Goal: Task Accomplishment & Management: Manage account settings

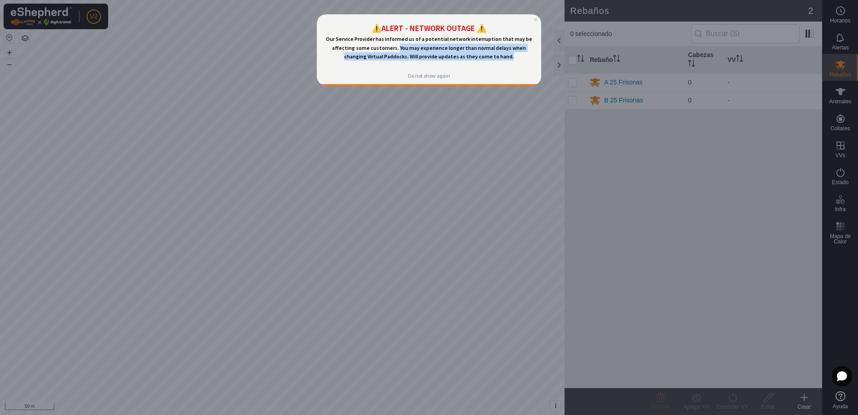
drag, startPoint x: 388, startPoint y: 45, endPoint x: 500, endPoint y: 56, distance: 113.1
click at [500, 56] on p "Our Service Provider has informed us of a potential network interruption that m…" at bounding box center [429, 48] width 210 height 26
drag, startPoint x: 500, startPoint y: 56, endPoint x: 443, endPoint y: 53, distance: 57.5
click at [444, 54] on span "Our Service Provider has informed us of a potential network interruption that m…" at bounding box center [429, 47] width 207 height 24
drag, startPoint x: 388, startPoint y: 48, endPoint x: 501, endPoint y: 62, distance: 114.0
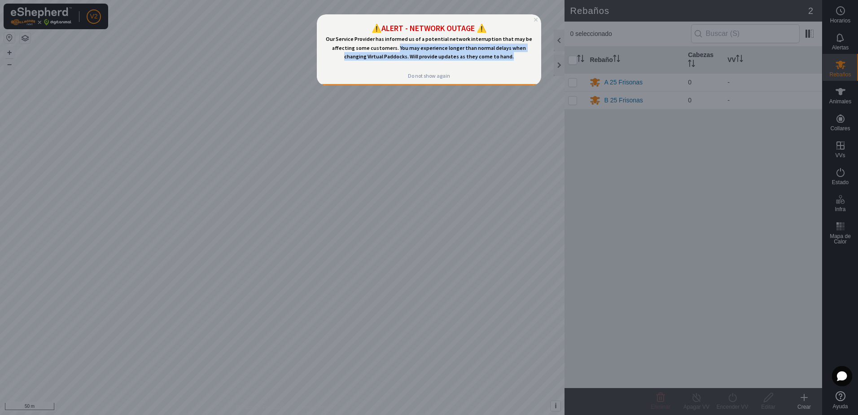
click at [501, 62] on div "⚠️ALERT - NETWORK OUTAGE ⚠️ Our Service Provider has informed us of a potential…" at bounding box center [429, 40] width 224 height 53
drag, startPoint x: 501, startPoint y: 62, endPoint x: 462, endPoint y: 56, distance: 39.6
click at [462, 56] on span "Our Service Provider has informed us of a potential network interruption that m…" at bounding box center [429, 47] width 207 height 24
drag, startPoint x: 501, startPoint y: 56, endPoint x: 388, endPoint y: 46, distance: 113.5
click at [388, 46] on p "Our Service Provider has informed us of a potential network interruption that m…" at bounding box center [429, 48] width 210 height 26
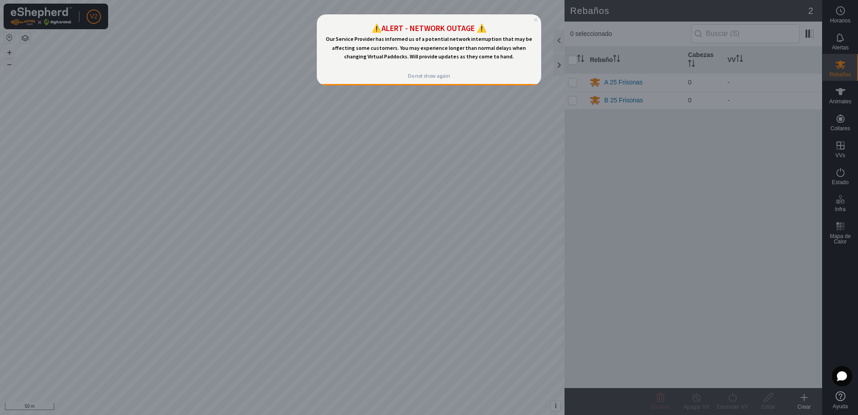
click at [534, 20] on icon "Close Preview" at bounding box center [536, 20] width 4 height 4
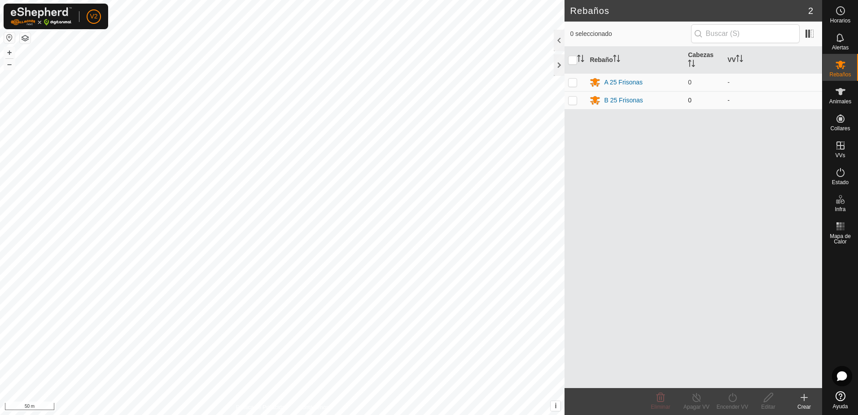
click at [572, 100] on p-checkbox at bounding box center [572, 99] width 9 height 7
checkbox input "true"
click at [574, 86] on p-checkbox at bounding box center [572, 82] width 9 height 7
checkbox input "true"
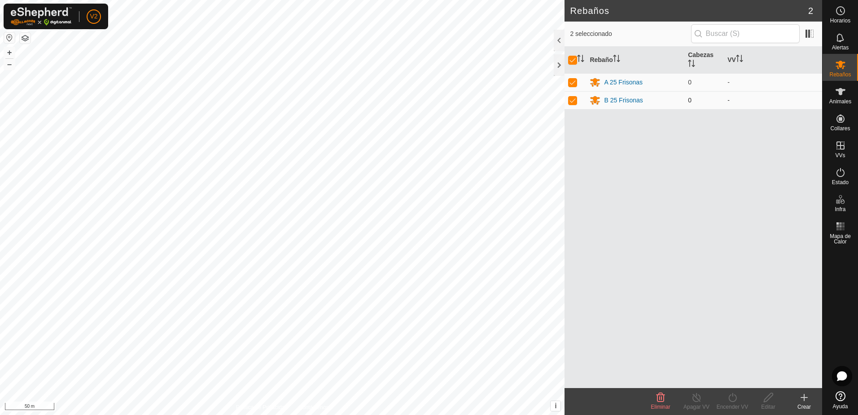
click at [573, 100] on p-checkbox at bounding box center [572, 99] width 9 height 7
checkbox input "false"
click at [574, 85] on p-checkbox at bounding box center [572, 82] width 9 height 7
checkbox input "false"
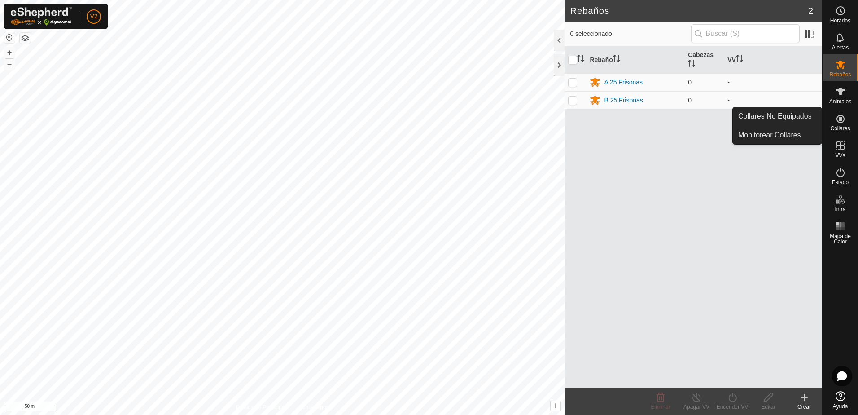
click at [844, 122] on icon at bounding box center [840, 118] width 11 height 11
drag, startPoint x: 843, startPoint y: 109, endPoint x: 844, endPoint y: 127, distance: 18.4
click at [844, 127] on span "Collares" at bounding box center [840, 128] width 20 height 5
click at [797, 118] on link "Collares No Equipados" at bounding box center [777, 116] width 89 height 18
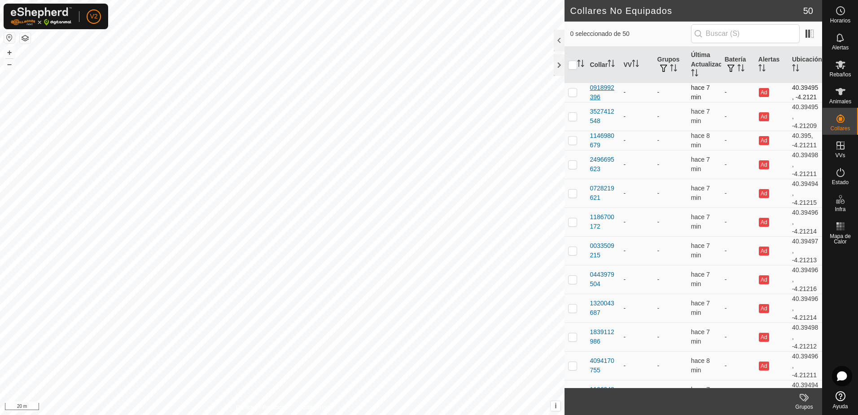
click at [605, 92] on div "0918992396" at bounding box center [602, 92] width 26 height 19
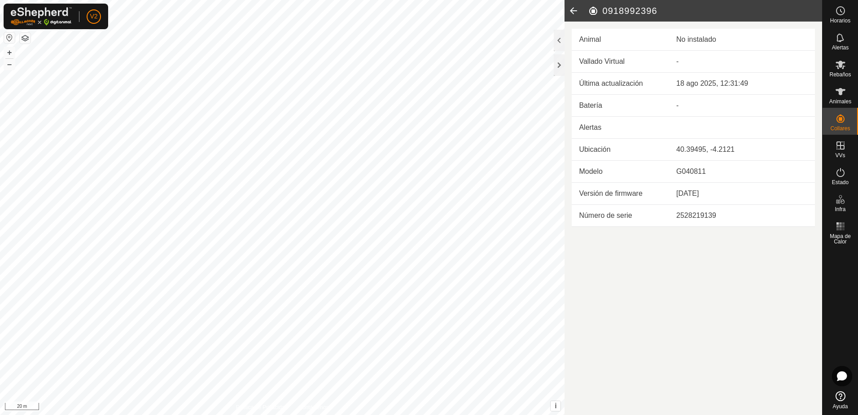
click at [577, 11] on icon at bounding box center [573, 11] width 18 height 22
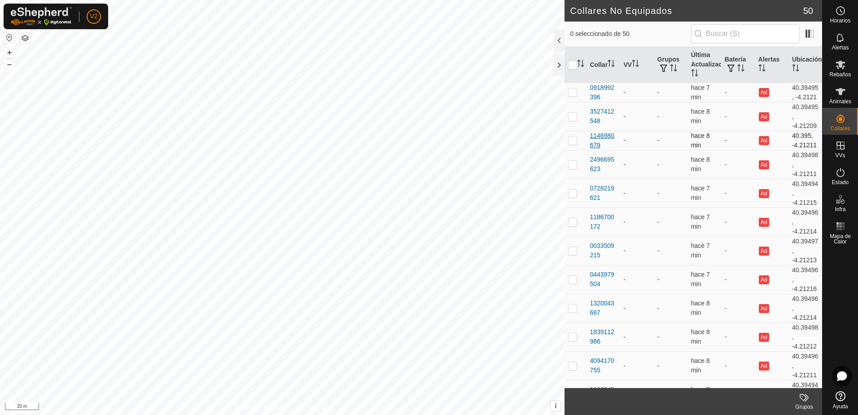
click at [603, 144] on div "1146980679" at bounding box center [602, 140] width 26 height 19
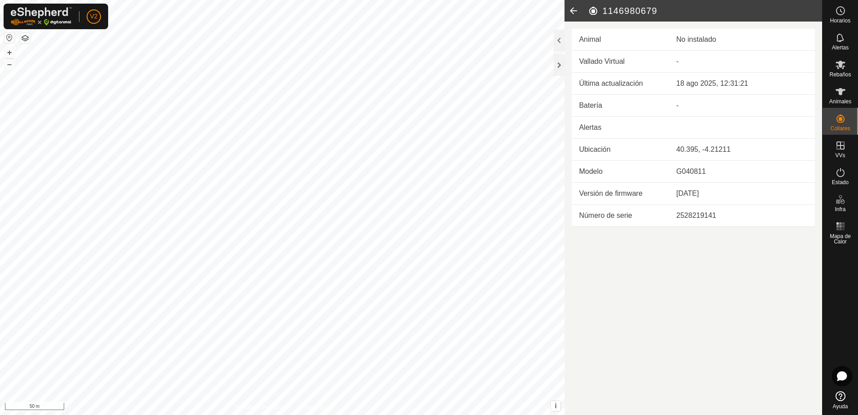
click at [24, 33] on button "button" at bounding box center [25, 38] width 11 height 11
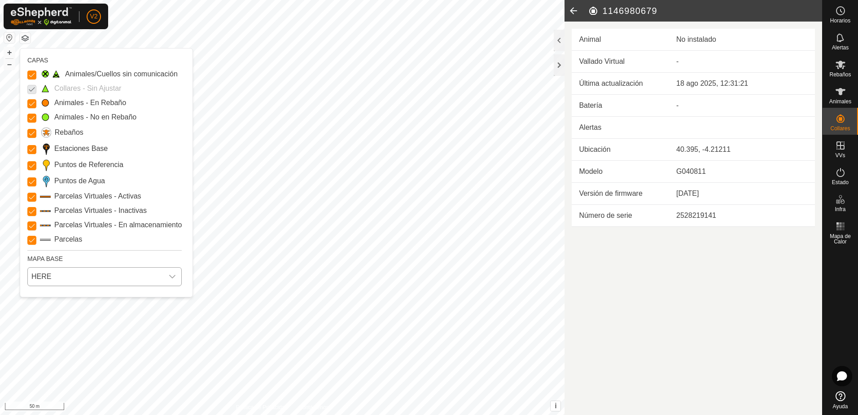
click at [84, 272] on span "HERE" at bounding box center [95, 276] width 135 height 18
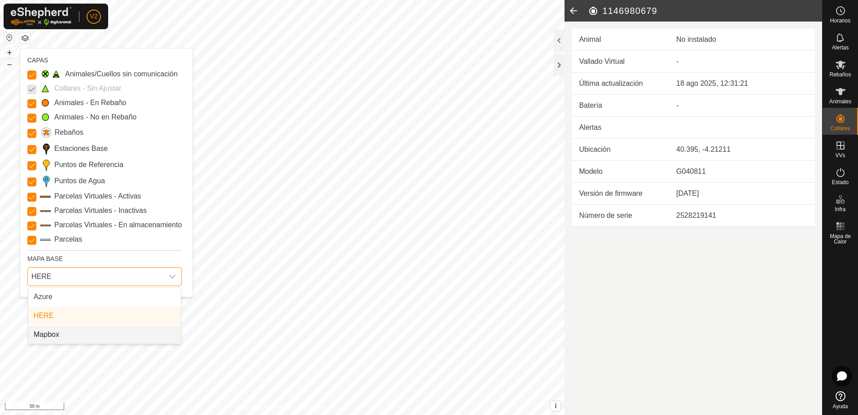
click at [82, 335] on li "Mapbox" at bounding box center [104, 334] width 153 height 18
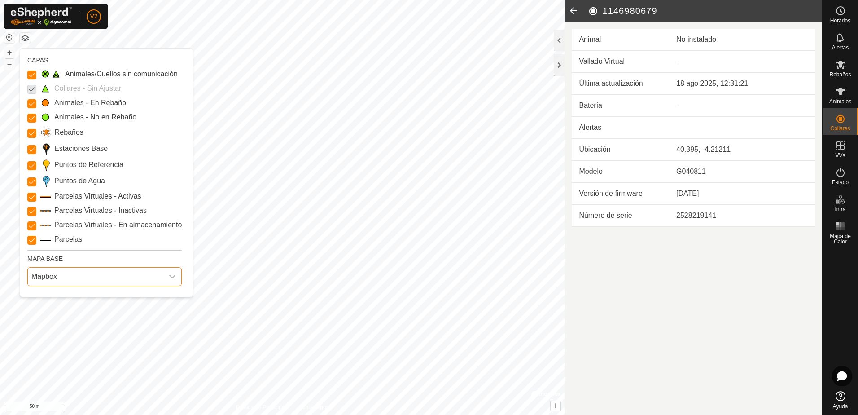
click at [170, 275] on icon "dropdown trigger" at bounding box center [172, 276] width 7 height 7
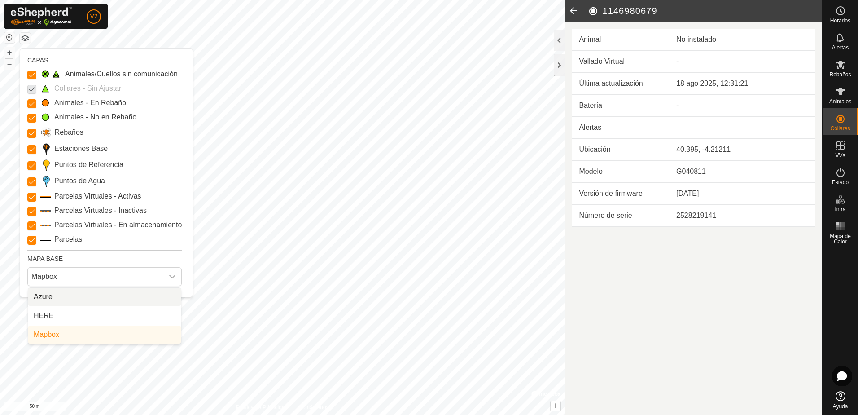
click at [82, 296] on li "Azure" at bounding box center [104, 297] width 153 height 18
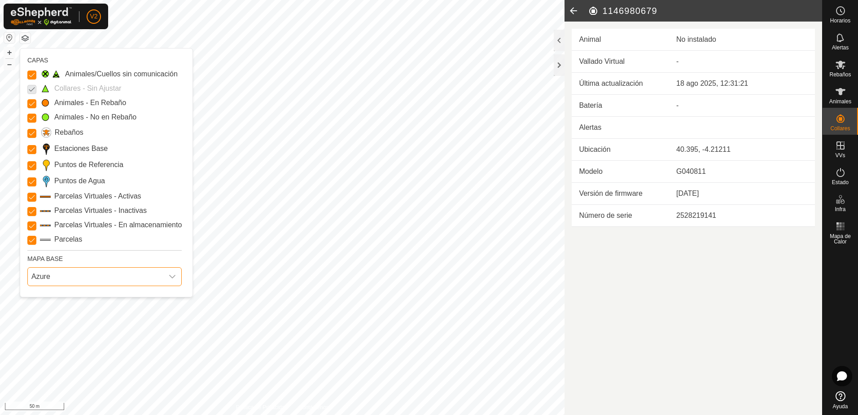
click at [161, 277] on span "Azure" at bounding box center [95, 276] width 135 height 18
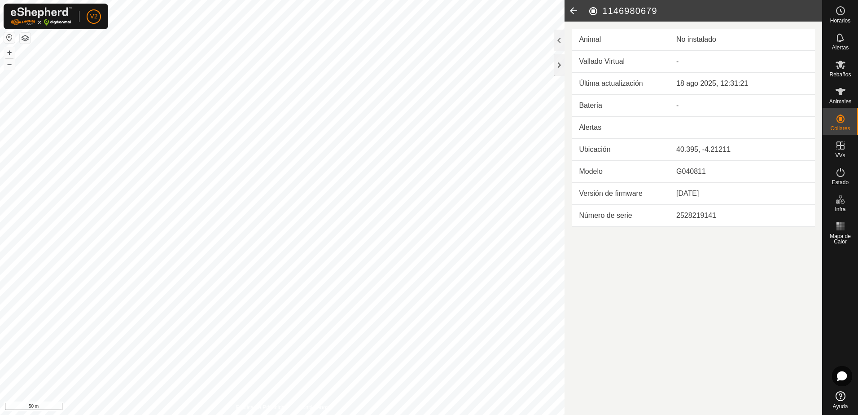
click at [24, 40] on button "button" at bounding box center [25, 38] width 11 height 11
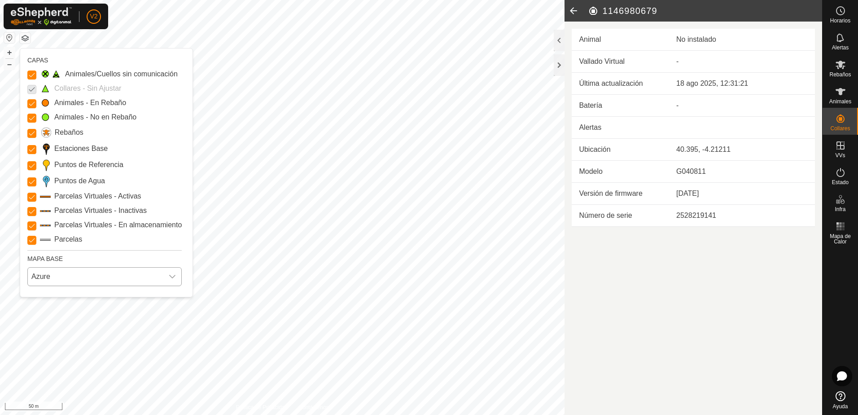
click at [144, 275] on span "Azure" at bounding box center [95, 276] width 135 height 18
click at [105, 319] on li "HERE" at bounding box center [104, 315] width 153 height 18
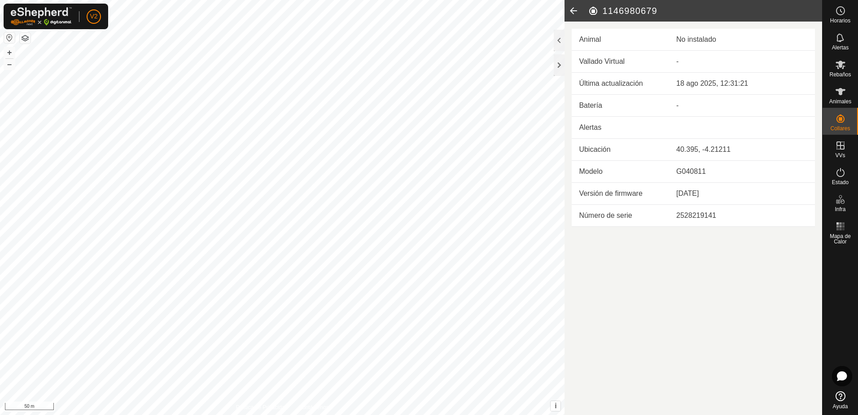
click at [23, 38] on button "button" at bounding box center [25, 38] width 11 height 11
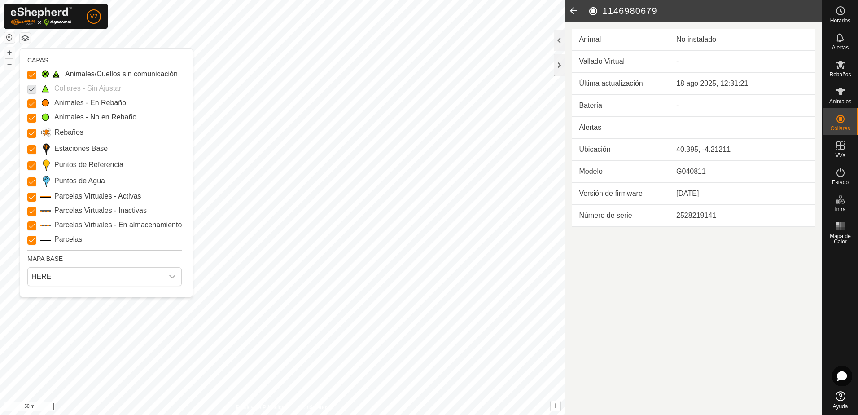
click at [575, 9] on icon at bounding box center [573, 11] width 18 height 22
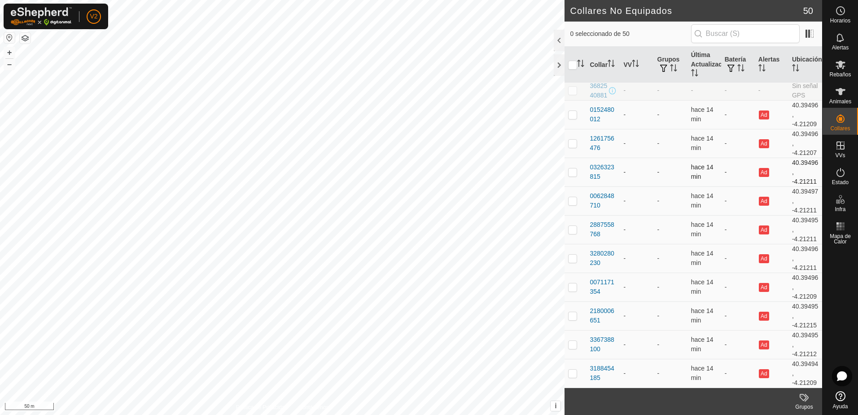
scroll to position [628, 0]
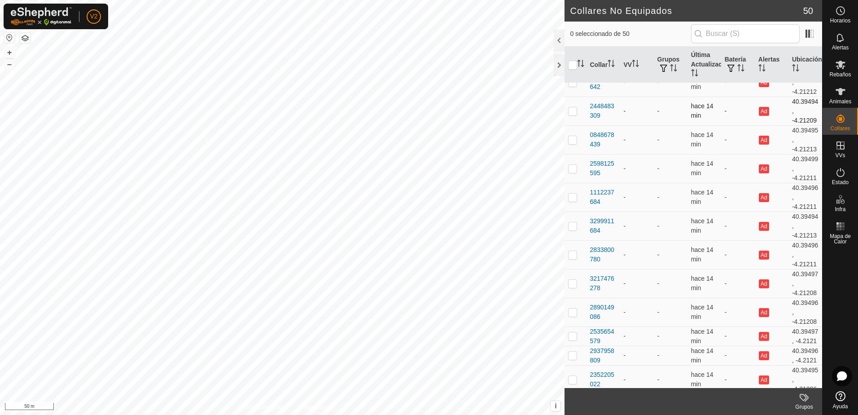
click at [574, 114] on p-checkbox at bounding box center [572, 110] width 9 height 7
checkbox input "true"
click at [607, 120] on div "2448483309" at bounding box center [602, 110] width 26 height 19
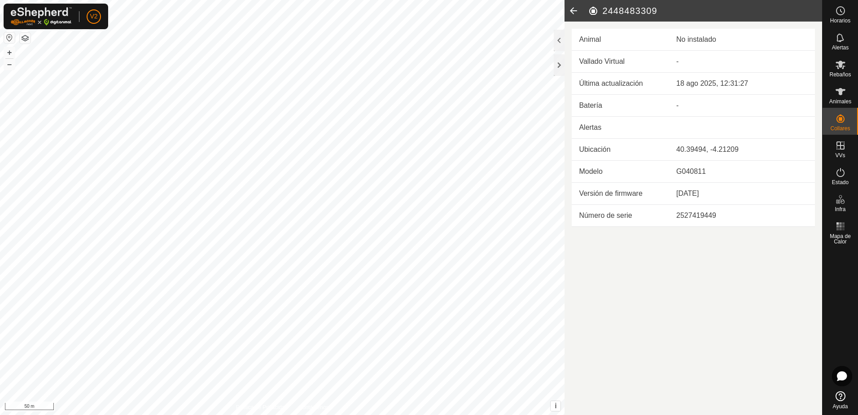
click at [574, 10] on icon at bounding box center [573, 11] width 18 height 22
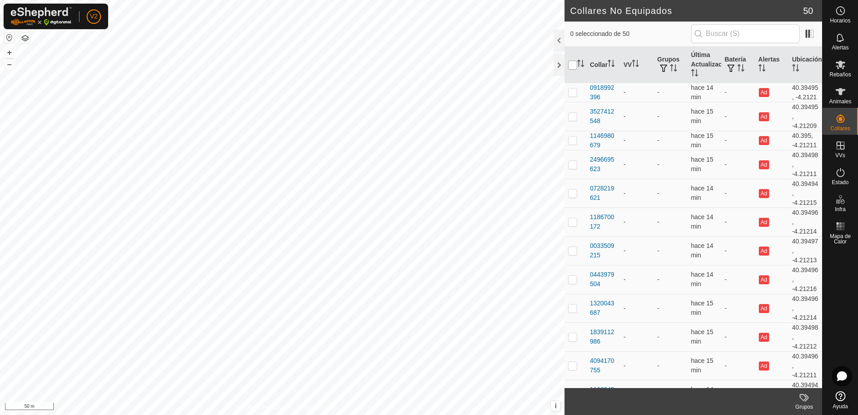
click at [572, 67] on input "checkbox" at bounding box center [572, 65] width 9 height 9
checkbox input "true"
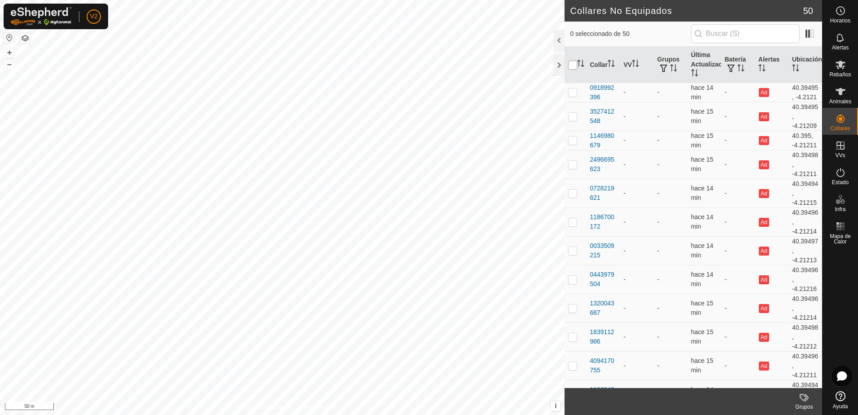
checkbox input "true"
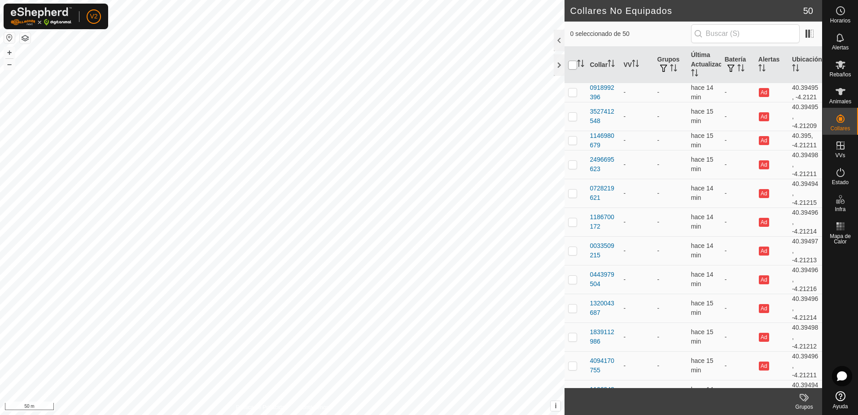
checkbox input "true"
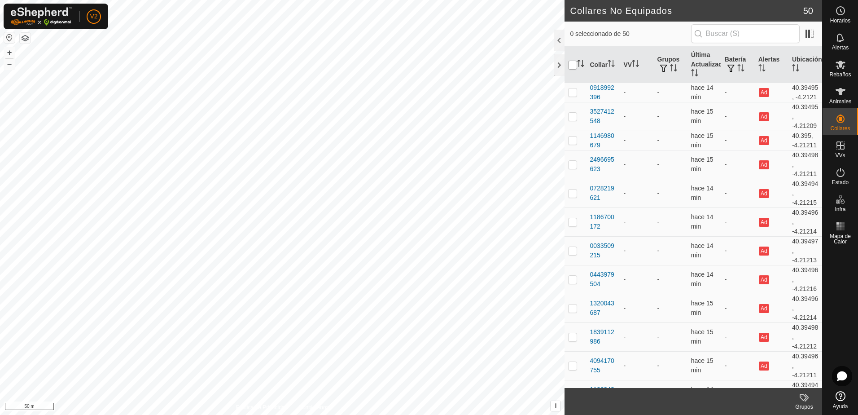
checkbox input "true"
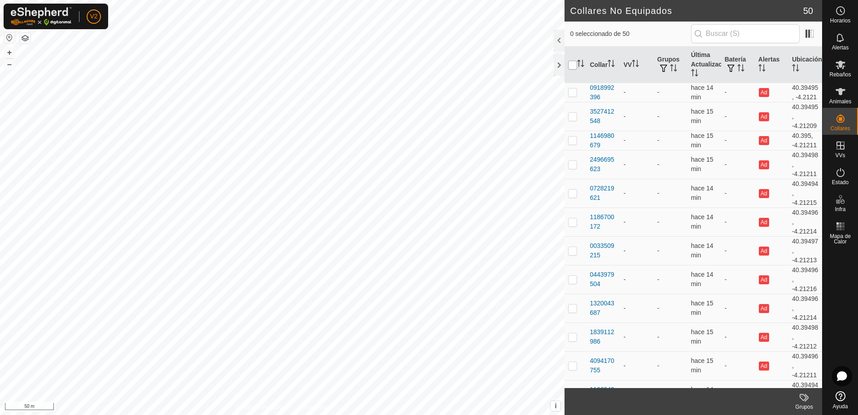
checkbox input "true"
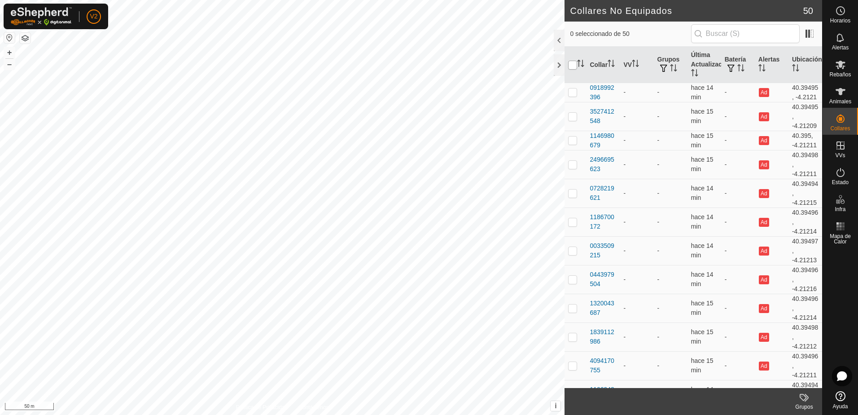
checkbox input "true"
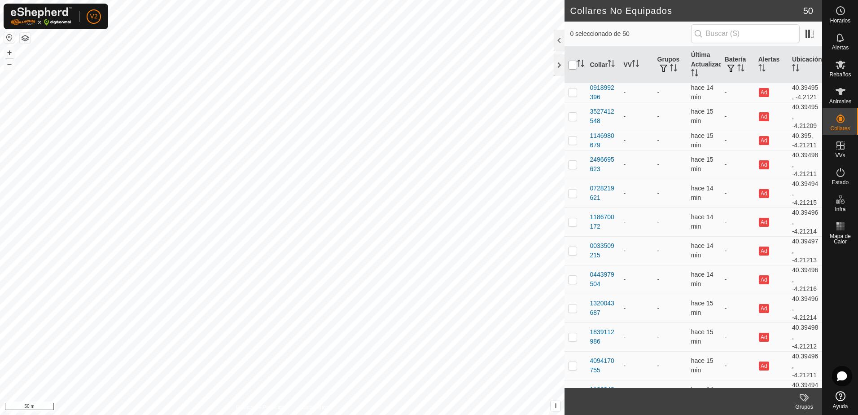
checkbox input "true"
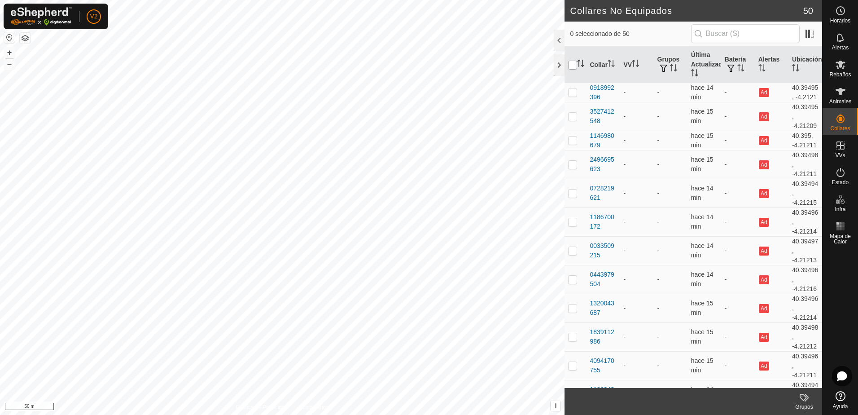
checkbox input "true"
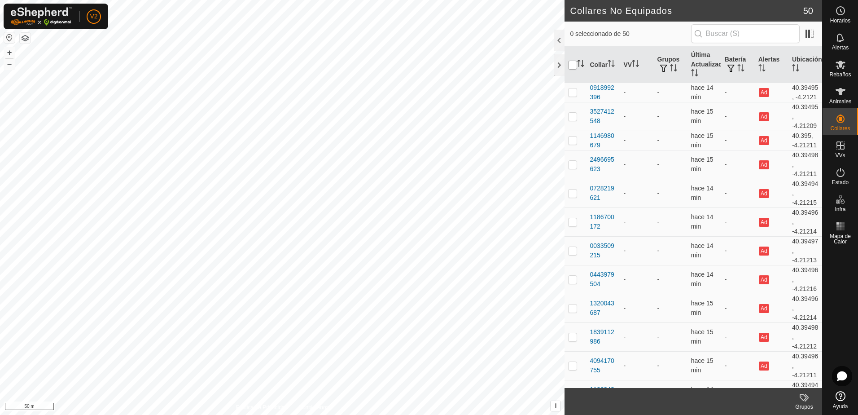
checkbox input "true"
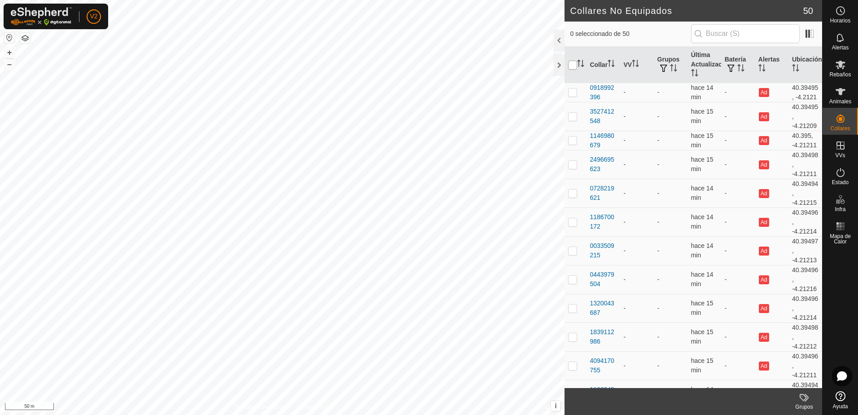
checkbox input "true"
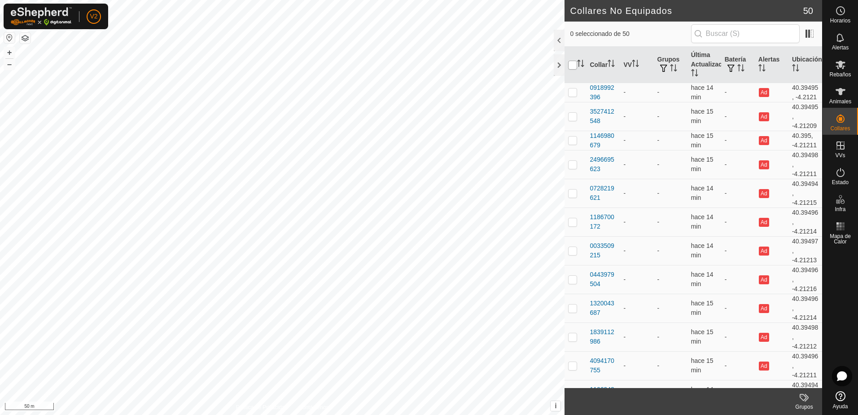
checkbox input "true"
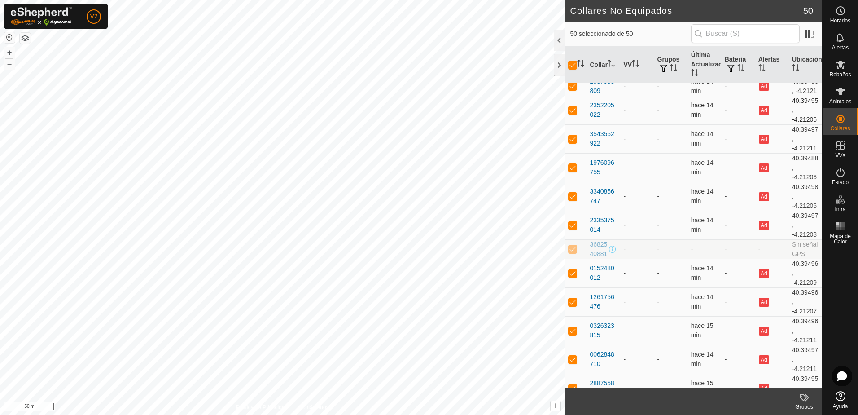
scroll to position [1122, 0]
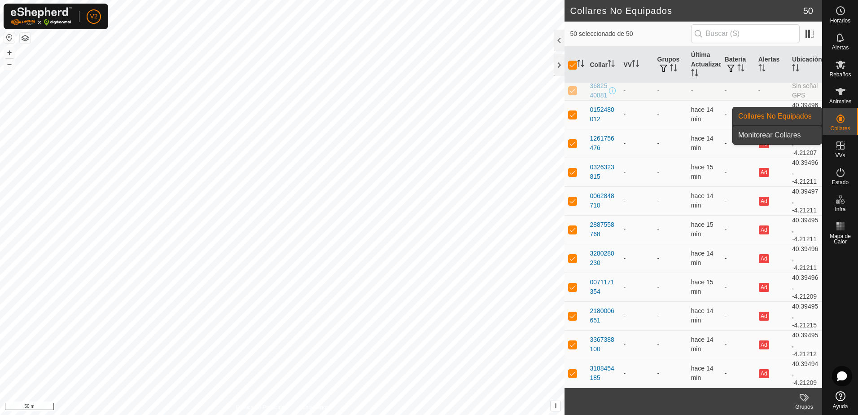
click at [781, 138] on link "Monitorear Collares" at bounding box center [777, 135] width 89 height 18
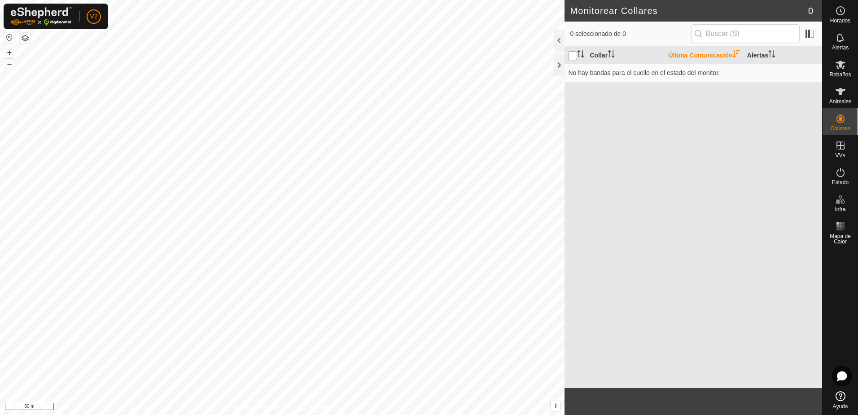
click at [570, 57] on input "checkbox" at bounding box center [572, 55] width 9 height 9
checkbox input "true"
click at [760, 34] on input "text" at bounding box center [745, 33] width 109 height 19
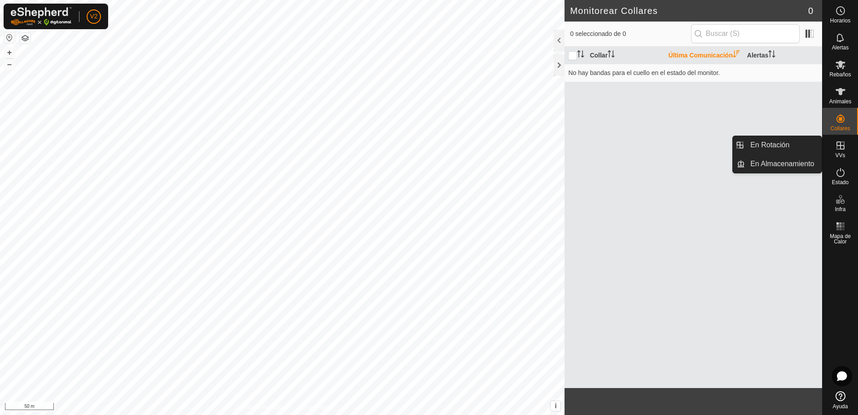
click at [842, 151] on es-virtualpaddocks-svg-icon at bounding box center [840, 145] width 16 height 14
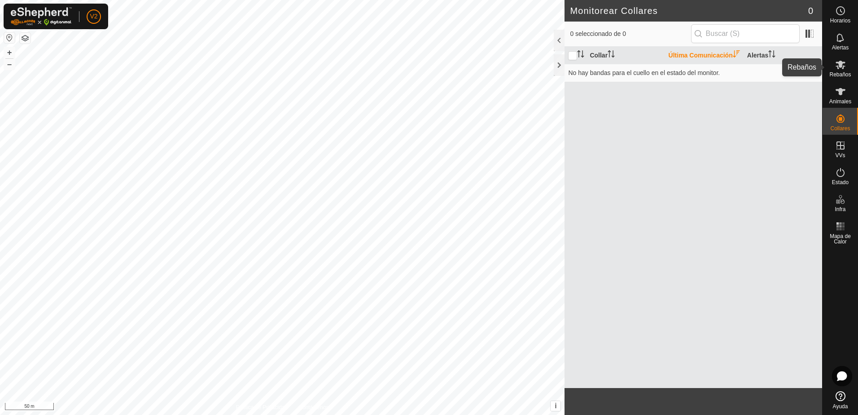
click at [841, 70] on es-mob-svg-icon at bounding box center [840, 64] width 16 height 14
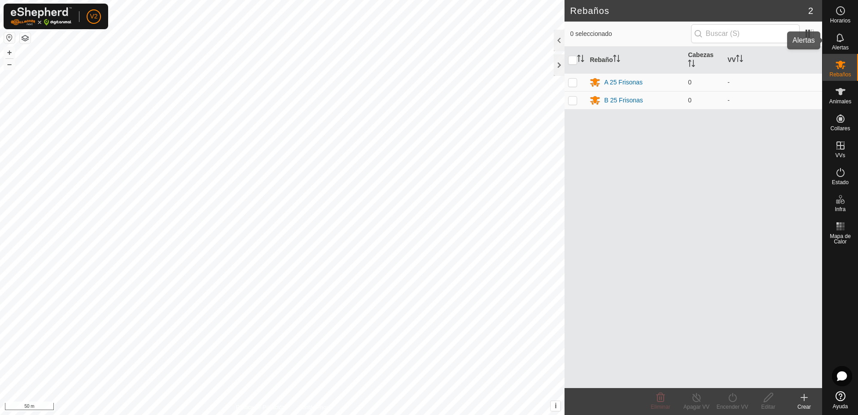
click at [840, 45] on span "Alertas" at bounding box center [840, 47] width 17 height 5
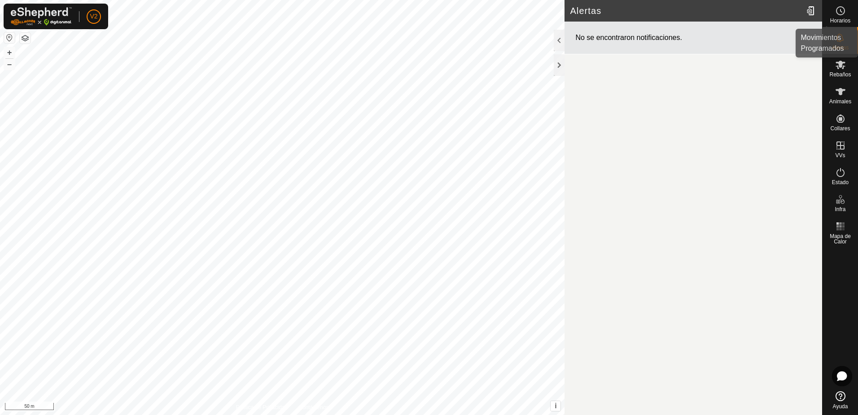
click at [839, 18] on span "Horarios" at bounding box center [840, 20] width 20 height 5
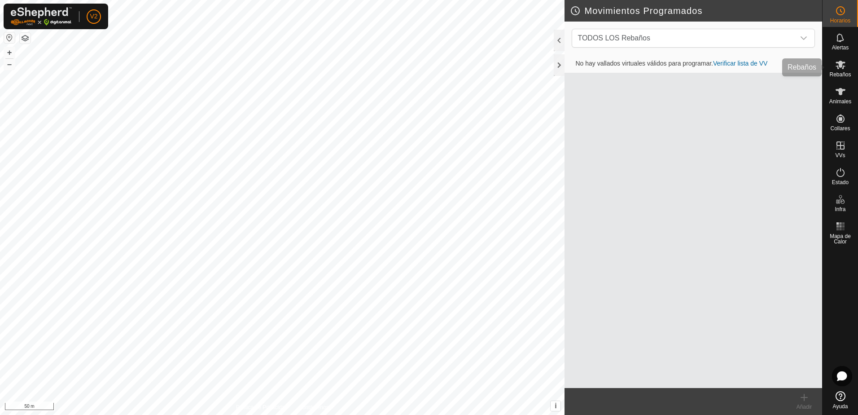
click at [836, 68] on icon at bounding box center [840, 64] width 11 height 11
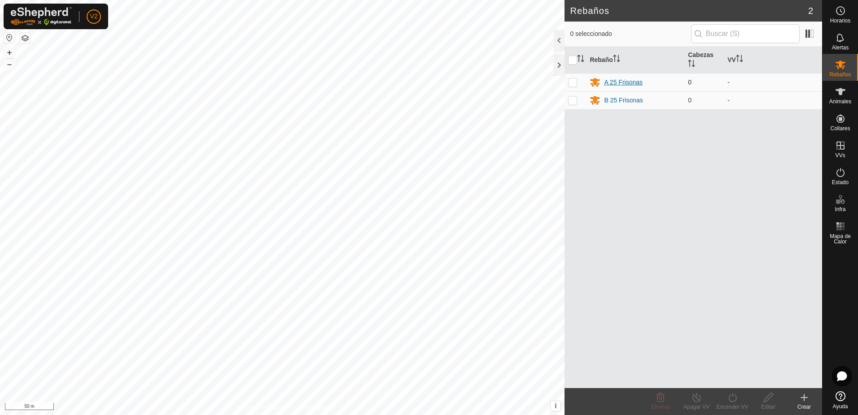
click at [621, 80] on div "A 25 Frisonas" at bounding box center [623, 82] width 39 height 9
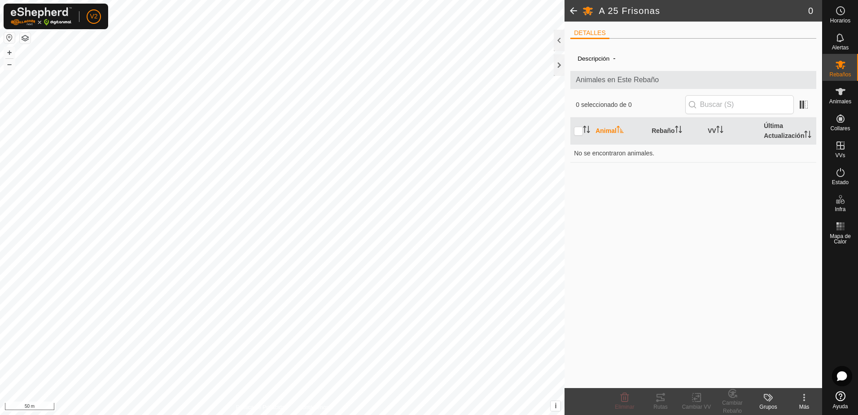
click at [576, 8] on span at bounding box center [573, 11] width 18 height 22
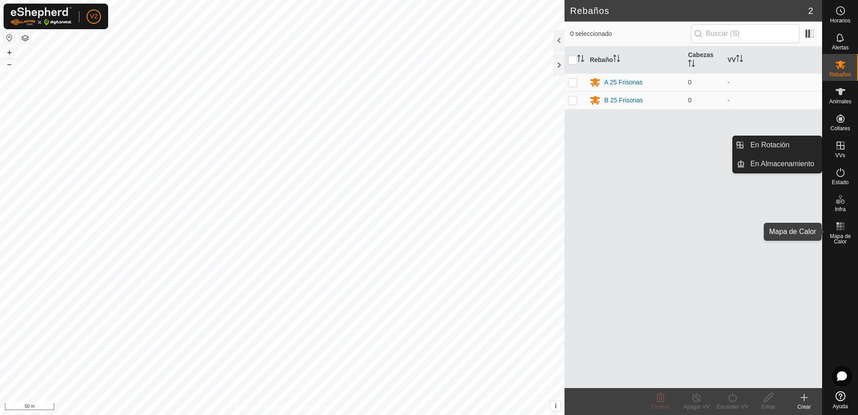
click at [843, 231] on es-heatmap-svg-icon at bounding box center [840, 226] width 16 height 14
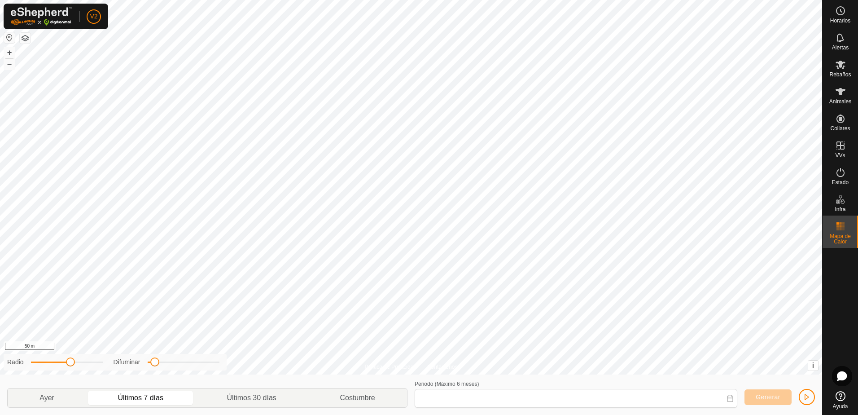
type input "[DATE] - [DATE]"
click at [779, 399] on span "Generar" at bounding box center [767, 396] width 25 height 7
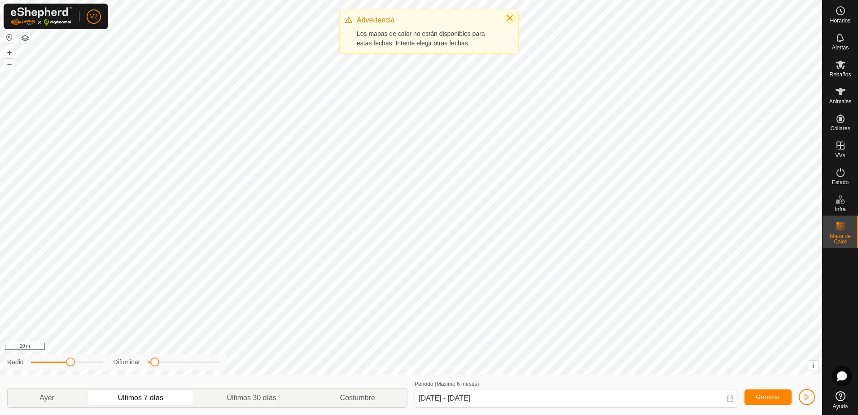
click at [511, 17] on icon "Close" at bounding box center [509, 17] width 7 height 7
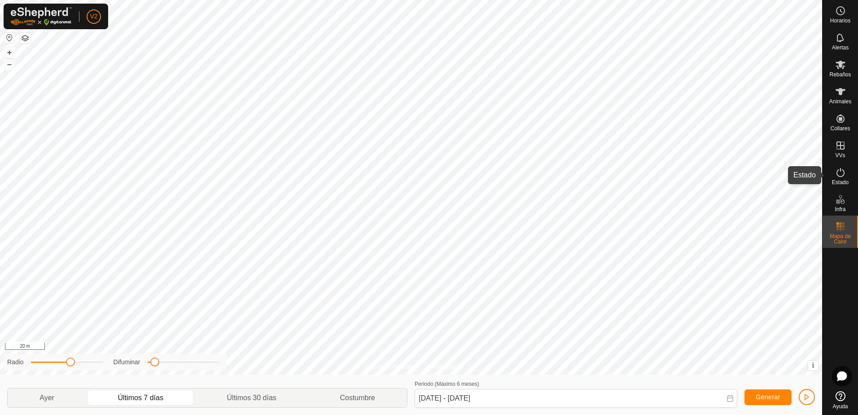
click at [845, 176] on icon at bounding box center [840, 172] width 11 height 11
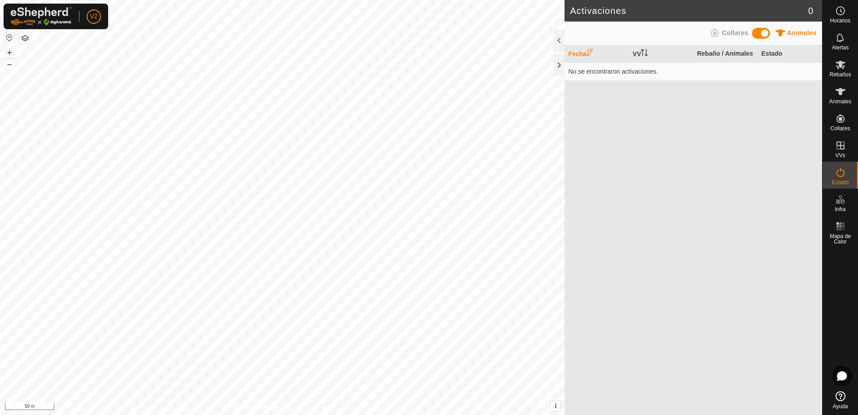
click at [754, 32] on span at bounding box center [761, 33] width 18 height 11
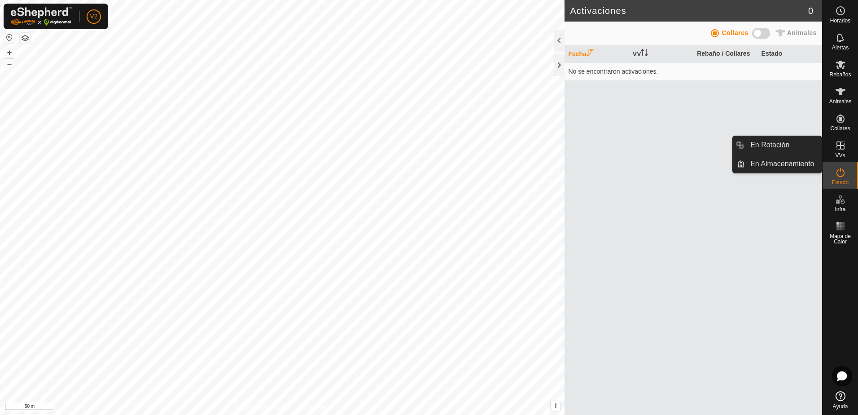
click at [833, 155] on div "VVs" at bounding box center [839, 148] width 35 height 27
click at [784, 164] on link "En Almacenamiento" at bounding box center [783, 164] width 77 height 18
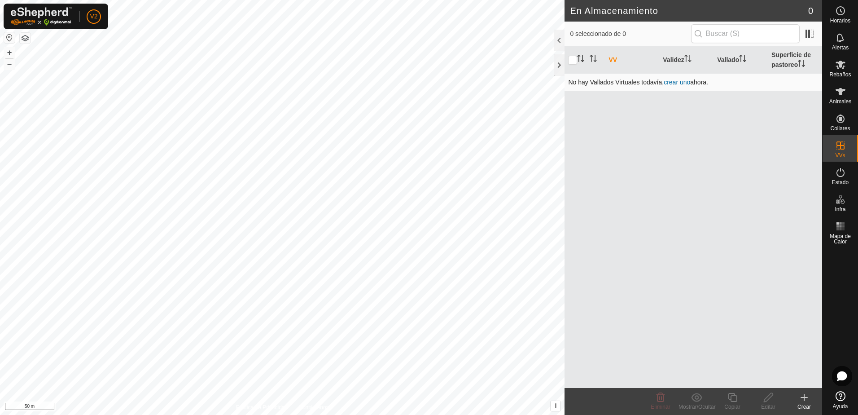
click at [683, 83] on link "crear uno" at bounding box center [677, 82] width 26 height 7
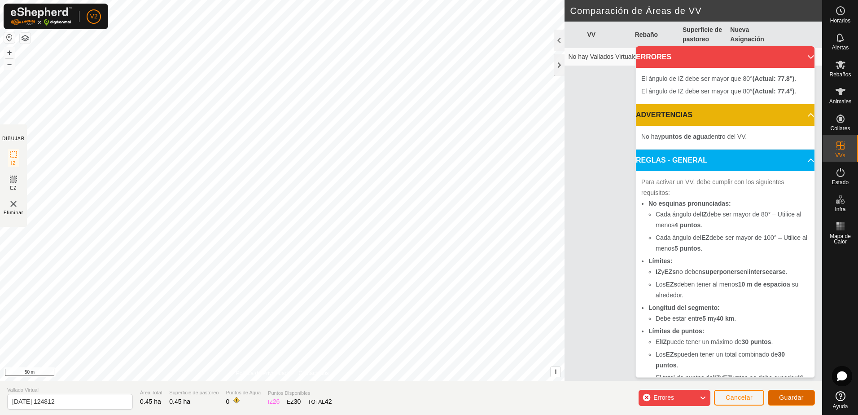
click at [786, 400] on span "Guardar" at bounding box center [791, 396] width 25 height 7
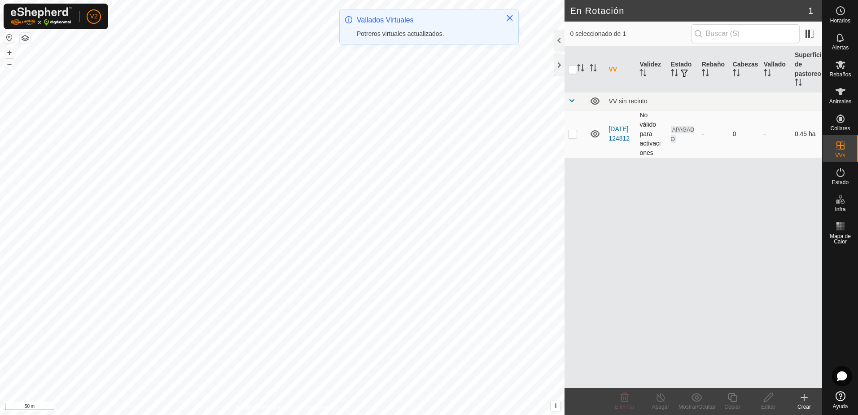
click at [594, 133] on icon at bounding box center [594, 133] width 9 height 7
click at [594, 135] on icon at bounding box center [594, 133] width 11 height 11
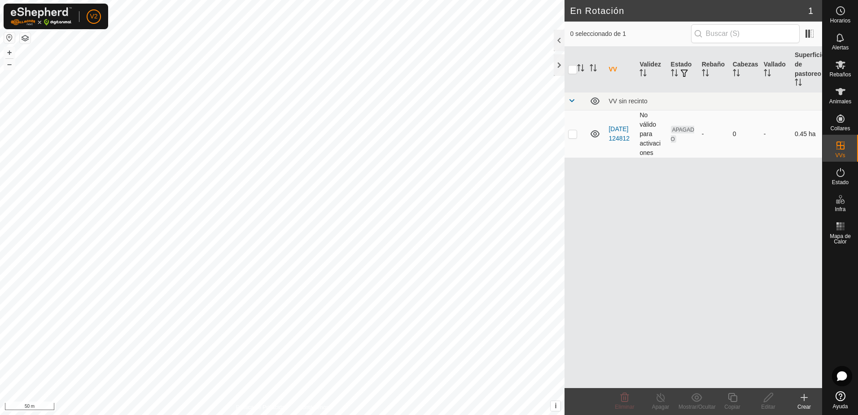
click at [594, 134] on icon at bounding box center [594, 133] width 11 height 11
click at [619, 140] on link "[DATE] 124812" at bounding box center [618, 133] width 21 height 17
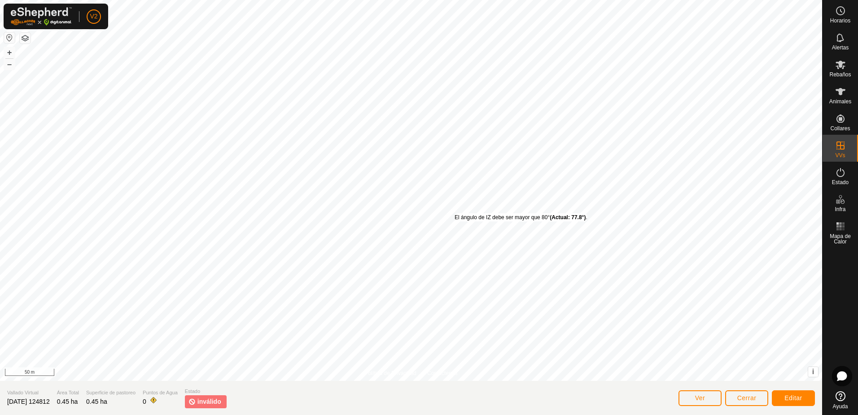
drag, startPoint x: 467, startPoint y: 221, endPoint x: 455, endPoint y: 214, distance: 13.3
click at [455, 214] on div "El [PERSON_NAME] de IZ debe ser mayor que 80° (Actual: 77.8°) ." at bounding box center [520, 217] width 133 height 8
click at [456, 213] on div "El [PERSON_NAME] de IZ debe ser mayor que 80° (Actual: 77.8°) ." at bounding box center [522, 217] width 133 height 8
click at [457, 216] on div "El [PERSON_NAME] de IZ debe ser mayor que 80° (Actual: 77.8°) ." at bounding box center [523, 220] width 133 height 8
drag, startPoint x: 454, startPoint y: 213, endPoint x: 443, endPoint y: 199, distance: 17.9
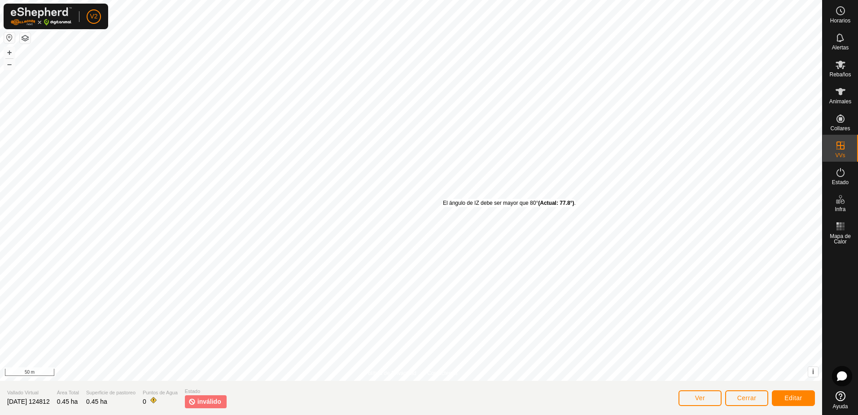
click at [443, 199] on div "El [PERSON_NAME] de IZ debe ser mayor que 80° (Actual: 77.8°) ." at bounding box center [509, 203] width 133 height 8
click at [779, 395] on button "Editar" at bounding box center [793, 398] width 43 height 16
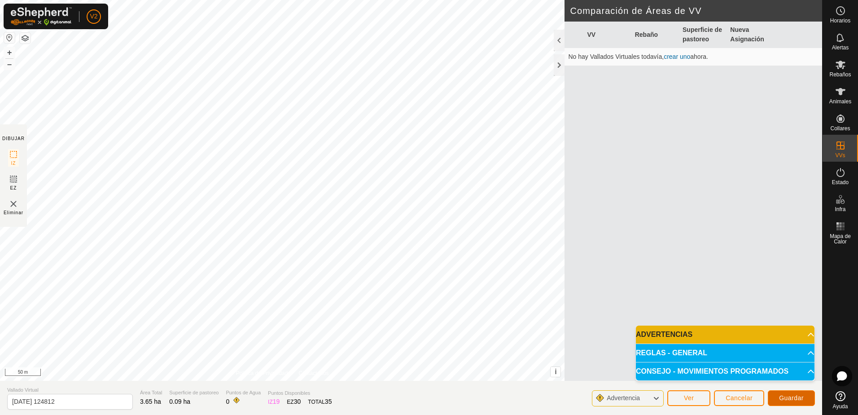
click at [792, 395] on span "Guardar" at bounding box center [791, 397] width 25 height 7
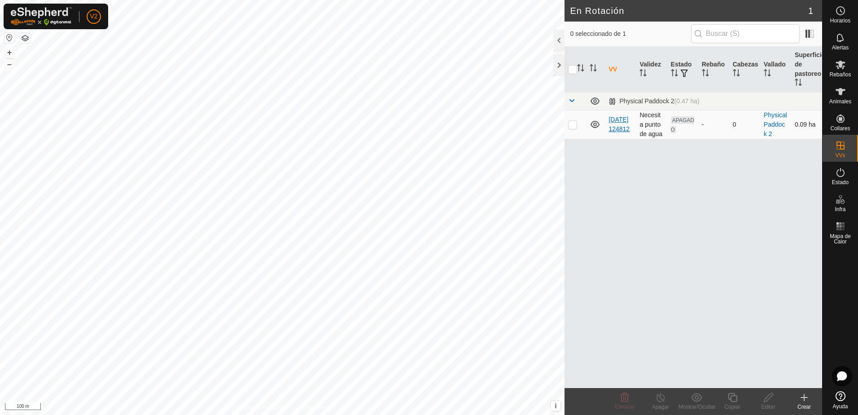
click at [617, 122] on link "[DATE] 124812" at bounding box center [618, 124] width 21 height 17
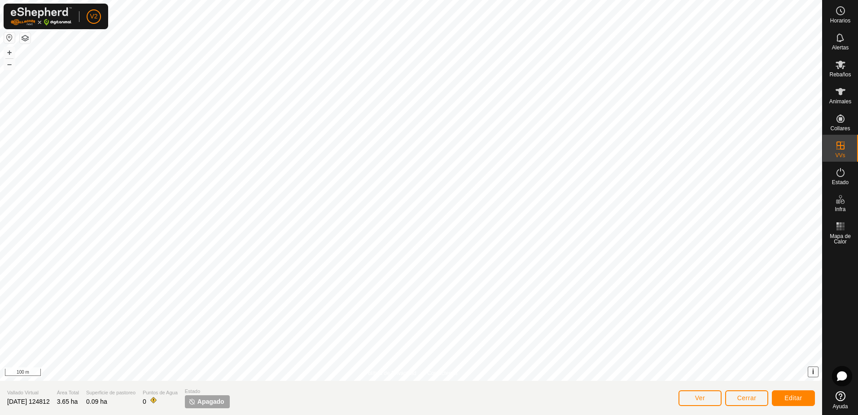
click at [812, 372] on span "i" at bounding box center [813, 371] width 2 height 8
click at [812, 372] on span "›" at bounding box center [813, 371] width 2 height 8
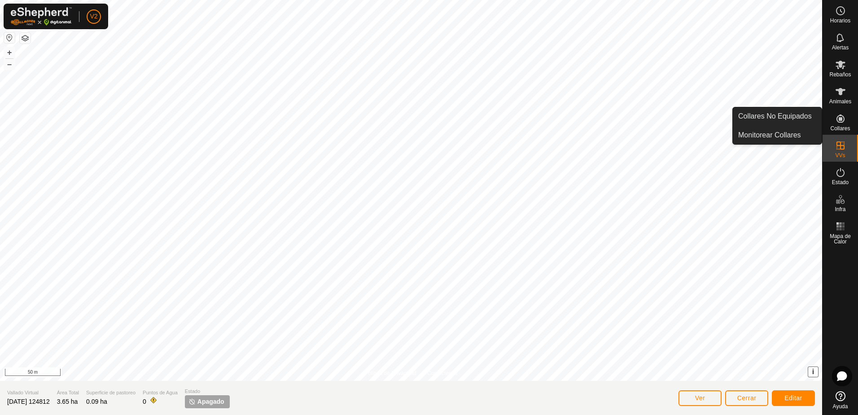
click at [838, 119] on icon at bounding box center [840, 118] width 8 height 8
click at [781, 114] on link "Collares No Equipados" at bounding box center [777, 116] width 89 height 18
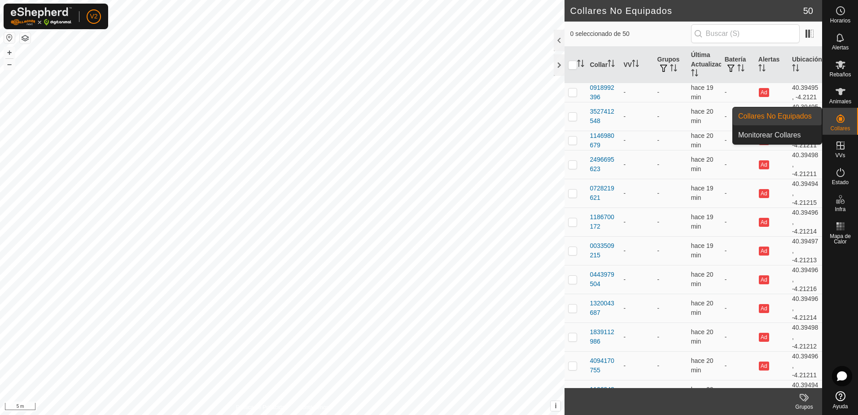
click at [845, 123] on icon at bounding box center [840, 118] width 11 height 11
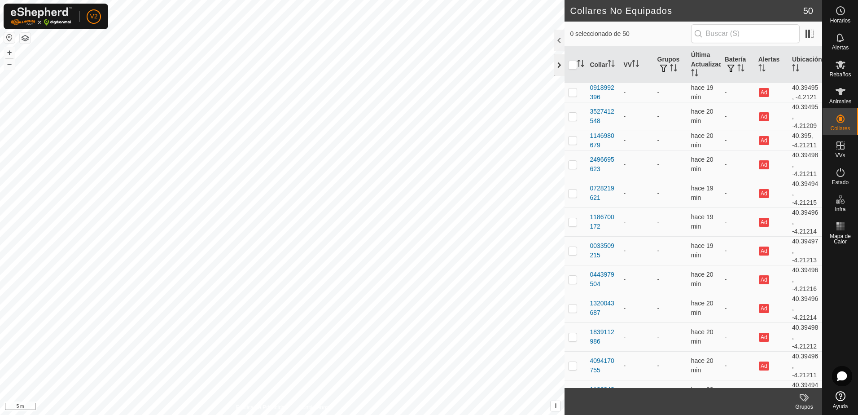
click at [558, 65] on div at bounding box center [559, 65] width 11 height 22
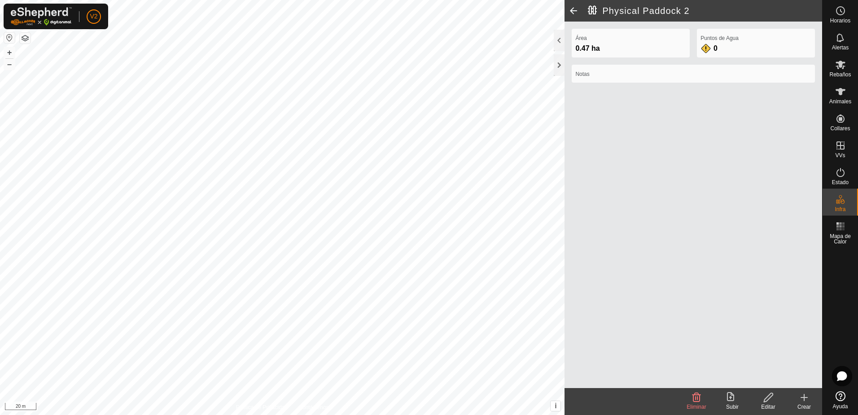
click at [696, 396] on icon at bounding box center [696, 397] width 9 height 9
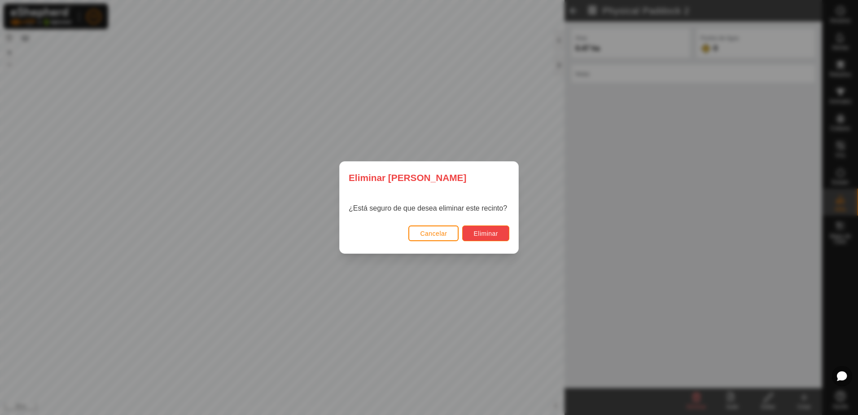
click at [502, 237] on button "Eliminar" at bounding box center [485, 233] width 47 height 16
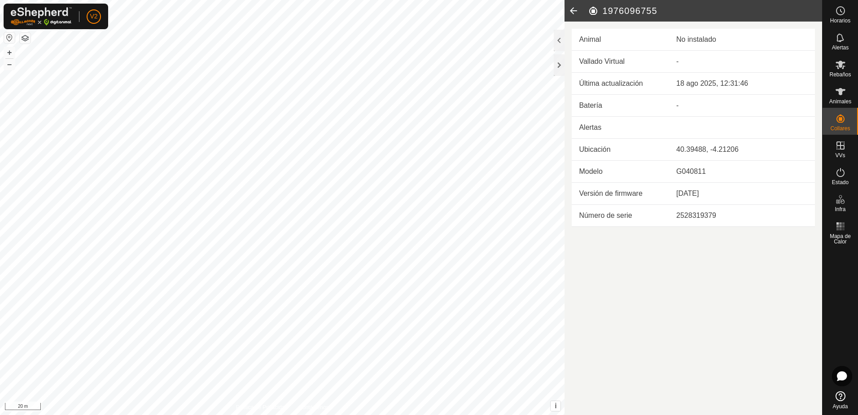
click at [572, 9] on icon at bounding box center [573, 11] width 18 height 22
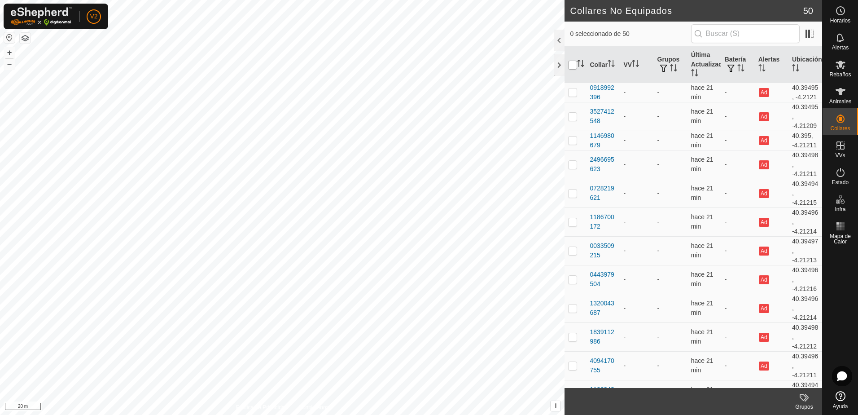
click at [572, 66] on input "checkbox" at bounding box center [572, 65] width 9 height 9
checkbox input "true"
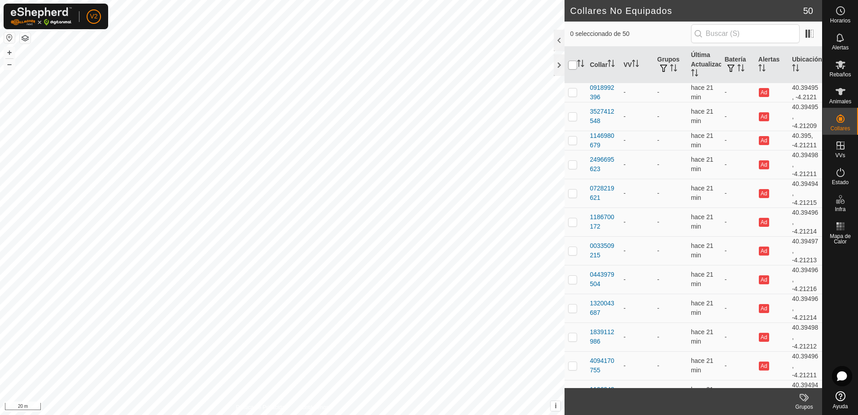
checkbox input "true"
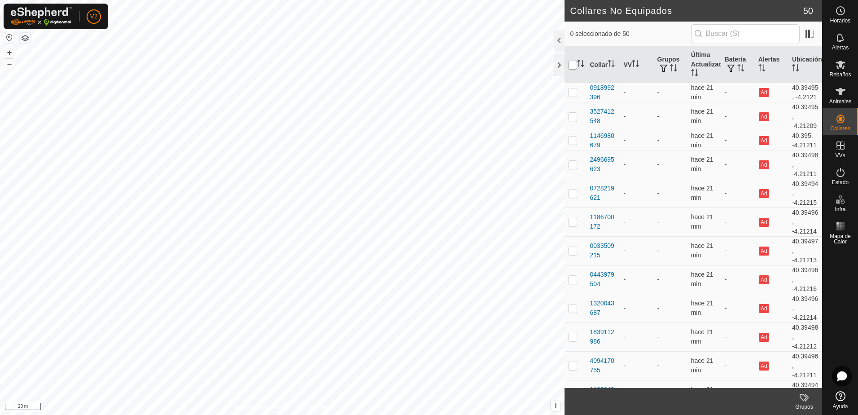
checkbox input "true"
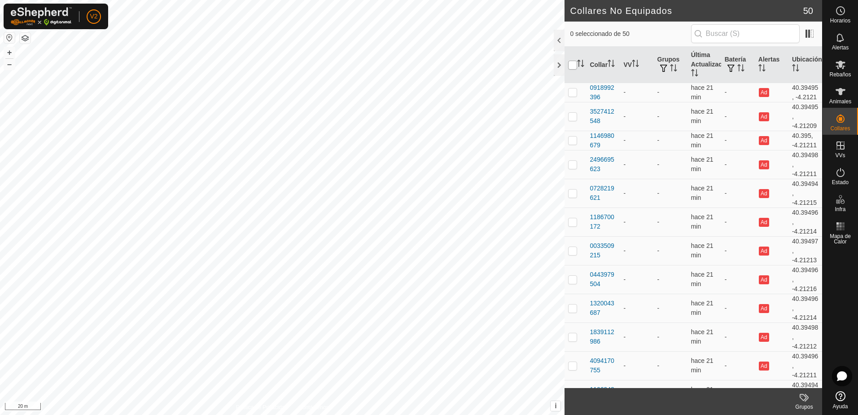
checkbox input "true"
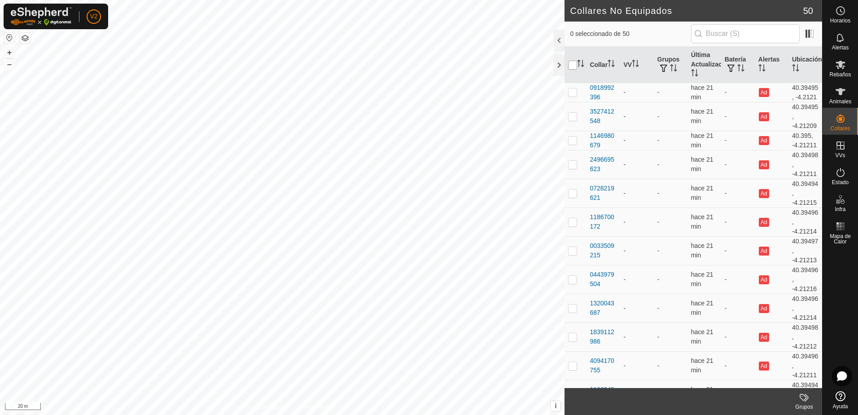
checkbox input "true"
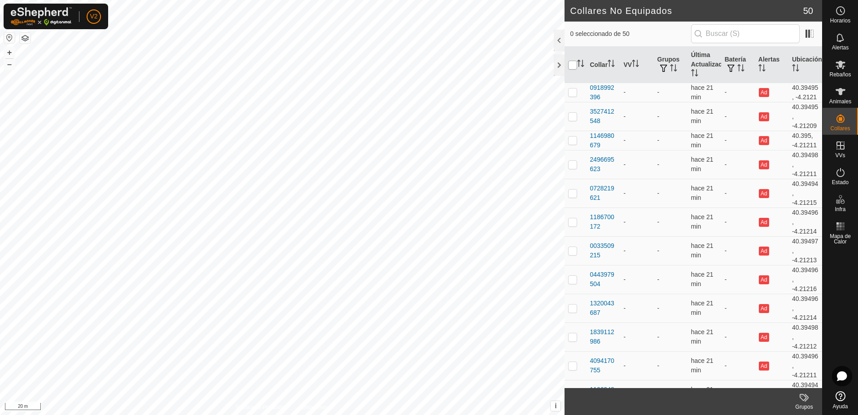
checkbox input "true"
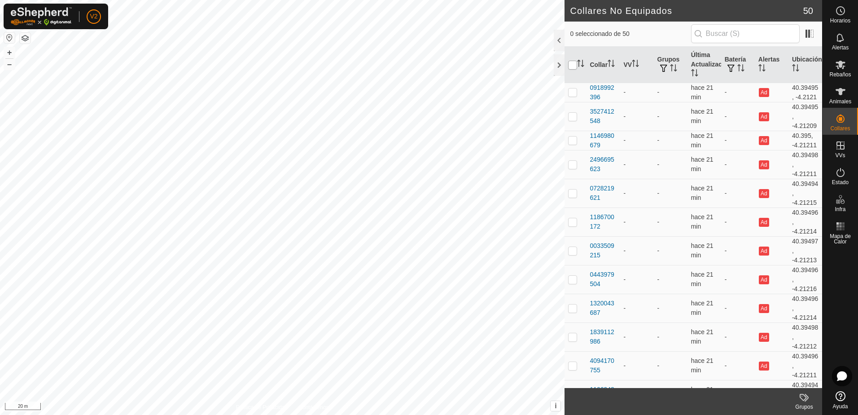
checkbox input "true"
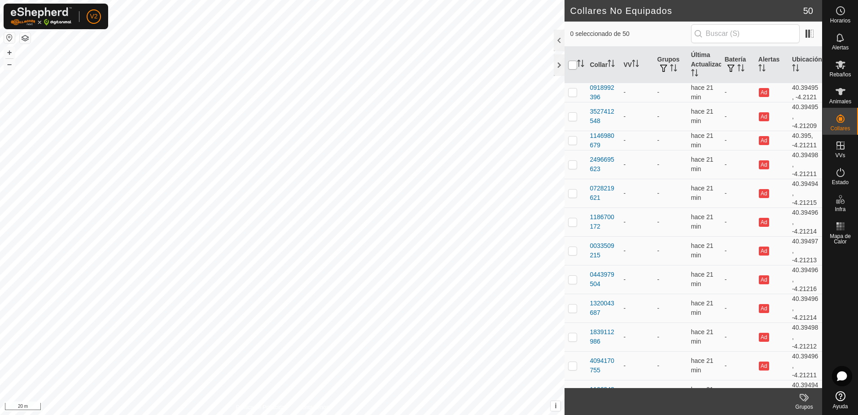
checkbox input "true"
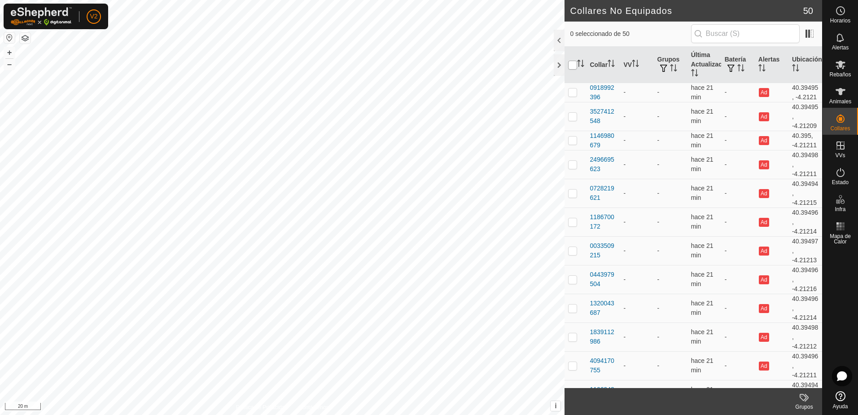
checkbox input "true"
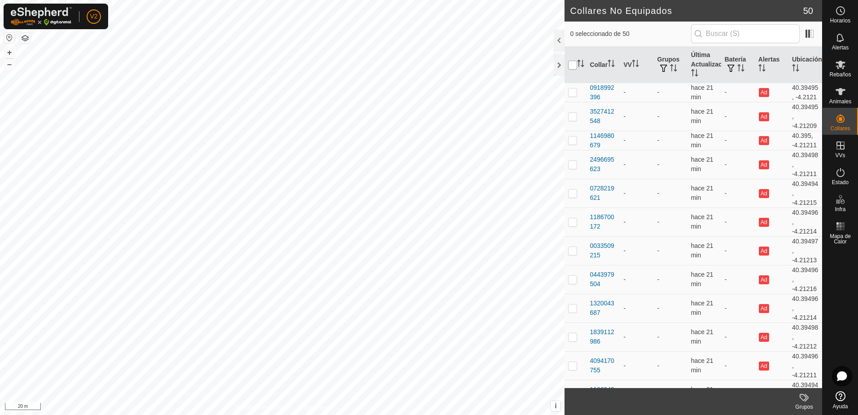
checkbox input "true"
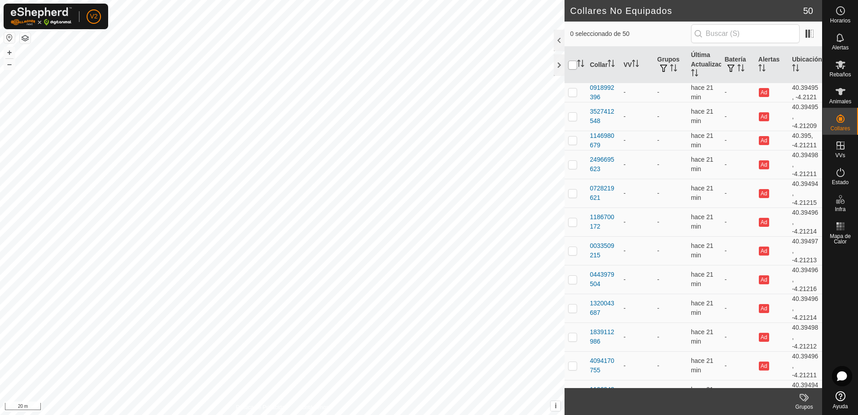
checkbox input "true"
click at [803, 395] on icon at bounding box center [804, 397] width 11 height 11
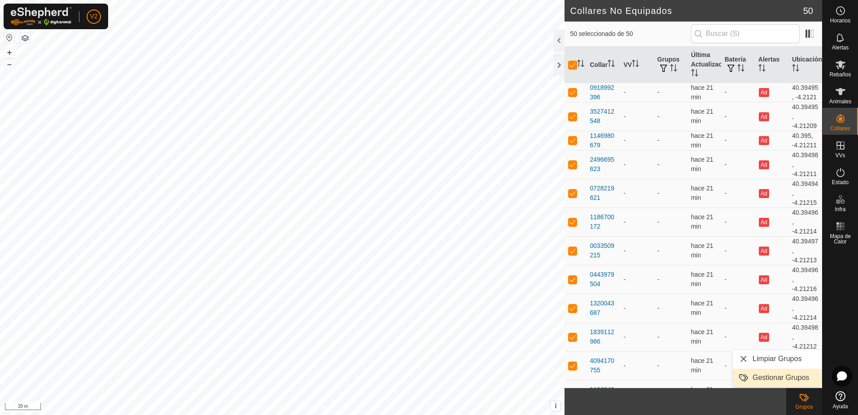
click at [772, 380] on link "Gestionar Grupos" at bounding box center [777, 377] width 89 height 18
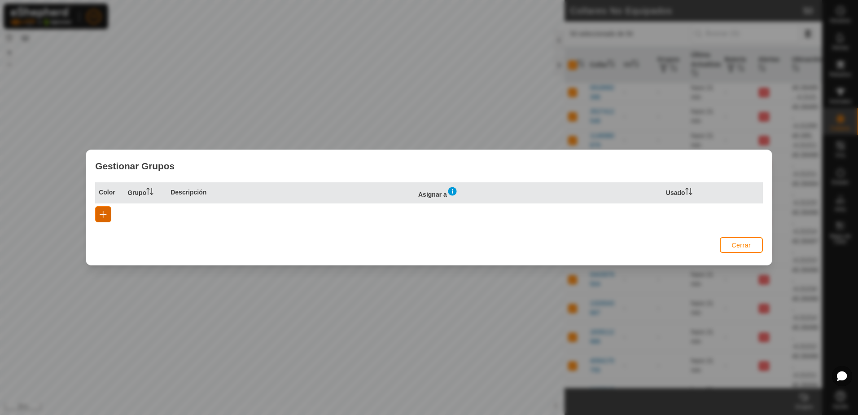
click at [101, 214] on span "button" at bounding box center [103, 213] width 7 height 7
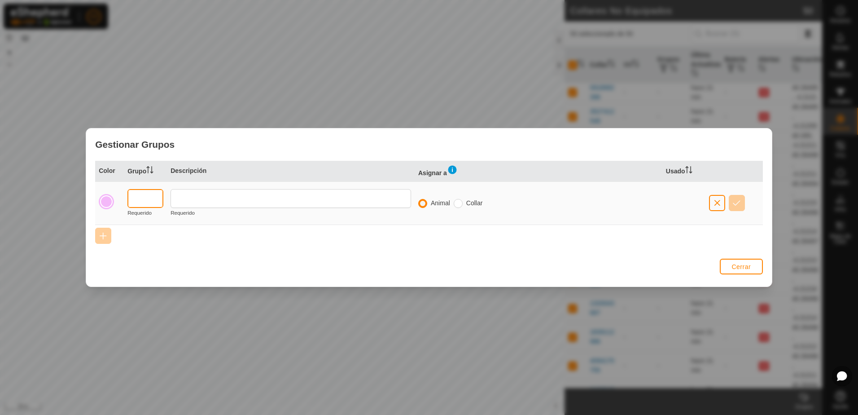
click at [163, 200] on input "text" at bounding box center [145, 198] width 36 height 19
type input "1"
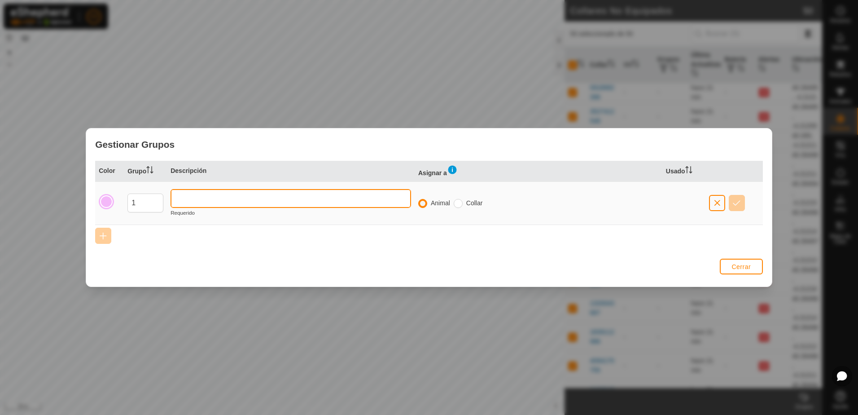
click at [215, 200] on input "text" at bounding box center [290, 198] width 240 height 19
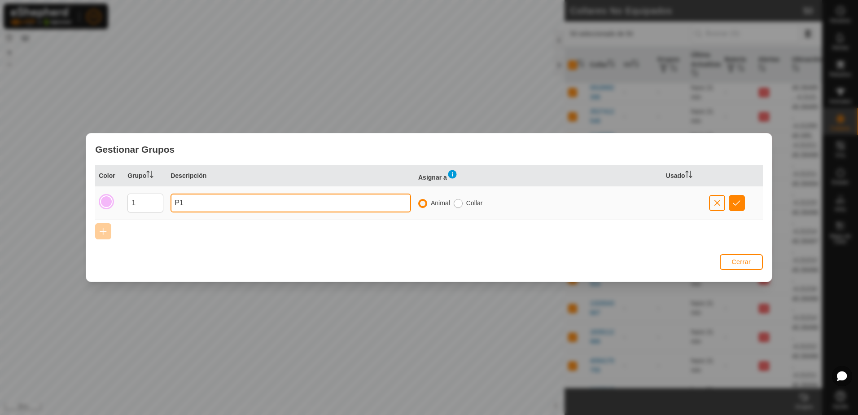
type input "P1"
click at [458, 203] on input "radio" at bounding box center [458, 203] width 9 height 9
radio input "true"
radio input "false"
click at [749, 265] on span "Cerrar" at bounding box center [740, 261] width 19 height 7
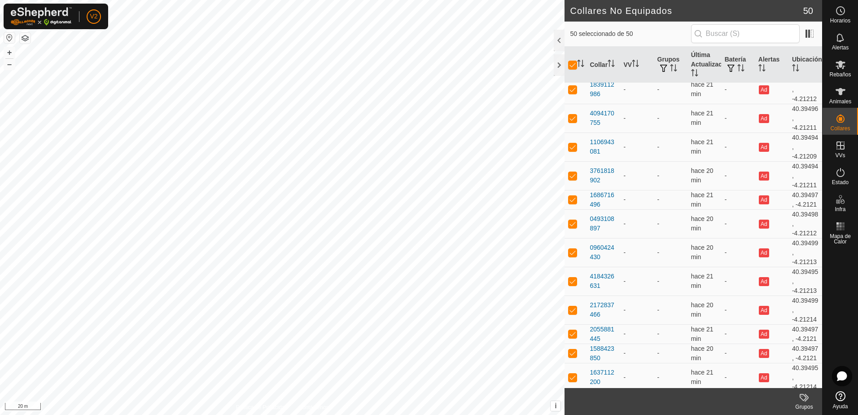
scroll to position [269, 0]
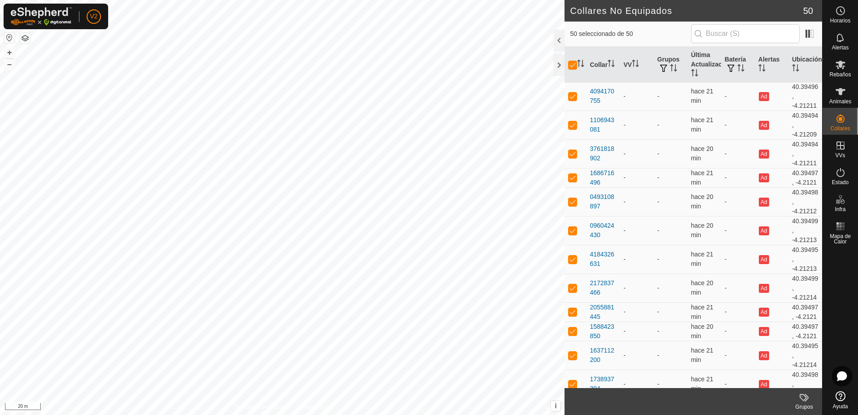
click at [808, 400] on icon at bounding box center [804, 397] width 11 height 11
click at [777, 377] on link "Gestionar Grupos" at bounding box center [777, 377] width 89 height 18
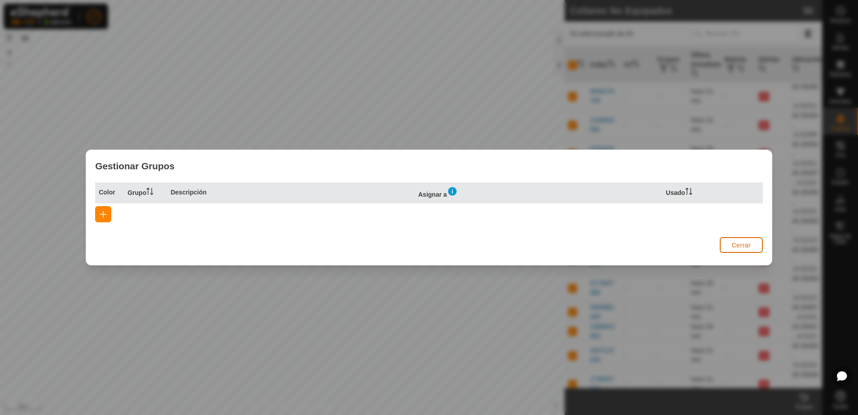
click at [735, 245] on span "Cerrar" at bounding box center [740, 244] width 19 height 7
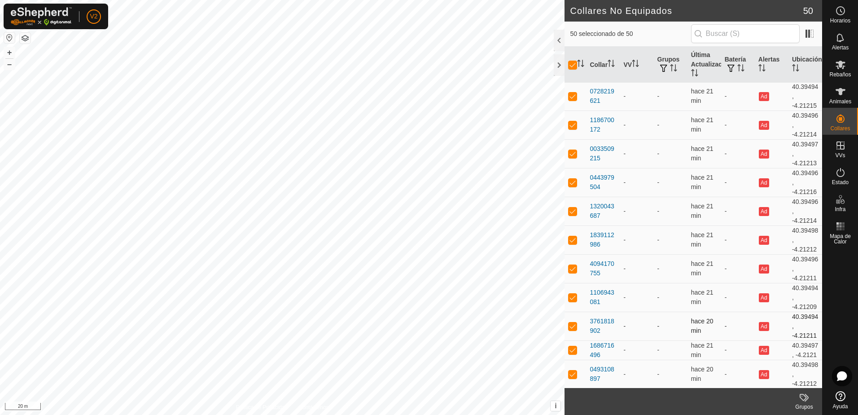
scroll to position [0, 0]
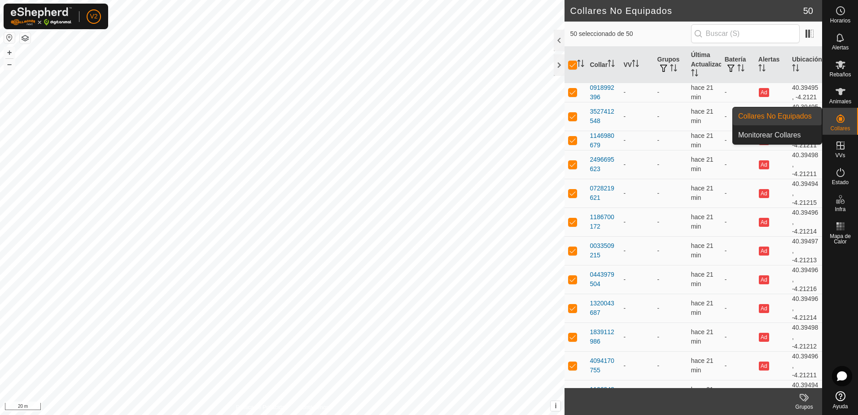
click at [838, 116] on icon at bounding box center [840, 118] width 11 height 11
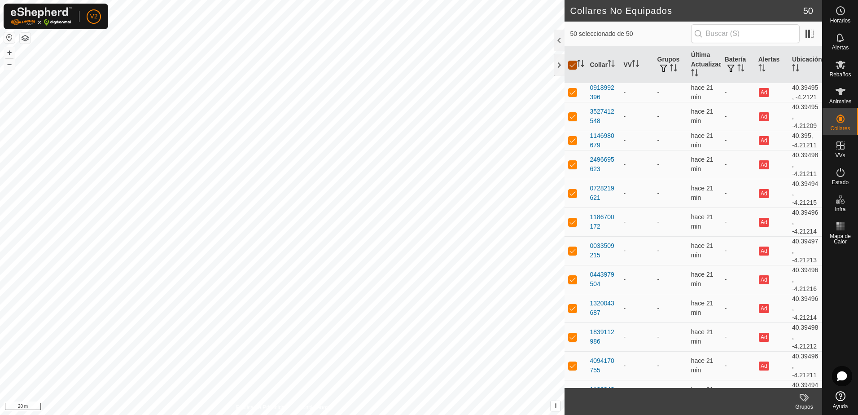
click at [572, 64] on input "checkbox" at bounding box center [572, 65] width 9 height 9
checkbox input "false"
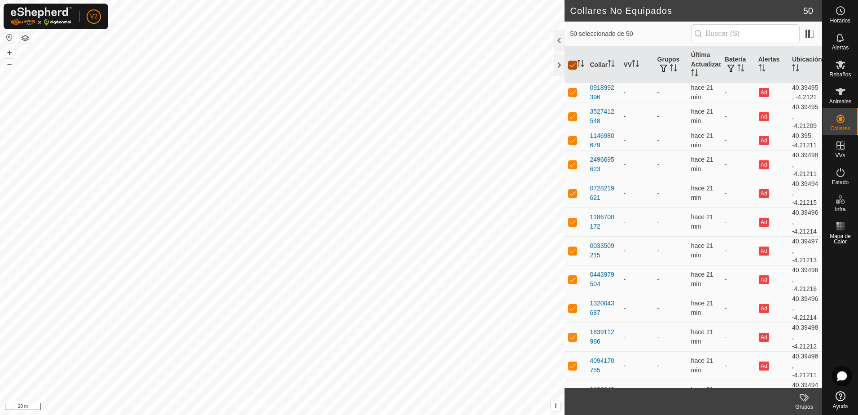
checkbox input "false"
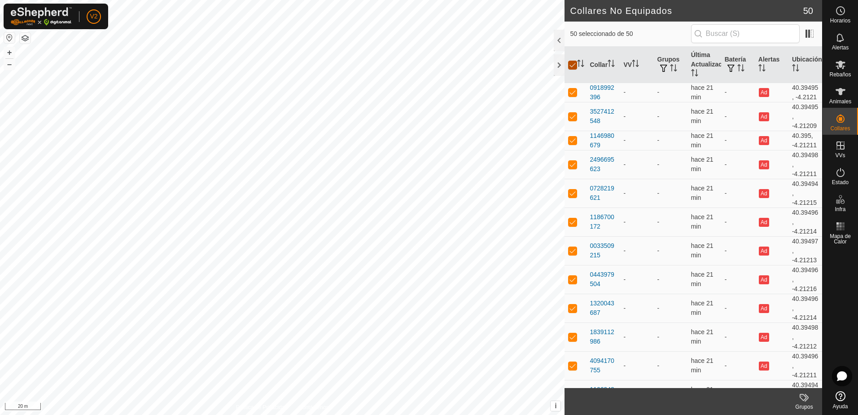
checkbox input "false"
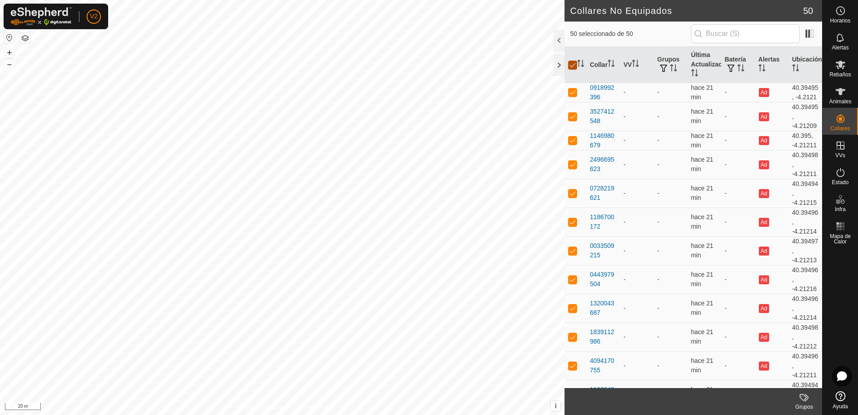
checkbox input "false"
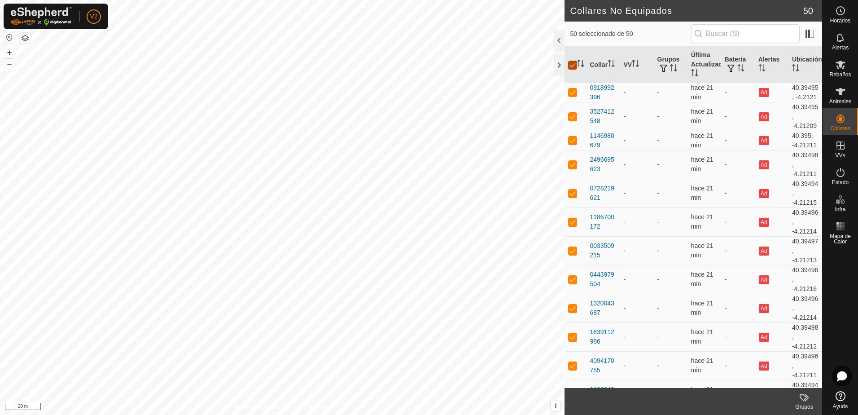
checkbox input "false"
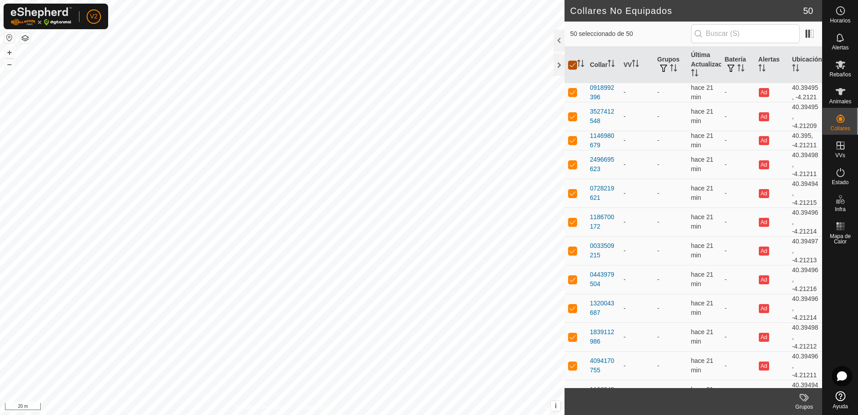
checkbox input "false"
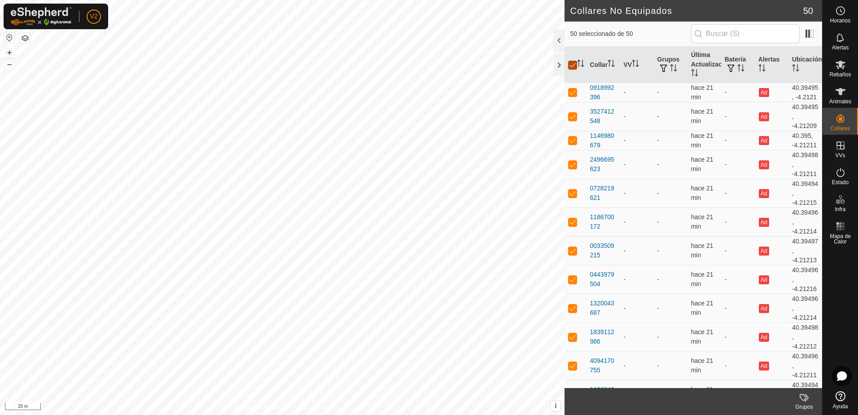
checkbox input "false"
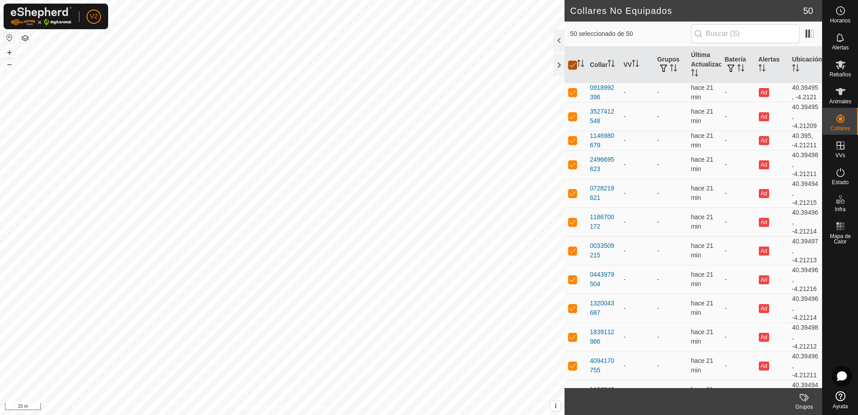
checkbox input "false"
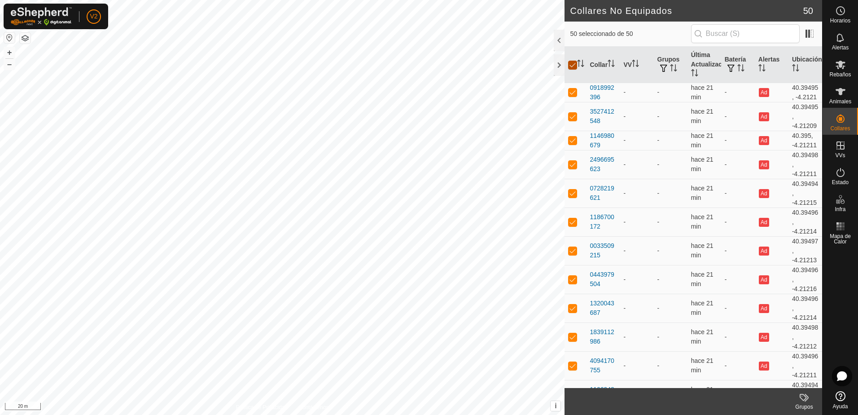
checkbox input "false"
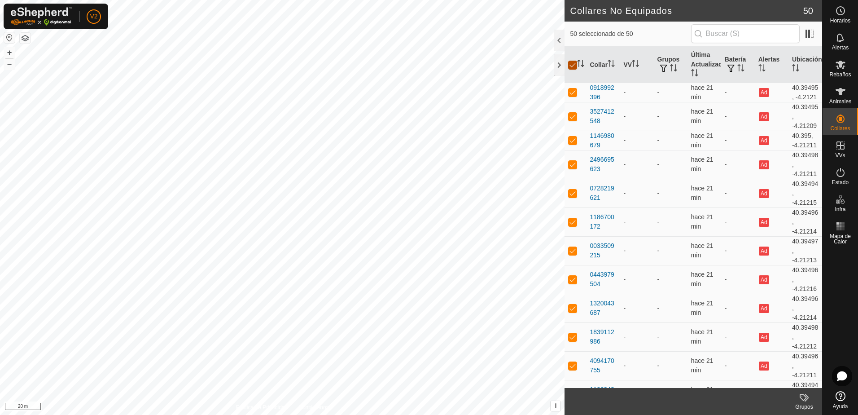
checkbox input "false"
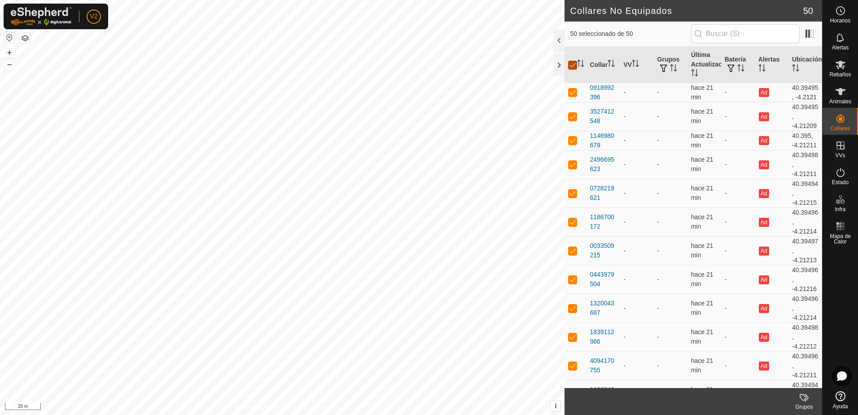
checkbox input "false"
click at [798, 397] on labels-svg-icon at bounding box center [804, 397] width 36 height 11
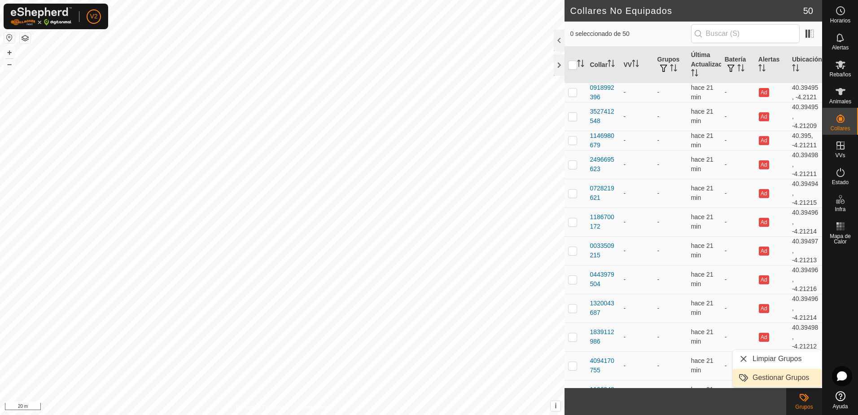
click at [771, 379] on link "Gestionar Grupos" at bounding box center [777, 377] width 89 height 18
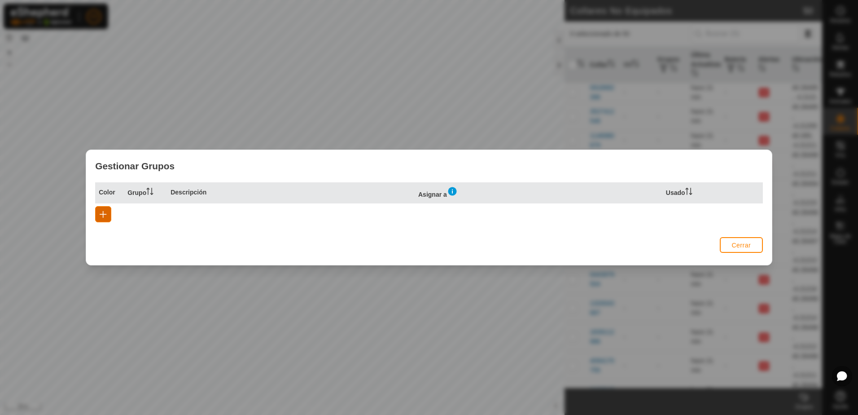
click at [105, 212] on span "button" at bounding box center [103, 213] width 7 height 7
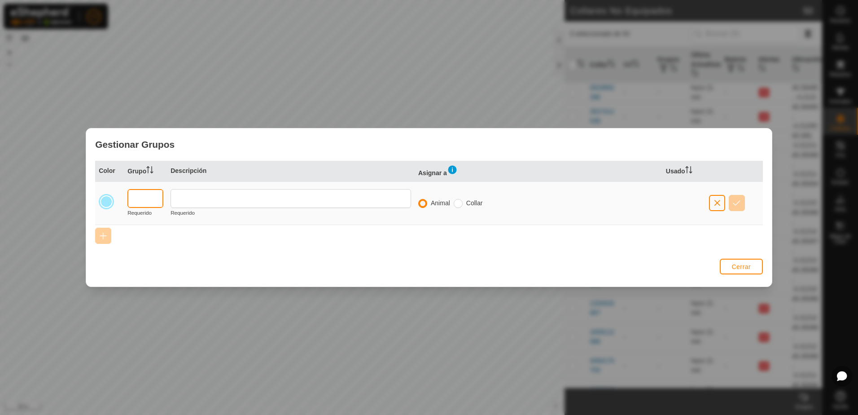
click at [155, 197] on input "text" at bounding box center [145, 198] width 36 height 19
type input "1"
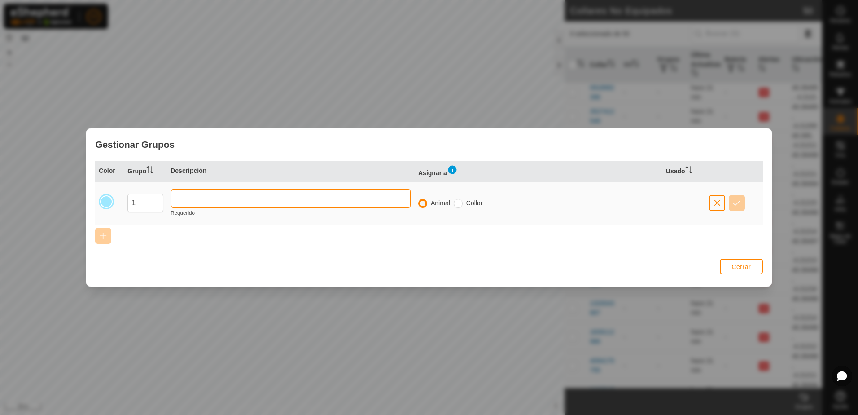
click at [229, 201] on input "text" at bounding box center [290, 198] width 240 height 19
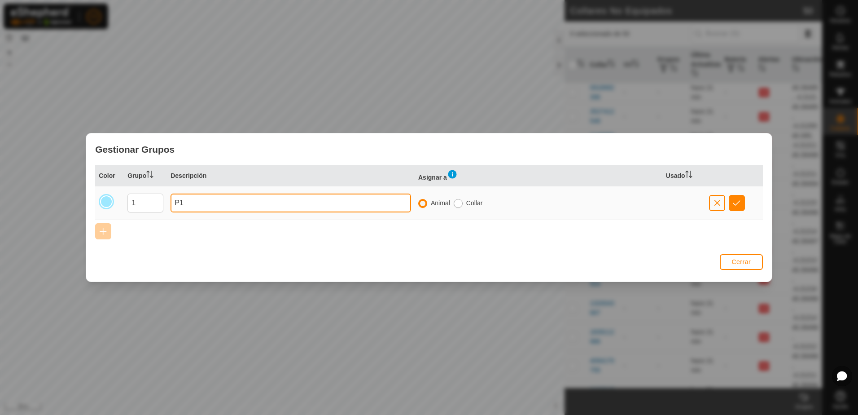
type input "P1"
click at [458, 203] on input "radio" at bounding box center [458, 203] width 9 height 9
radio input "true"
radio input "false"
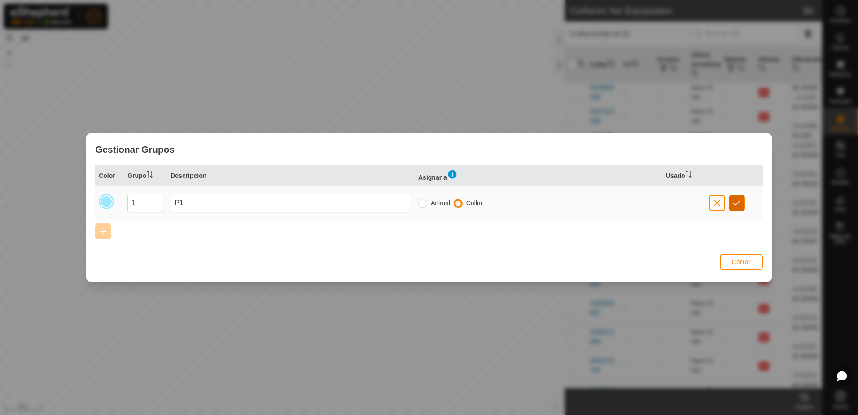
click at [734, 205] on span "button" at bounding box center [737, 202] width 8 height 7
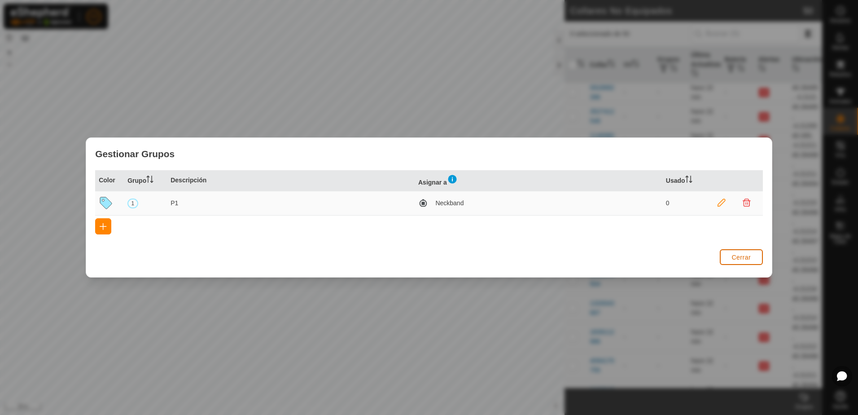
click at [740, 258] on span "Cerrar" at bounding box center [740, 256] width 19 height 7
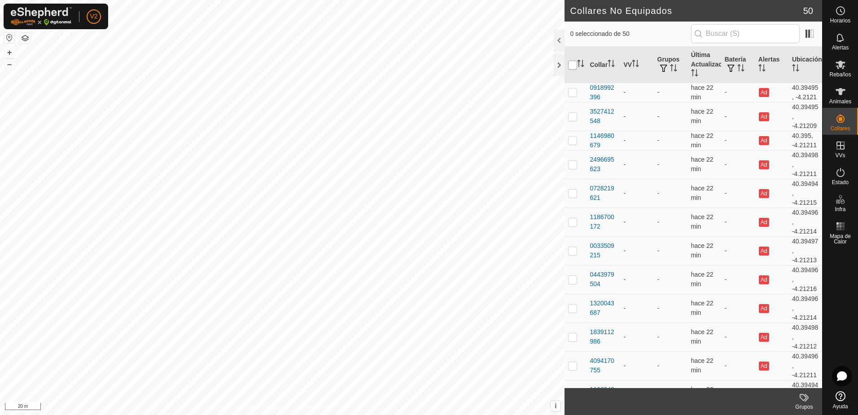
click at [574, 68] on input "checkbox" at bounding box center [572, 65] width 9 height 9
checkbox input "true"
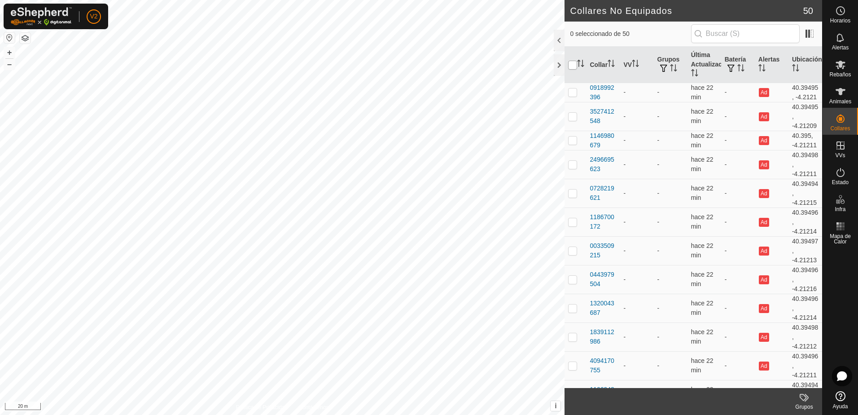
checkbox input "true"
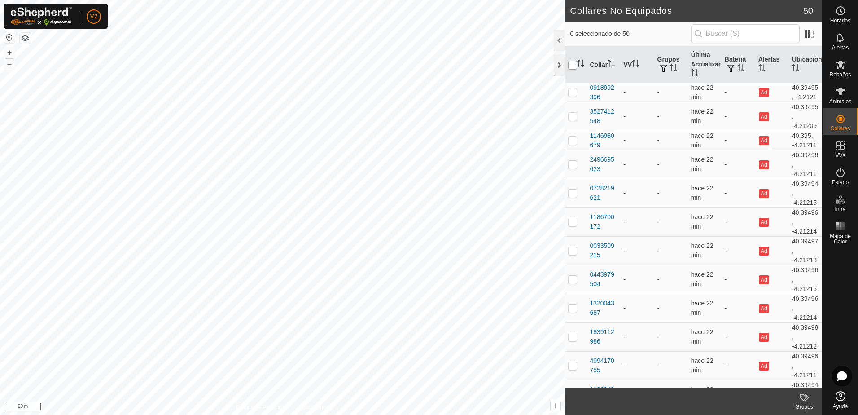
checkbox input "true"
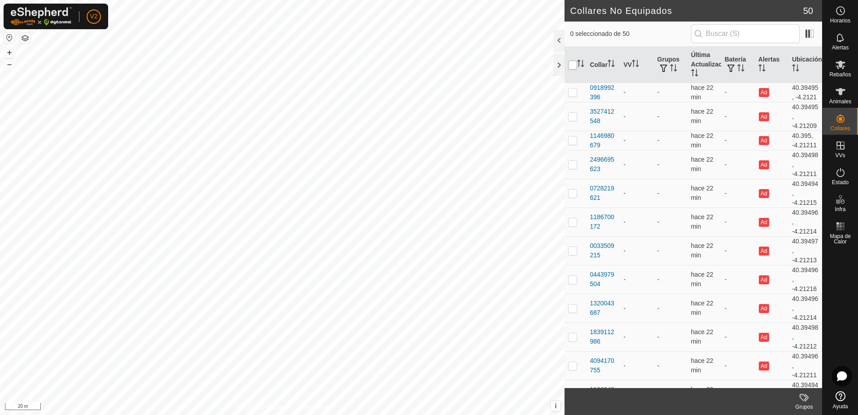
checkbox input "true"
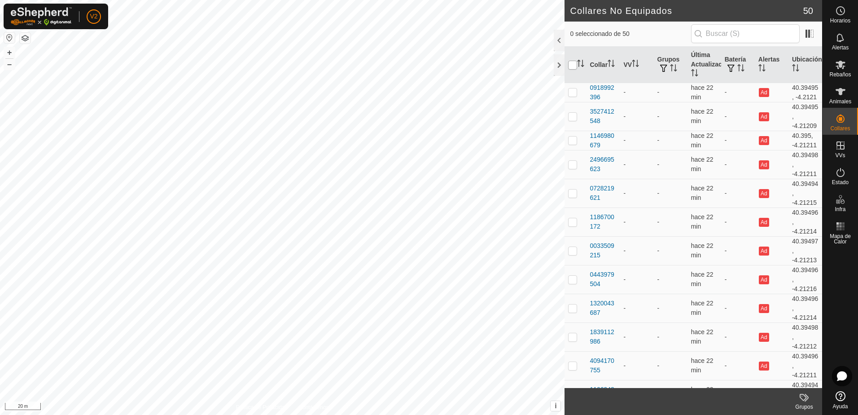
checkbox input "true"
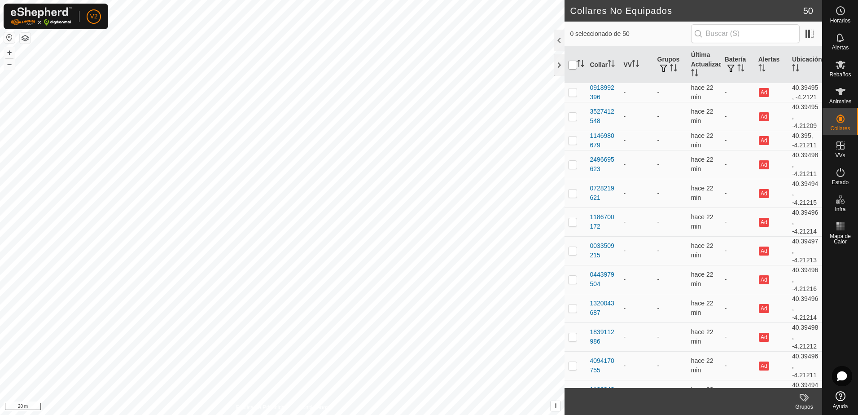
checkbox input "true"
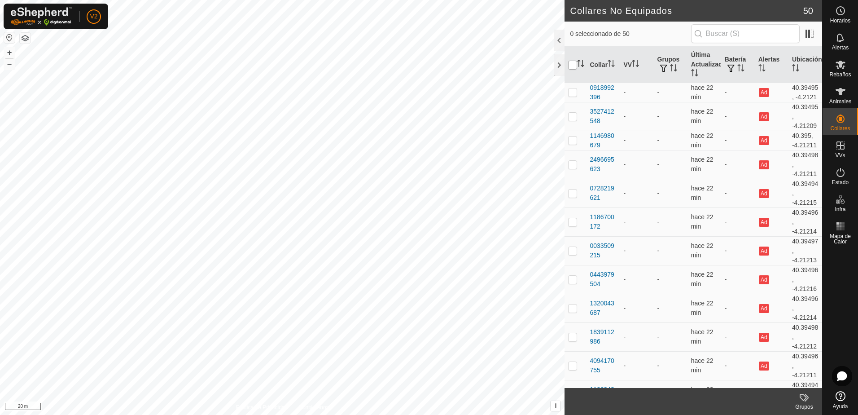
checkbox input "true"
click at [804, 399] on icon at bounding box center [802, 396] width 7 height 7
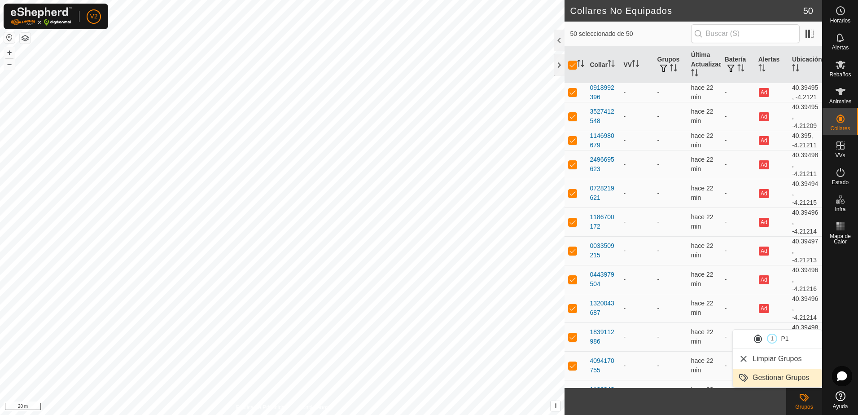
click at [792, 376] on link "Gestionar Grupos" at bounding box center [777, 377] width 89 height 18
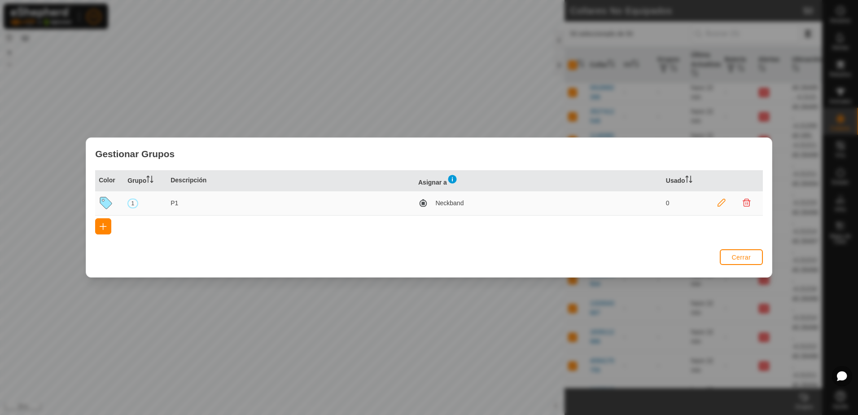
click at [444, 205] on span "Neckband" at bounding box center [449, 202] width 28 height 9
click at [719, 206] on icon at bounding box center [721, 203] width 8 height 8
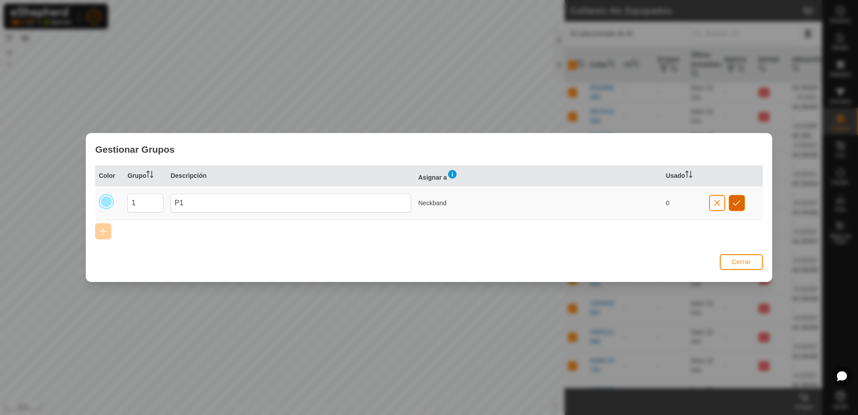
click at [739, 200] on span "button" at bounding box center [737, 202] width 8 height 7
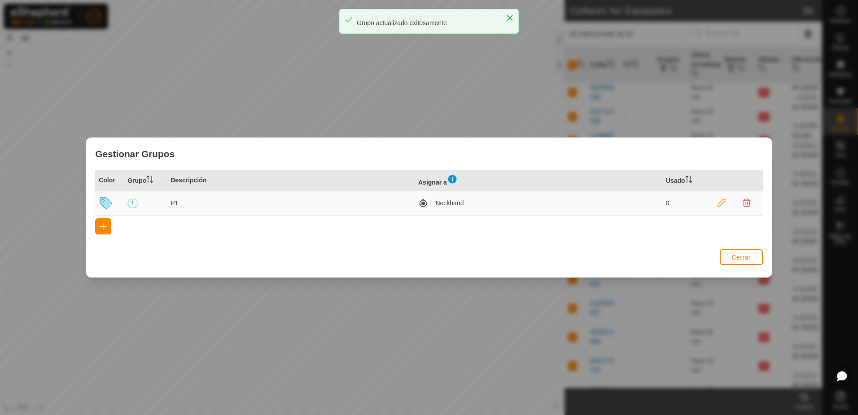
click at [720, 203] on icon at bounding box center [721, 203] width 8 height 8
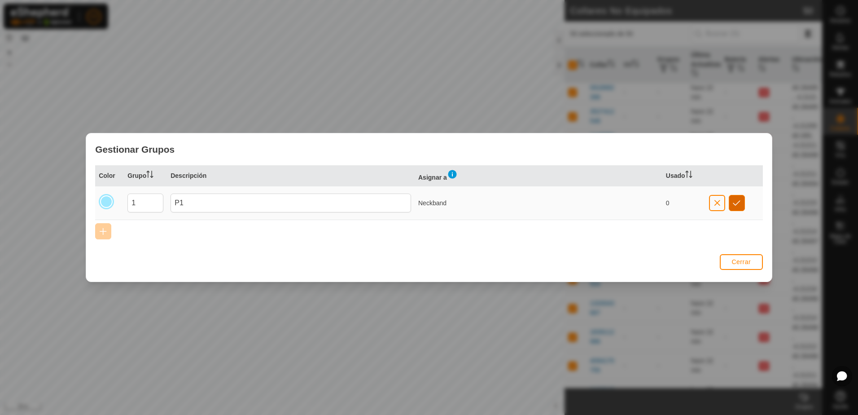
click at [742, 203] on button "button" at bounding box center [737, 203] width 16 height 16
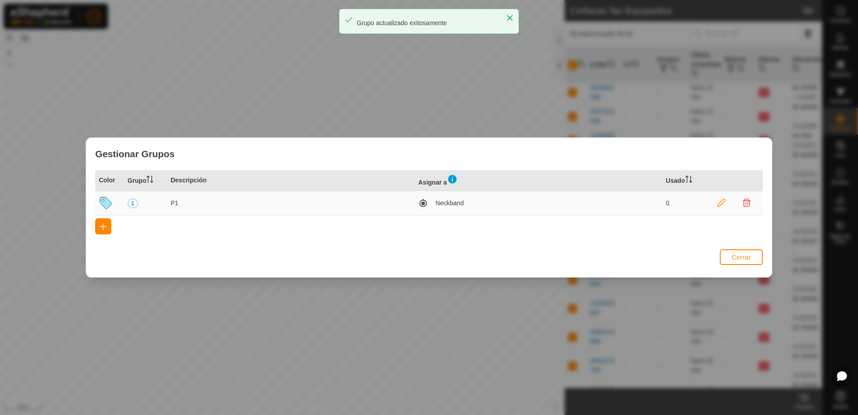
click at [449, 205] on span "Neckband" at bounding box center [449, 202] width 28 height 9
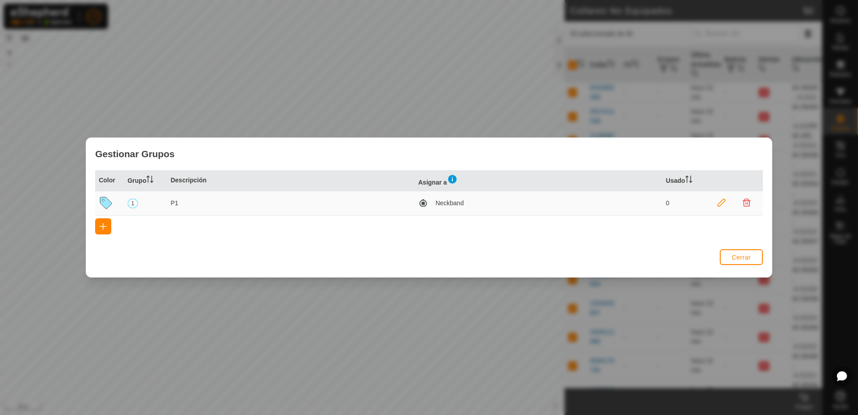
click at [663, 111] on div "Gestionar Grupos Color Grupo Descripción Asignar a Usado 1 P1 Neckband 0 Cerrar" at bounding box center [429, 207] width 858 height 415
click at [751, 258] on button "Cerrar" at bounding box center [741, 257] width 43 height 16
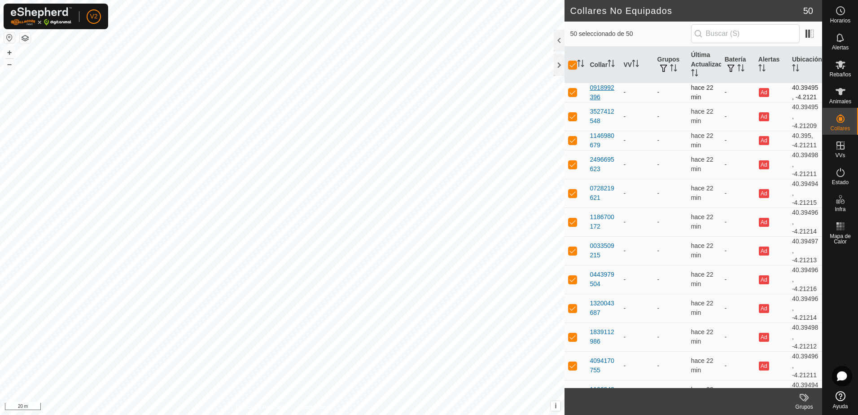
click at [599, 96] on div "0918992396" at bounding box center [602, 92] width 26 height 19
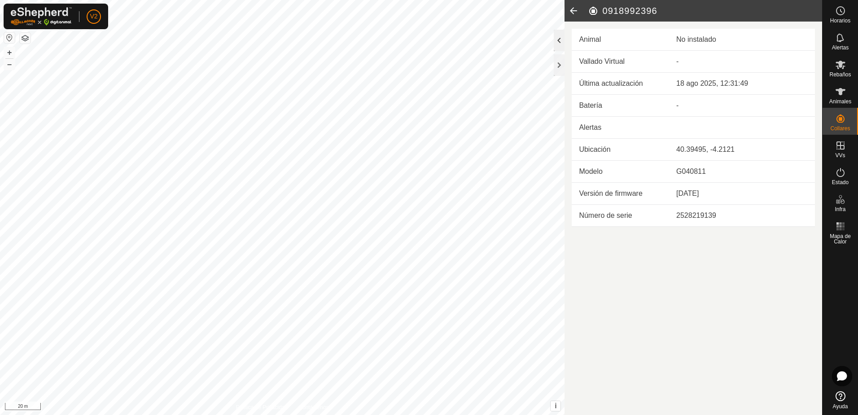
click at [560, 44] on div at bounding box center [559, 41] width 11 height 22
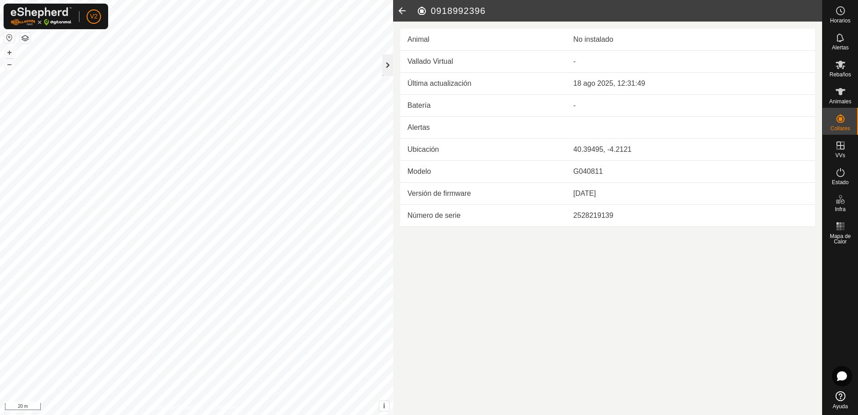
click at [390, 69] on div at bounding box center [387, 65] width 11 height 22
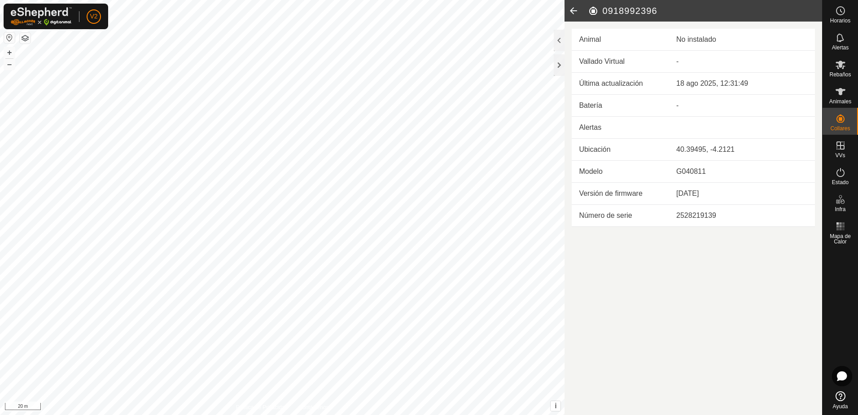
click at [573, 9] on icon at bounding box center [573, 11] width 18 height 22
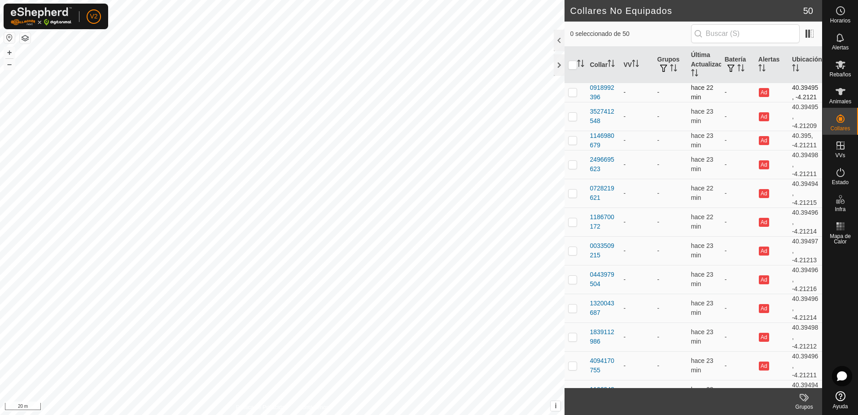
click at [572, 96] on p-checkbox at bounding box center [572, 91] width 9 height 7
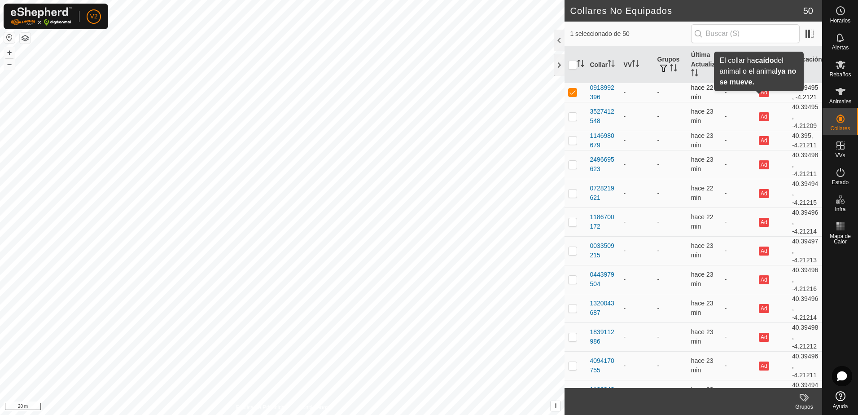
click at [759, 97] on button "Ad" at bounding box center [764, 92] width 10 height 9
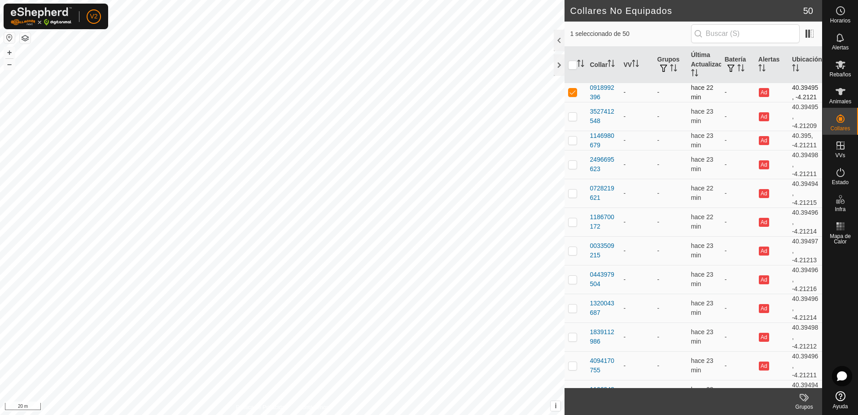
click at [570, 96] on p-checkbox at bounding box center [572, 91] width 9 height 7
click at [567, 62] on th at bounding box center [575, 65] width 22 height 36
click at [572, 65] on input "checkbox" at bounding box center [572, 65] width 9 height 9
click at [839, 92] on icon at bounding box center [840, 91] width 10 height 7
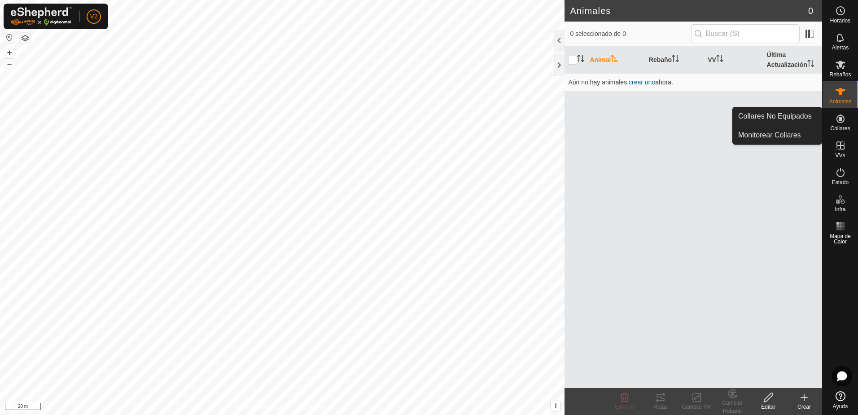
click at [840, 123] on icon at bounding box center [840, 118] width 11 height 11
click at [796, 115] on link "Collares No Equipados" at bounding box center [777, 116] width 89 height 18
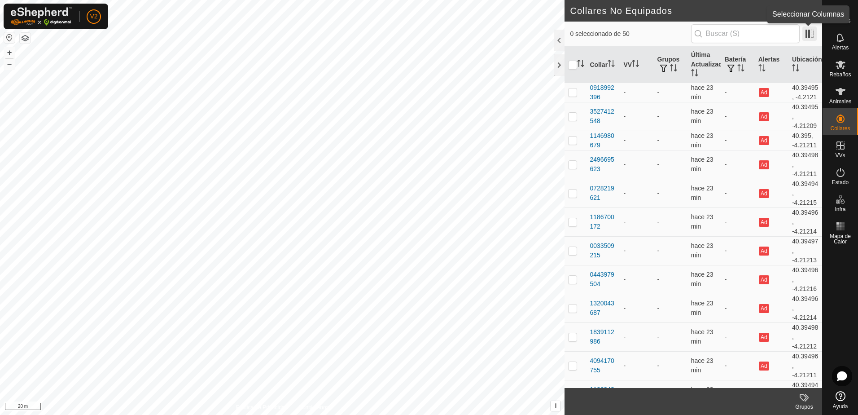
click at [808, 36] on span at bounding box center [809, 33] width 14 height 14
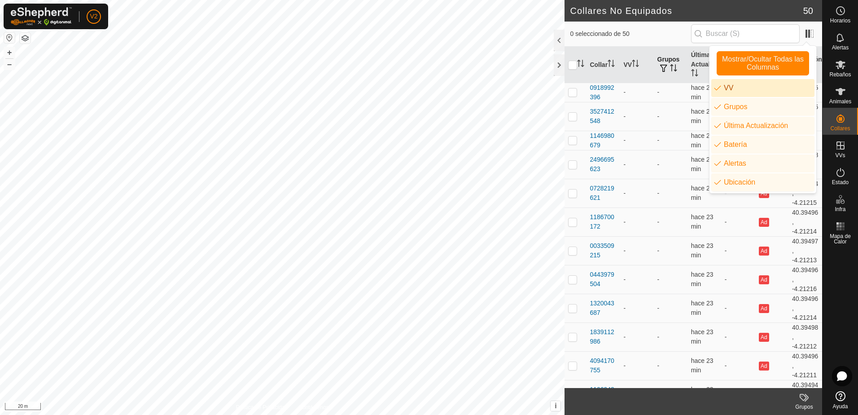
click at [660, 66] on span "button" at bounding box center [663, 68] width 7 height 7
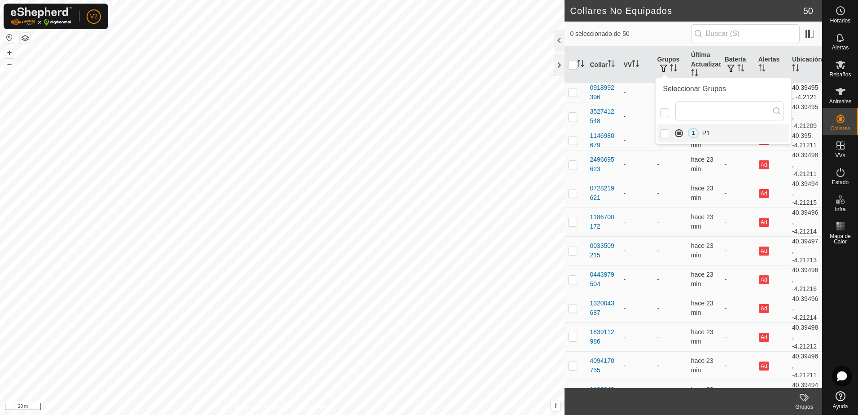
click at [572, 96] on p-checkbox at bounding box center [572, 91] width 9 height 7
click at [570, 64] on input "checkbox" at bounding box center [572, 65] width 9 height 9
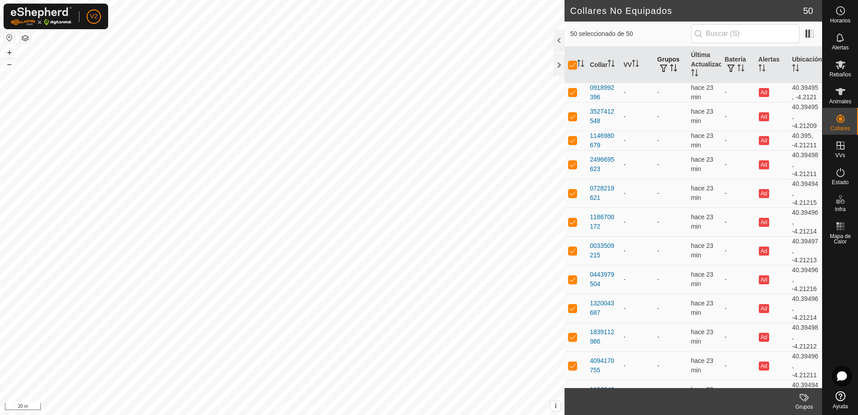
click at [670, 67] on icon "Activar para ordenar" at bounding box center [673, 67] width 7 height 7
click at [662, 70] on span "button" at bounding box center [663, 68] width 7 height 7
click at [665, 133] on input "1" at bounding box center [664, 133] width 9 height 9
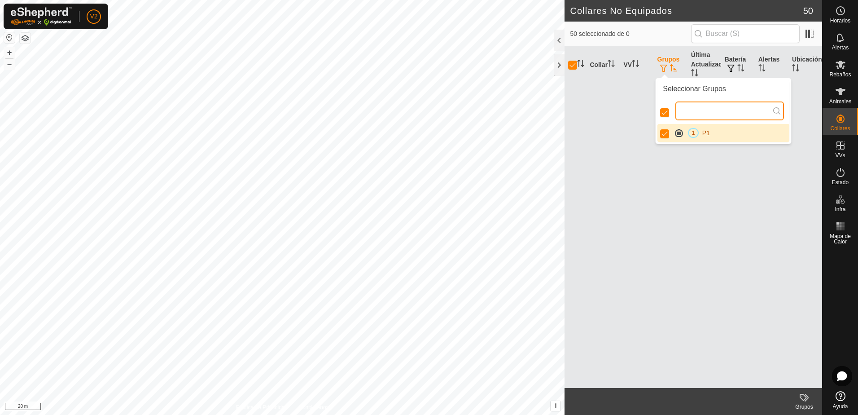
click at [760, 111] on input "text" at bounding box center [729, 110] width 109 height 19
click at [699, 136] on li "1 P1" at bounding box center [723, 133] width 132 height 18
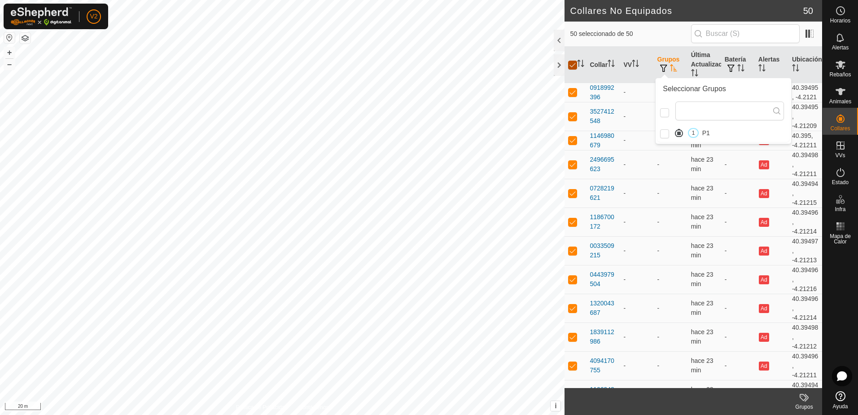
click at [577, 65] on input "checkbox" at bounding box center [572, 65] width 9 height 9
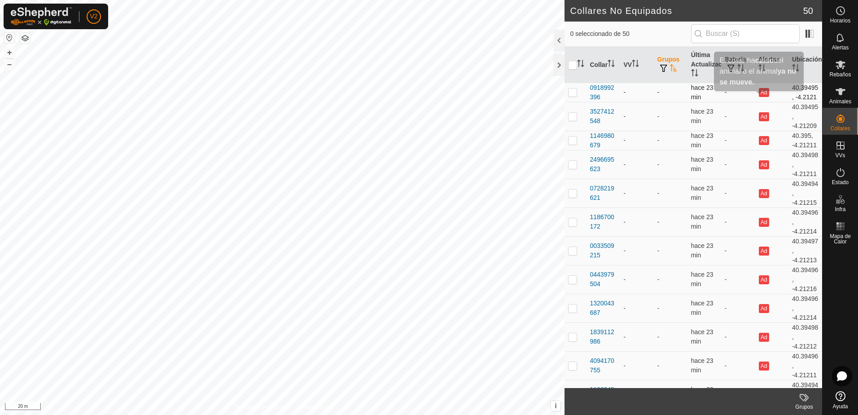
click at [759, 96] on button "Ad" at bounding box center [764, 92] width 10 height 9
click at [670, 67] on icon "Activar para ordenar" at bounding box center [673, 67] width 7 height 7
click at [660, 67] on span "button" at bounding box center [663, 68] width 7 height 7
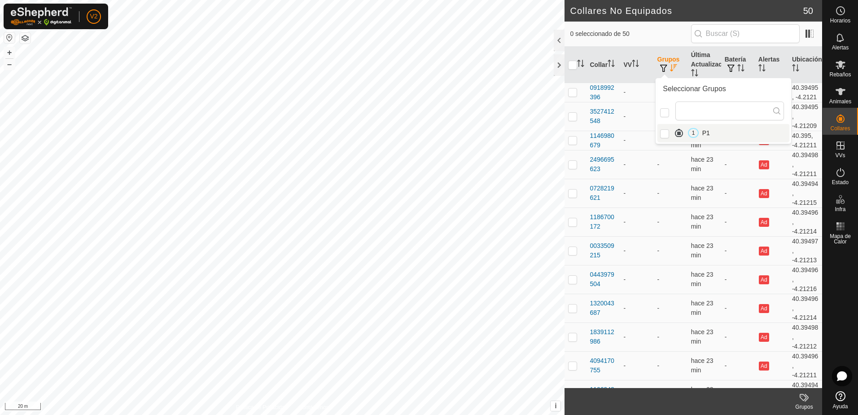
click at [712, 135] on li "1 P1" at bounding box center [723, 133] width 132 height 18
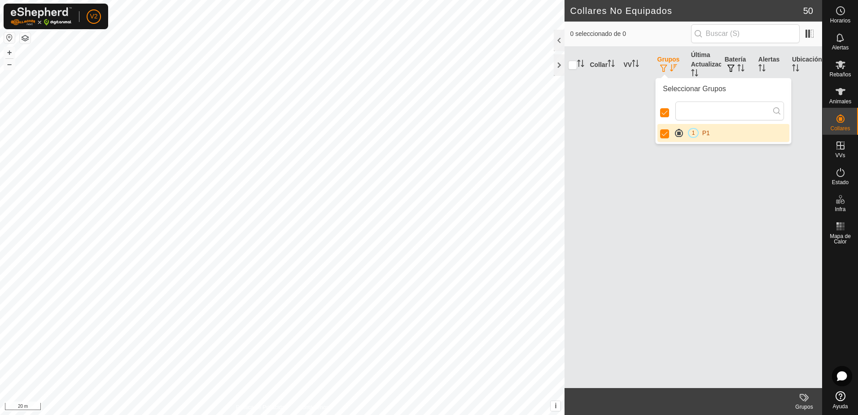
click at [712, 135] on li "1 P1" at bounding box center [723, 133] width 132 height 18
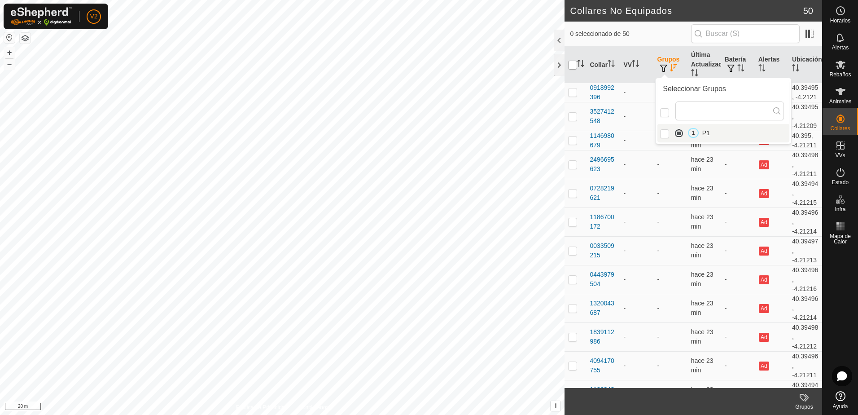
click at [574, 66] on input "checkbox" at bounding box center [572, 65] width 9 height 9
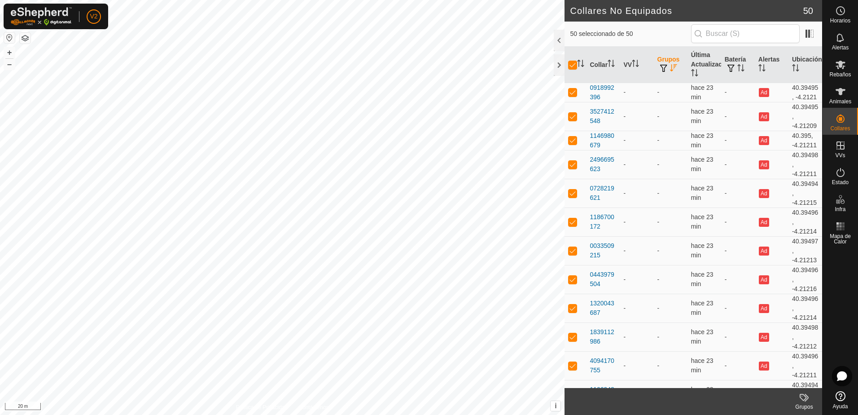
click at [804, 398] on icon at bounding box center [804, 397] width 11 height 11
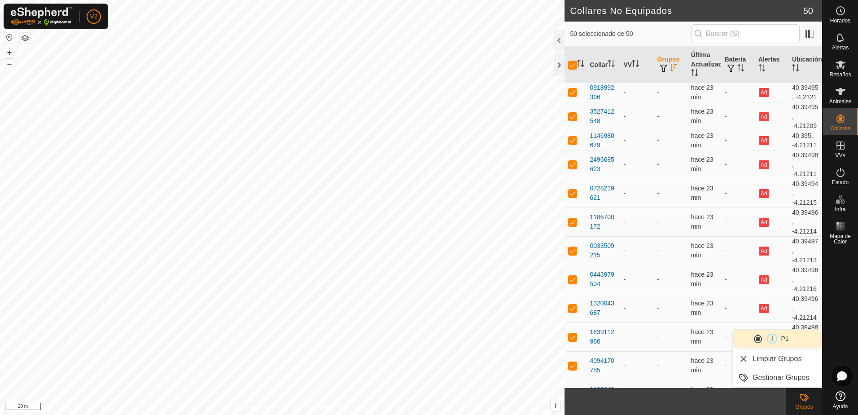
click at [765, 336] on link "1 P1" at bounding box center [777, 338] width 89 height 18
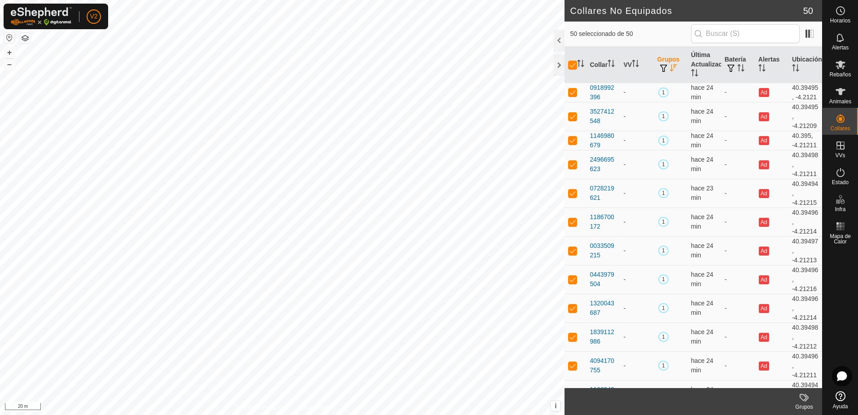
click at [670, 64] on icon "Activar para ordenar" at bounding box center [673, 67] width 7 height 7
click at [669, 59] on th "Grupos" at bounding box center [671, 65] width 34 height 36
click at [657, 70] on button "button" at bounding box center [663, 68] width 13 height 9
click at [708, 136] on li "1 P1" at bounding box center [723, 133] width 132 height 18
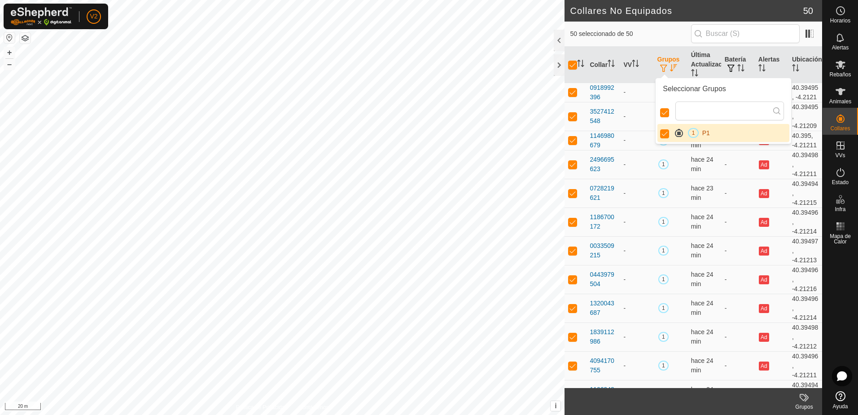
click at [708, 136] on li "1 P1" at bounding box center [723, 133] width 132 height 18
click at [705, 139] on li "1 P1" at bounding box center [723, 133] width 132 height 18
click at [574, 66] on input "checkbox" at bounding box center [572, 65] width 9 height 9
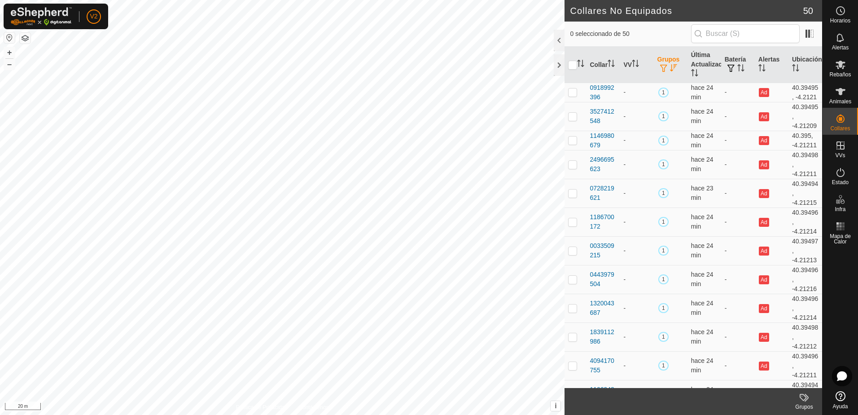
click at [663, 68] on span "button" at bounding box center [663, 68] width 7 height 7
click at [647, 66] on th "VV" at bounding box center [637, 65] width 34 height 36
click at [661, 97] on span "1" at bounding box center [663, 92] width 10 height 10
click at [661, 93] on span "1" at bounding box center [663, 92] width 10 height 10
click at [637, 99] on td "-" at bounding box center [637, 92] width 34 height 19
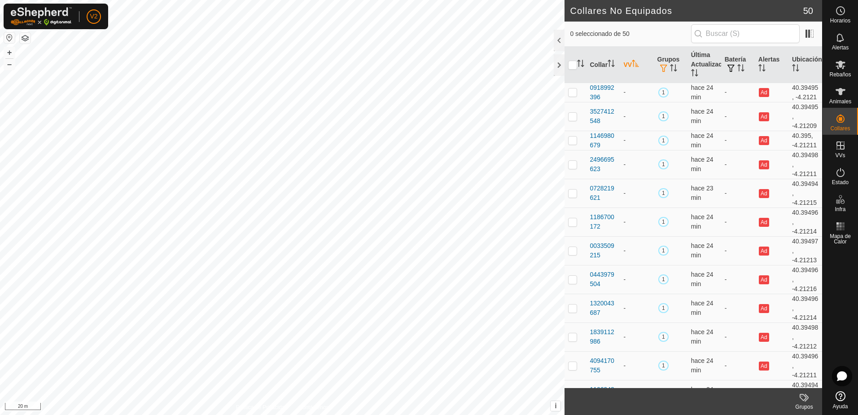
click at [627, 64] on th "VV" at bounding box center [637, 65] width 34 height 36
click at [625, 67] on th "VV" at bounding box center [637, 65] width 34 height 36
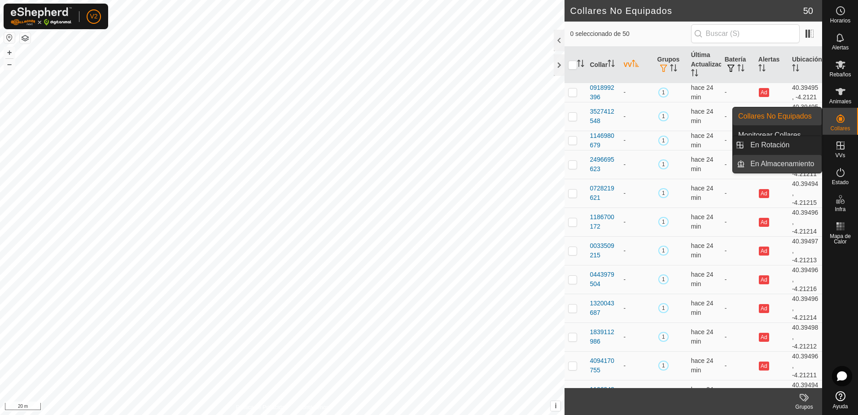
click at [776, 159] on link "En Almacenamiento" at bounding box center [783, 164] width 77 height 18
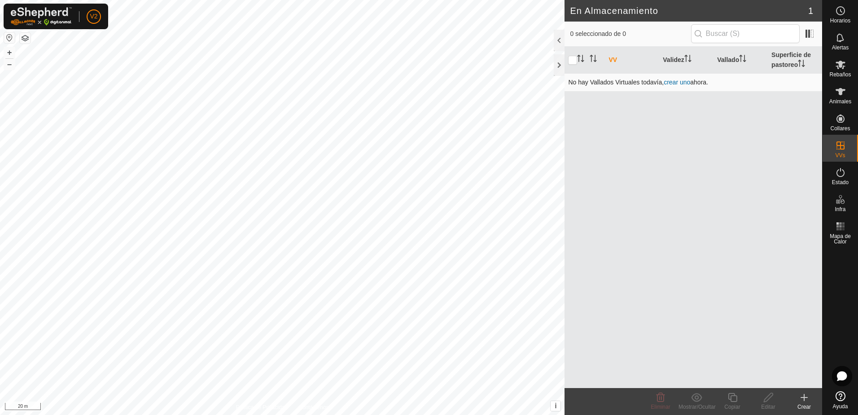
click at [681, 82] on link "crear uno" at bounding box center [677, 82] width 26 height 7
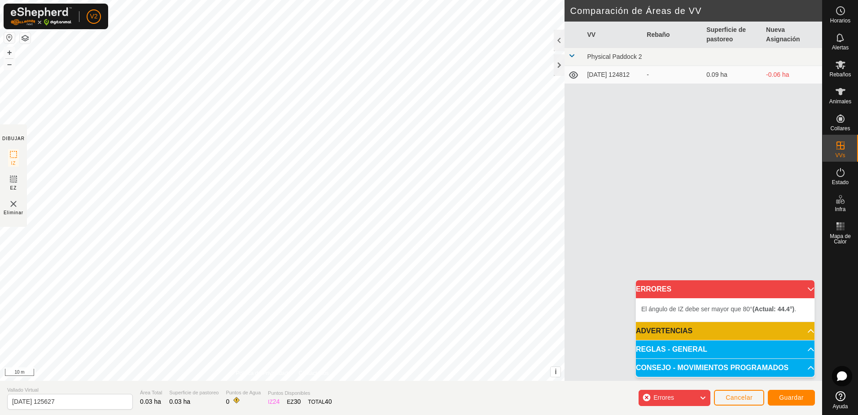
click at [421, 303] on div "El [PERSON_NAME] de IZ debe ser mayor que 80° (Actual: 44.4°) . + – ⇧ i This ap…" at bounding box center [282, 190] width 564 height 380
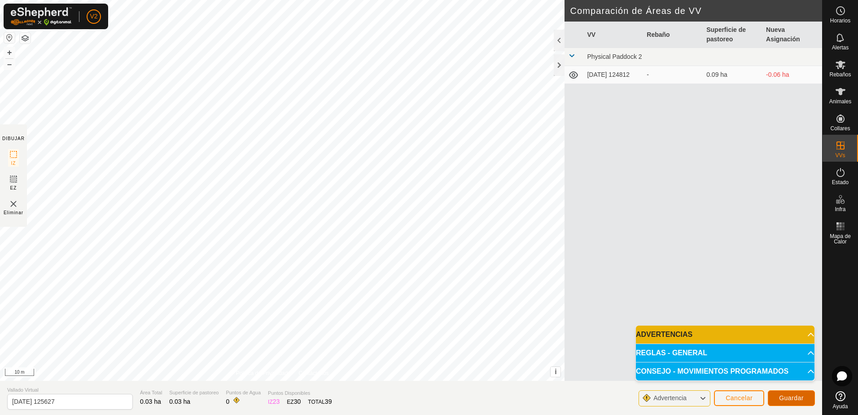
click at [785, 397] on span "Guardar" at bounding box center [791, 397] width 25 height 7
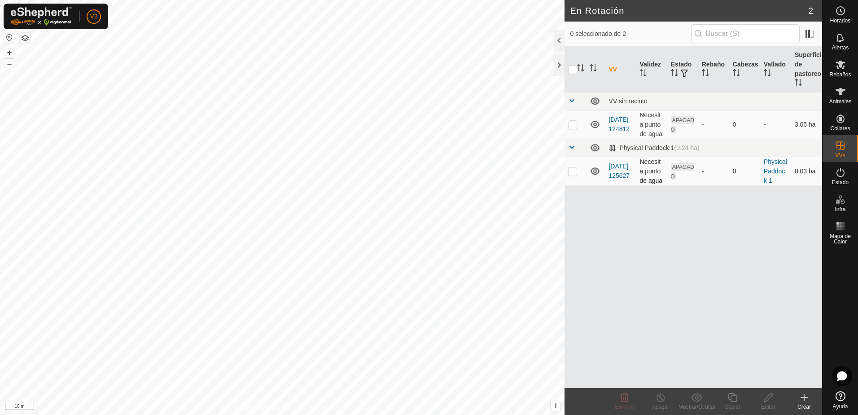
click at [596, 172] on icon at bounding box center [594, 170] width 9 height 7
click at [596, 172] on icon at bounding box center [594, 171] width 11 height 11
click at [617, 169] on link "[DATE] 125627" at bounding box center [618, 170] width 21 height 17
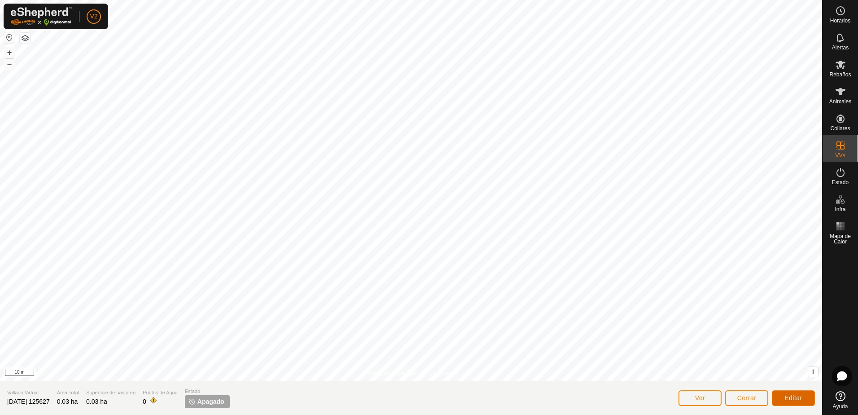
click at [793, 395] on span "Editar" at bounding box center [793, 397] width 18 height 7
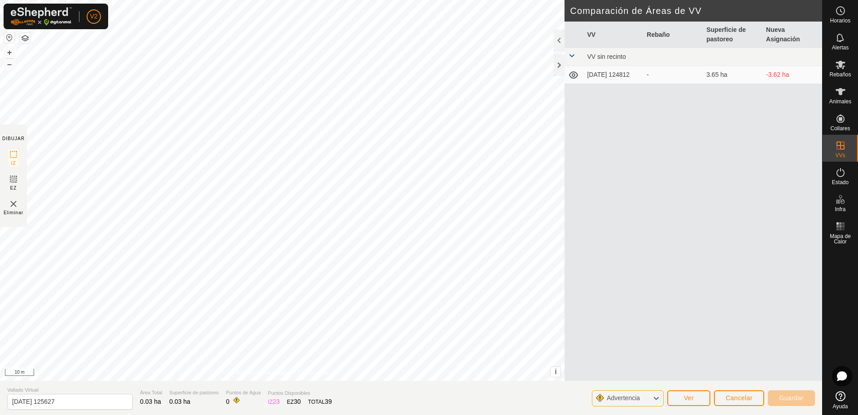
click at [655, 397] on icon at bounding box center [655, 398] width 7 height 12
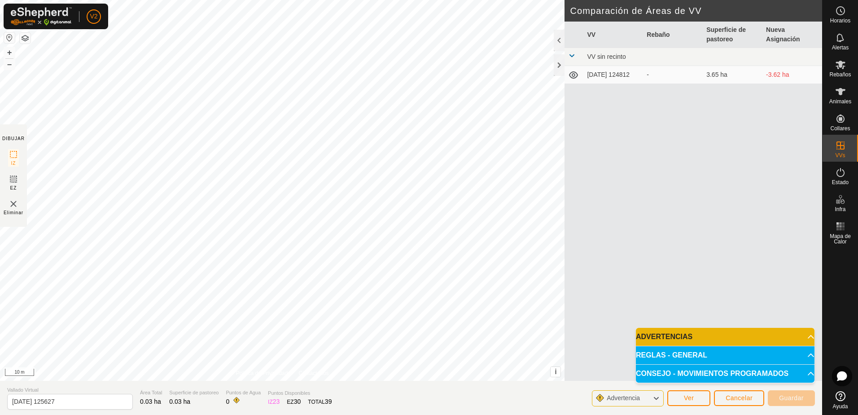
click at [804, 342] on p-accordion-header "ADVERTENCIAS" at bounding box center [725, 336] width 179 height 18
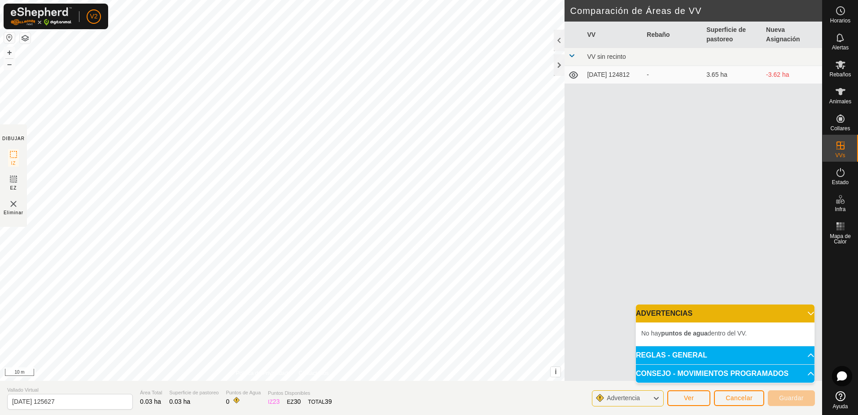
click at [806, 354] on p-accordion-header "REGLAS - GENERAL" at bounding box center [725, 355] width 179 height 18
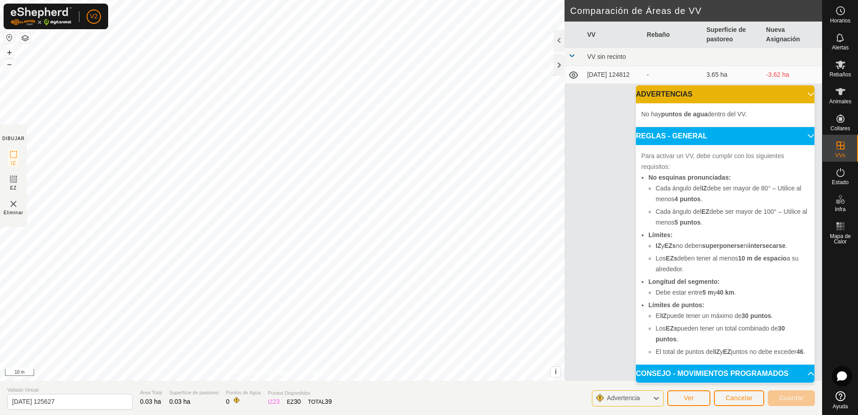
click at [804, 127] on p-accordion-header "REGLAS - GENERAL" at bounding box center [725, 136] width 179 height 18
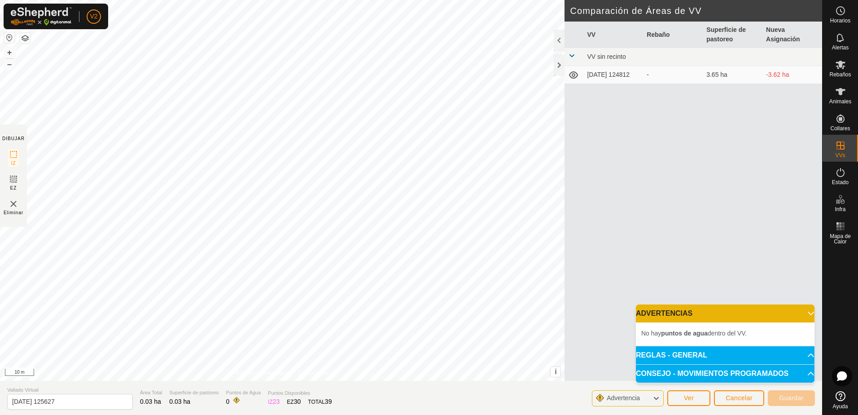
click at [803, 313] on p-accordion-header "ADVERTENCIAS" at bounding box center [725, 313] width 179 height 18
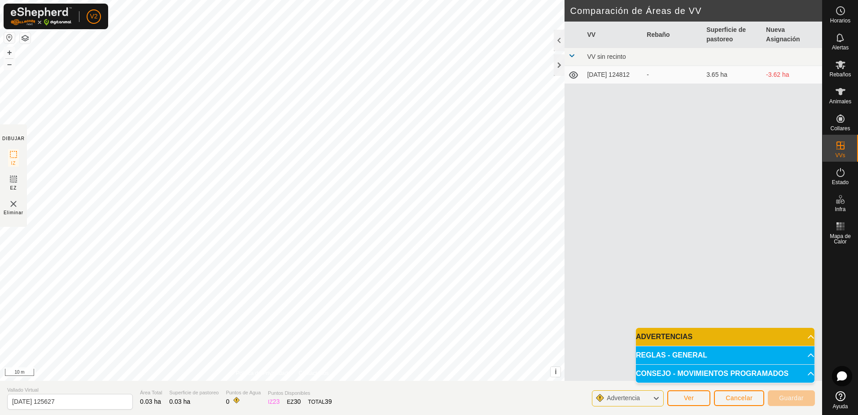
click at [803, 375] on p-accordion-header "CONSEJO - MOVIMIENTOS PROGRAMADOS" at bounding box center [725, 373] width 179 height 18
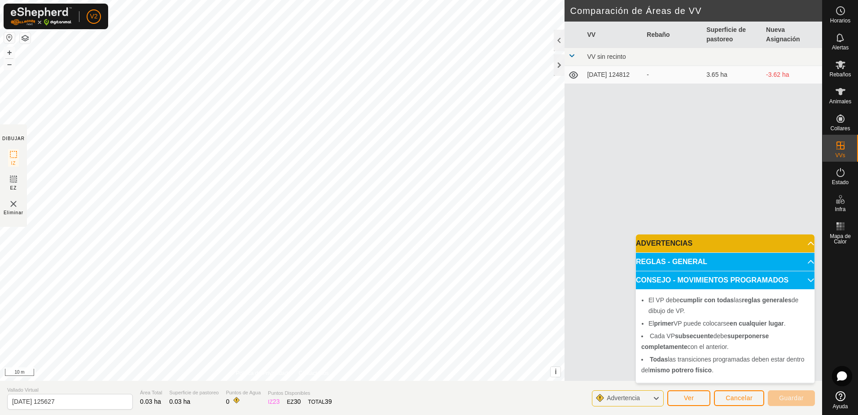
click at [600, 74] on td "[DATE] 124812" at bounding box center [613, 75] width 60 height 18
click at [805, 283] on p-accordion-header "CONSEJO - MOVIMIENTOS PROGRAMADOS" at bounding box center [725, 280] width 179 height 18
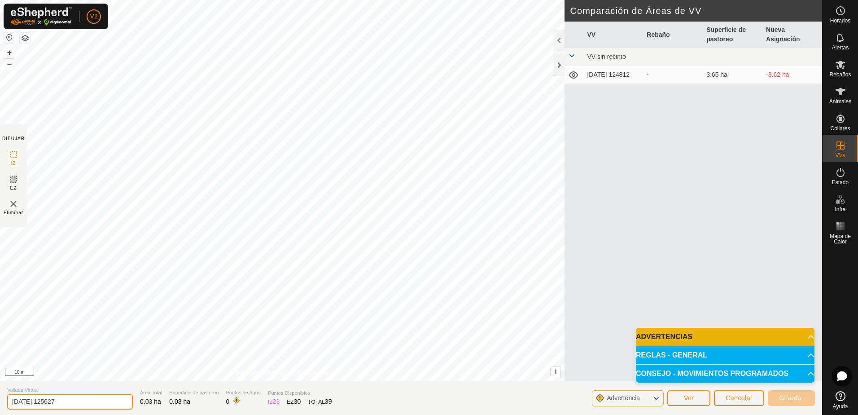
click at [90, 399] on input "[DATE] 125627" at bounding box center [70, 401] width 126 height 16
click at [103, 405] on input "[DATE] 125627 P1 [GEOGRAPHIC_DATA]" at bounding box center [70, 401] width 126 height 16
click at [799, 396] on span "Guardar" at bounding box center [791, 397] width 25 height 7
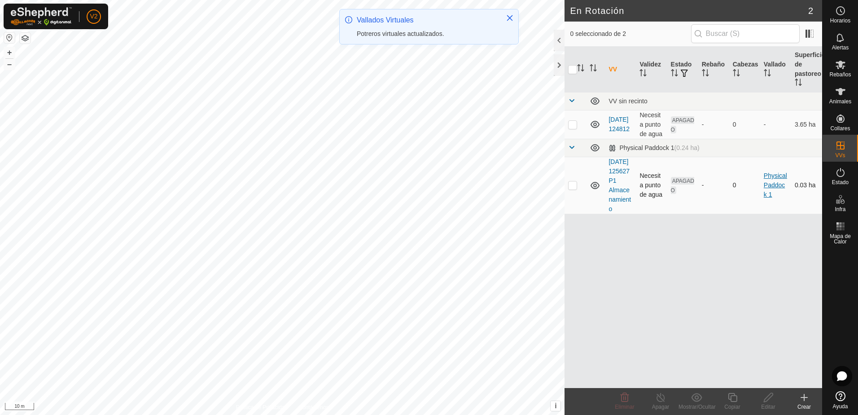
click at [780, 188] on link "Physical Paddock 1" at bounding box center [775, 185] width 23 height 26
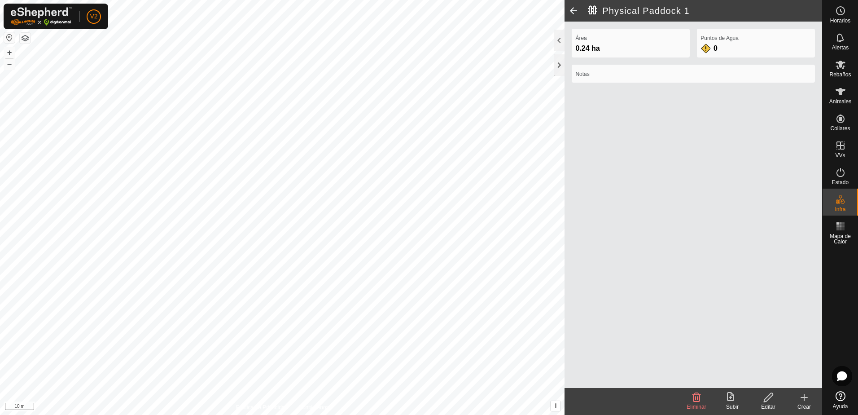
click at [573, 9] on span at bounding box center [573, 11] width 18 height 22
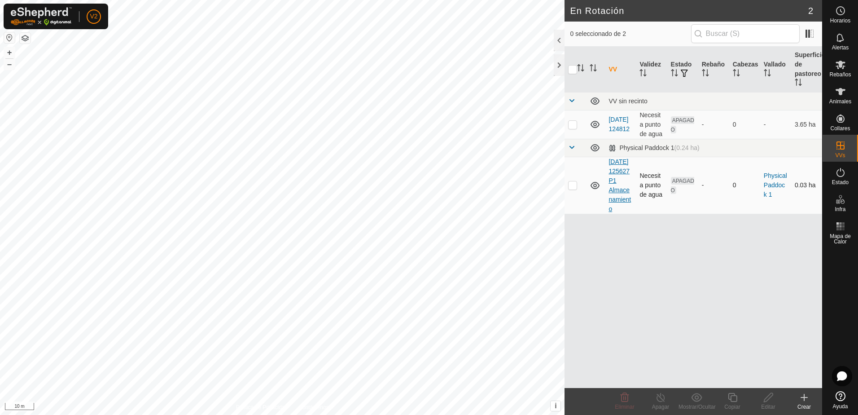
click at [624, 209] on link "[DATE] 125627 P1 Almacenamiento" at bounding box center [619, 185] width 22 height 54
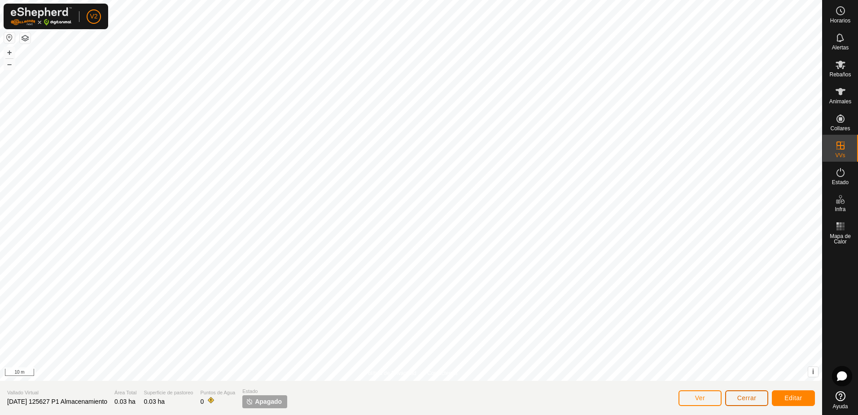
click at [754, 398] on span "Cerrar" at bounding box center [746, 397] width 19 height 7
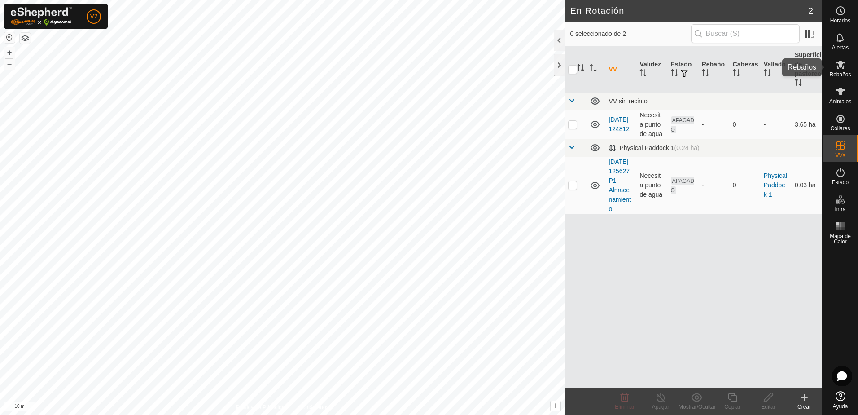
click at [838, 68] on icon at bounding box center [840, 65] width 10 height 9
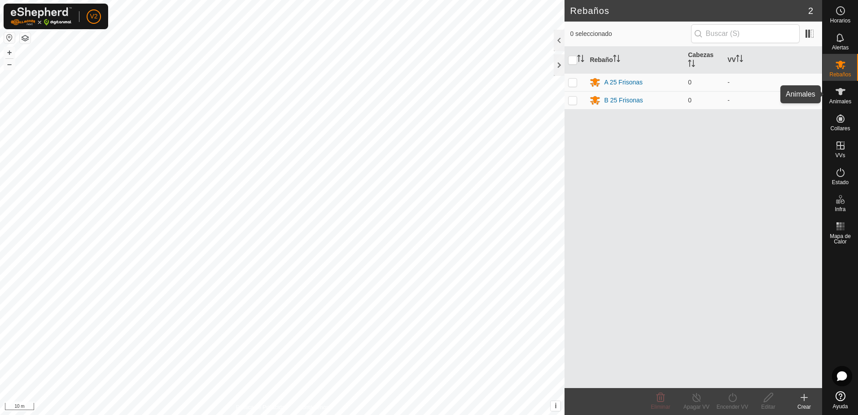
click at [839, 95] on icon at bounding box center [840, 91] width 11 height 11
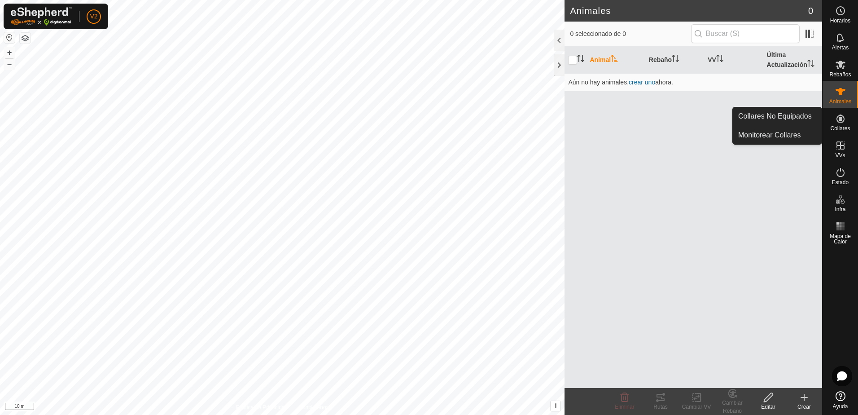
click at [846, 118] on es-neckbands-svg-icon at bounding box center [840, 118] width 16 height 14
click at [840, 120] on icon at bounding box center [840, 118] width 8 height 8
click at [784, 131] on link "Monitorear Collares" at bounding box center [777, 135] width 89 height 18
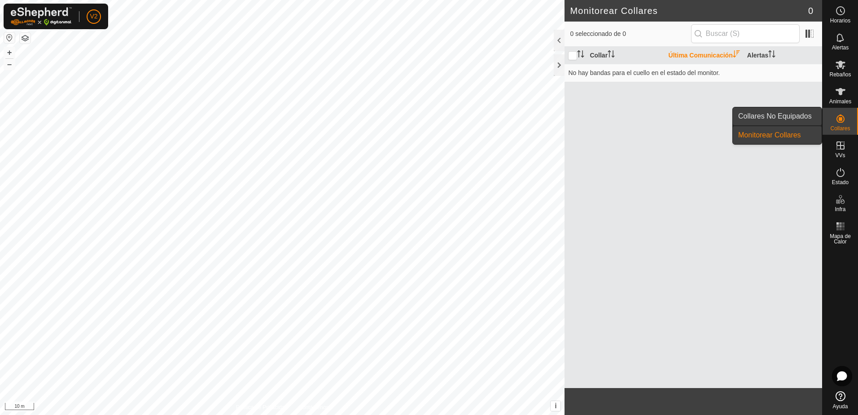
click at [790, 112] on link "Collares No Equipados" at bounding box center [777, 116] width 89 height 18
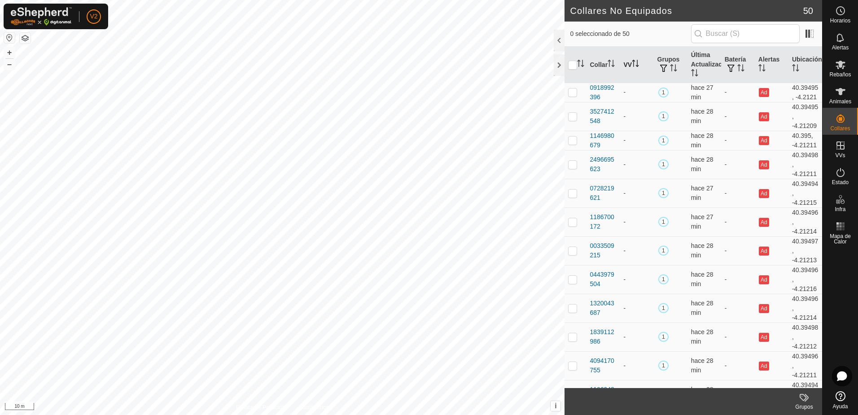
click at [626, 65] on th "VV" at bounding box center [637, 65] width 34 height 36
click at [575, 66] on input "checkbox" at bounding box center [572, 65] width 9 height 9
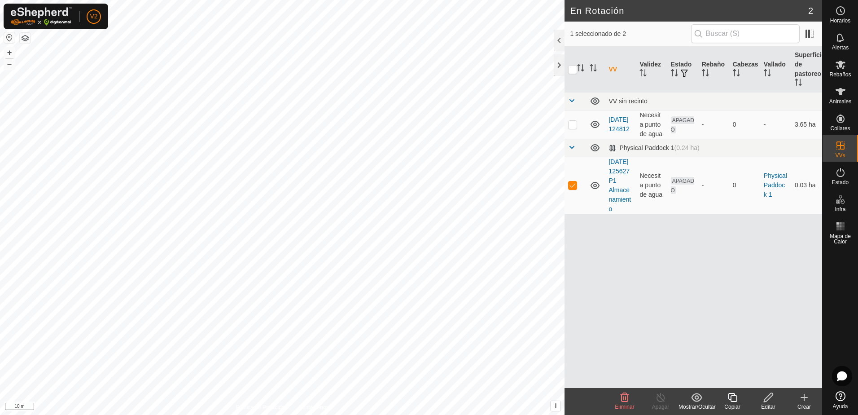
click at [767, 399] on icon at bounding box center [768, 397] width 11 height 11
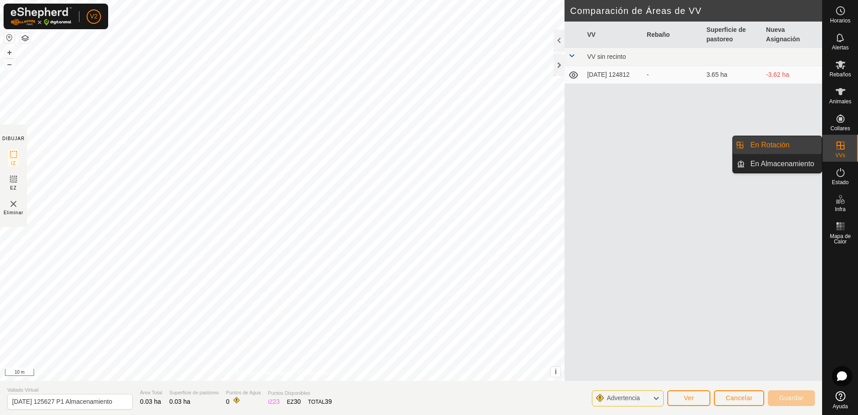
drag, startPoint x: 834, startPoint y: 140, endPoint x: 845, endPoint y: 145, distance: 12.0
click at [845, 145] on icon at bounding box center [840, 145] width 11 height 11
click at [779, 163] on link "En Almacenamiento" at bounding box center [783, 164] width 77 height 18
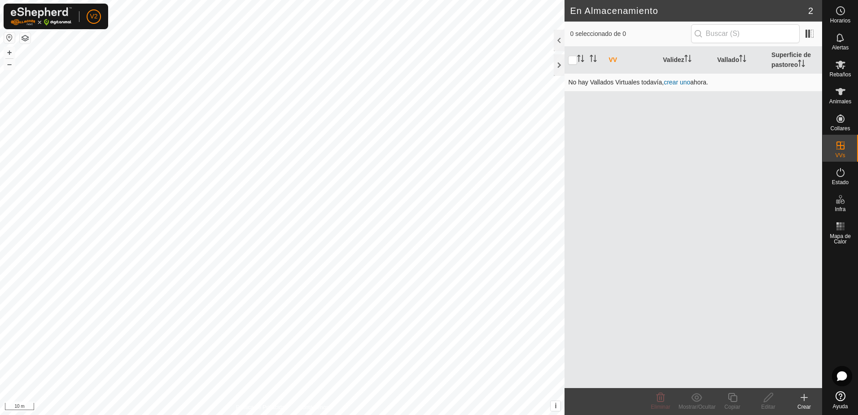
click at [678, 83] on link "crear uno" at bounding box center [677, 82] width 26 height 7
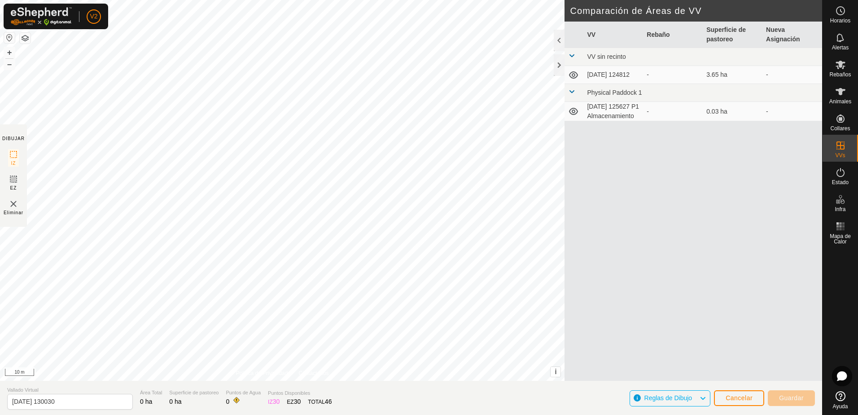
click at [703, 397] on icon at bounding box center [702, 398] width 7 height 12
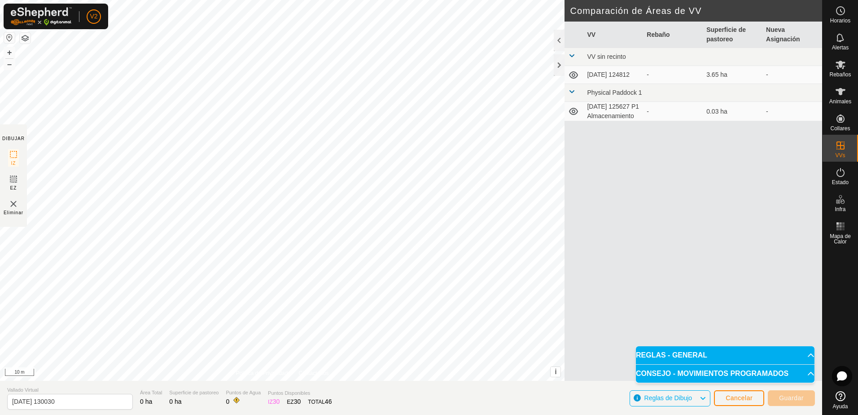
click at [703, 397] on icon at bounding box center [702, 398] width 7 height 12
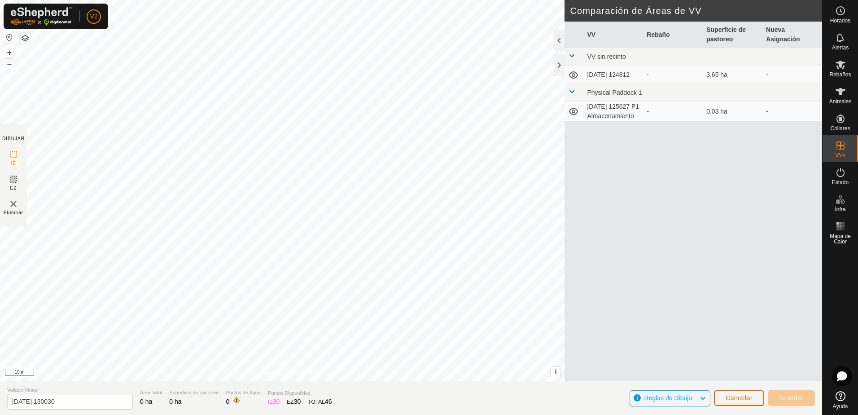
click at [739, 399] on span "Cancelar" at bounding box center [738, 397] width 27 height 7
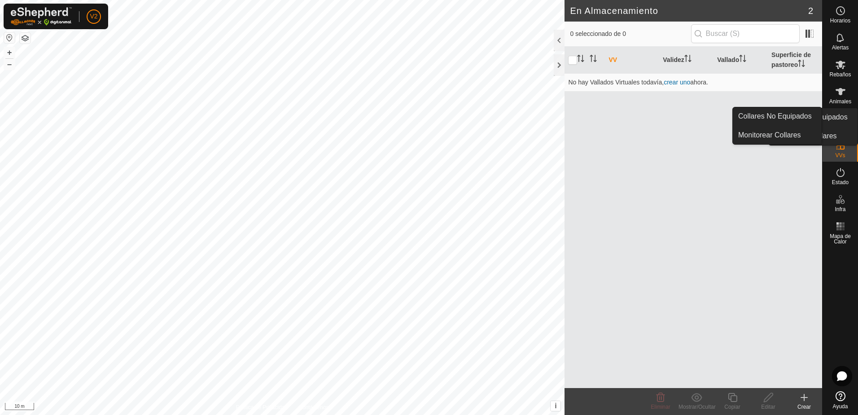
click at [837, 115] on icon at bounding box center [840, 118] width 11 height 11
click at [835, 126] on span "Collares" at bounding box center [840, 128] width 20 height 5
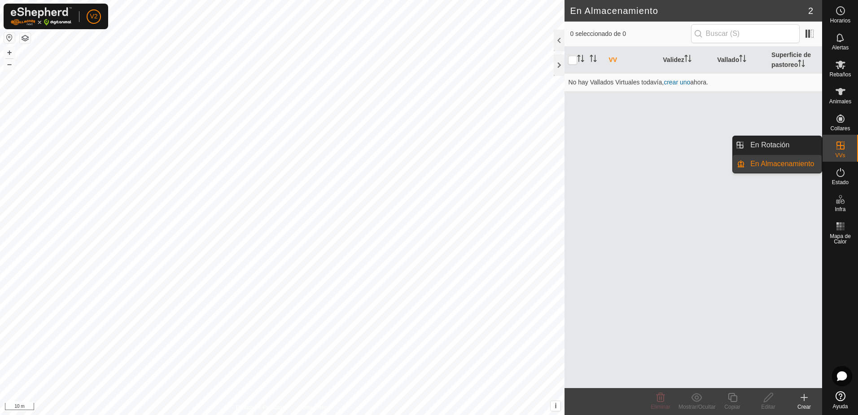
click at [838, 153] on span "VVs" at bounding box center [840, 155] width 10 height 5
click at [790, 148] on link "En Rotación" at bounding box center [783, 145] width 77 height 18
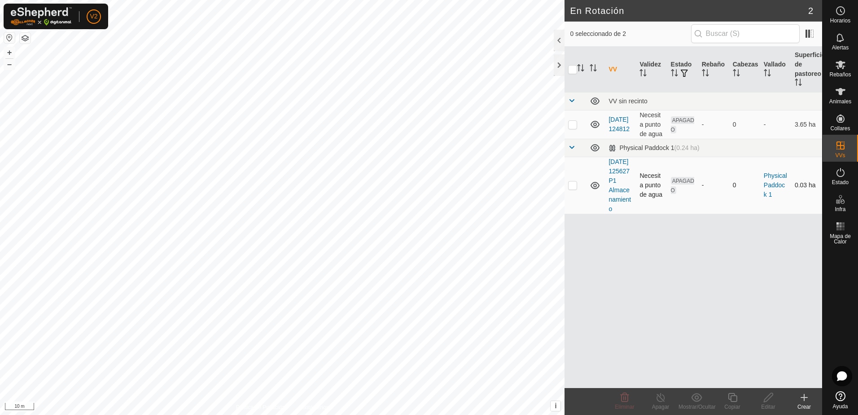
click at [573, 188] on p-checkbox at bounding box center [572, 184] width 9 height 7
click at [804, 397] on icon at bounding box center [804, 397] width 6 height 0
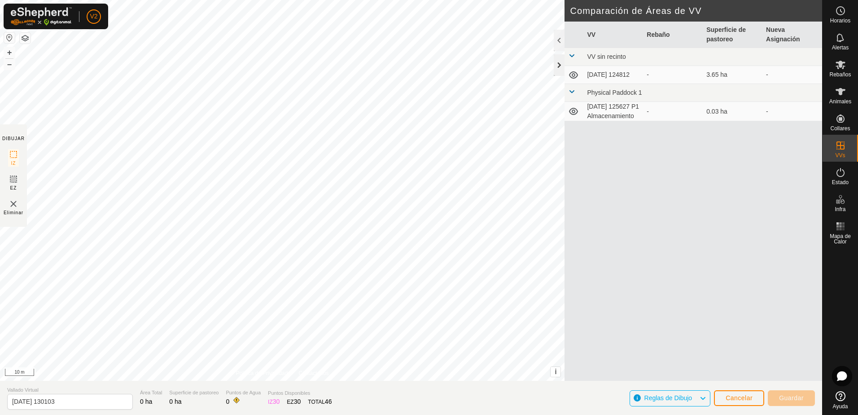
click at [561, 64] on div at bounding box center [559, 65] width 11 height 22
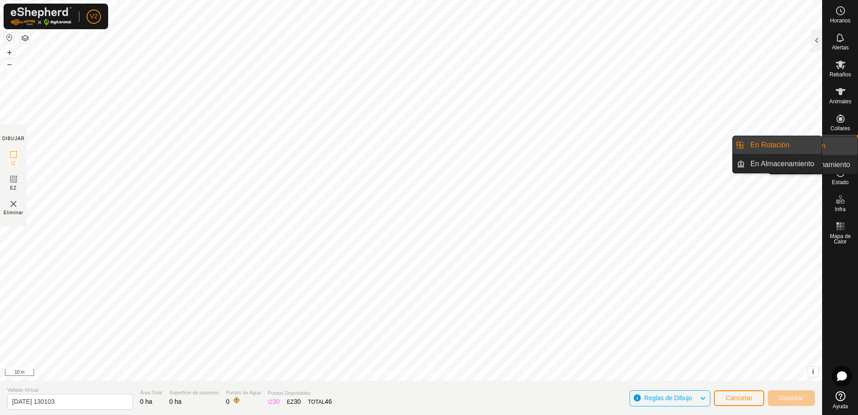
click at [840, 140] on icon at bounding box center [840, 145] width 11 height 11
click at [790, 162] on link "En Almacenamiento" at bounding box center [783, 164] width 77 height 18
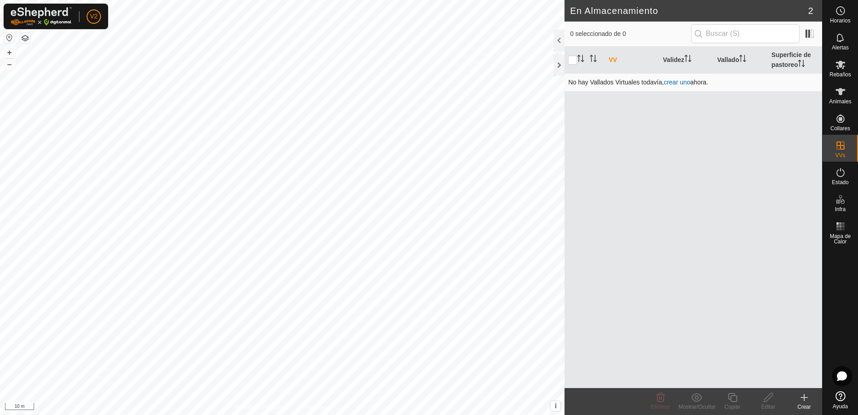
click at [679, 83] on link "crear uno" at bounding box center [677, 82] width 26 height 7
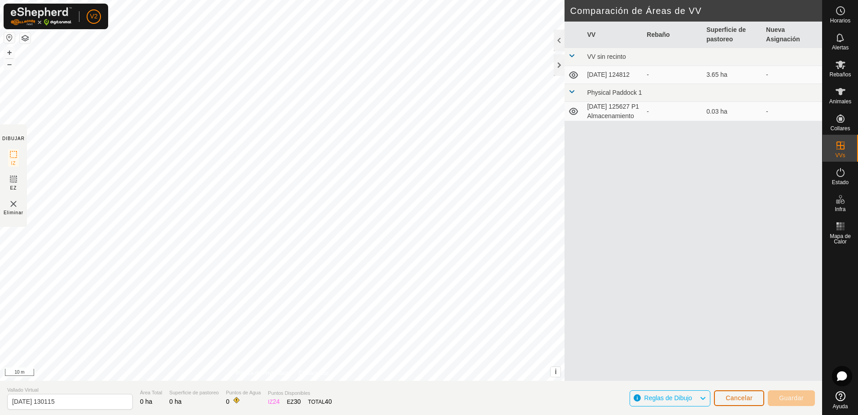
click at [741, 394] on span "Cancelar" at bounding box center [738, 397] width 27 height 7
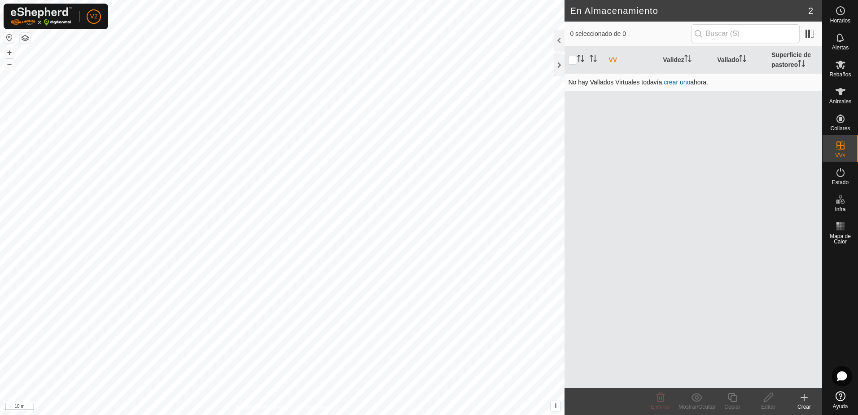
click at [683, 82] on link "crear uno" at bounding box center [677, 82] width 26 height 7
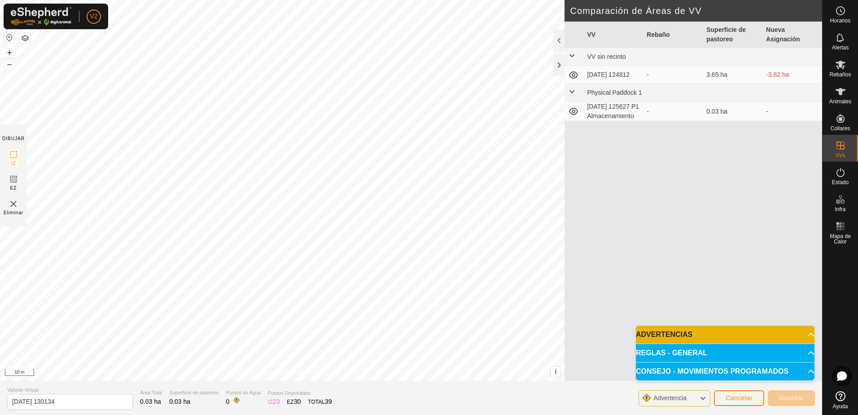
click at [766, 330] on p-accordion-header "ADVERTENCIAS" at bounding box center [725, 334] width 179 height 18
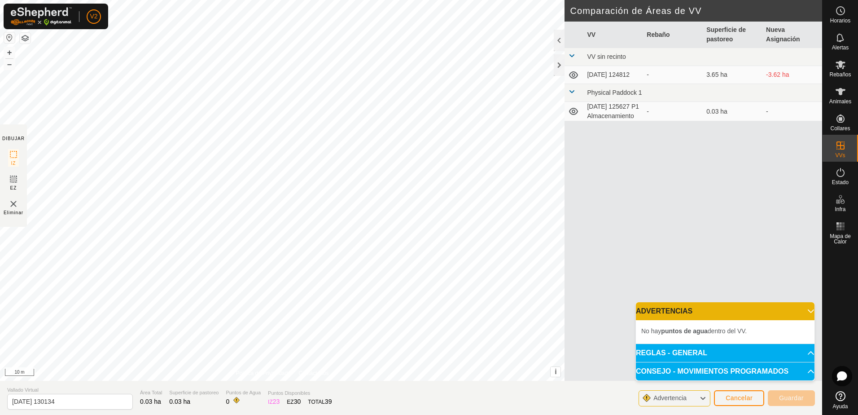
click at [765, 310] on p-accordion-header "ADVERTENCIAS" at bounding box center [725, 311] width 179 height 18
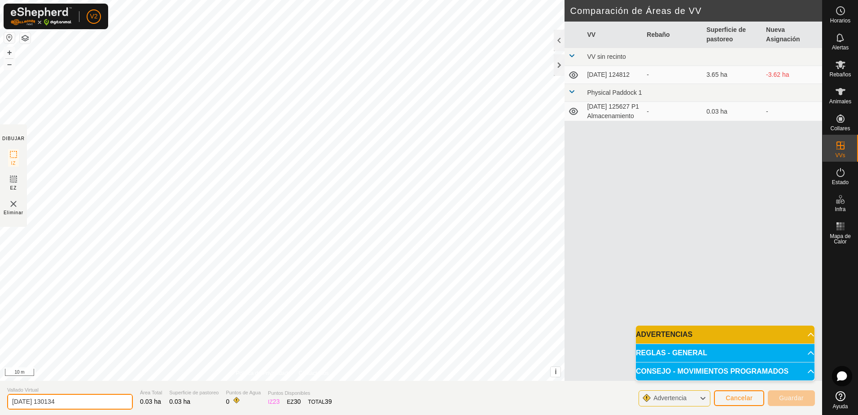
click at [78, 401] on input "[DATE] 130134" at bounding box center [70, 401] width 126 height 16
click at [753, 338] on p-accordion-header "ADVERTENCIAS" at bounding box center [725, 334] width 179 height 18
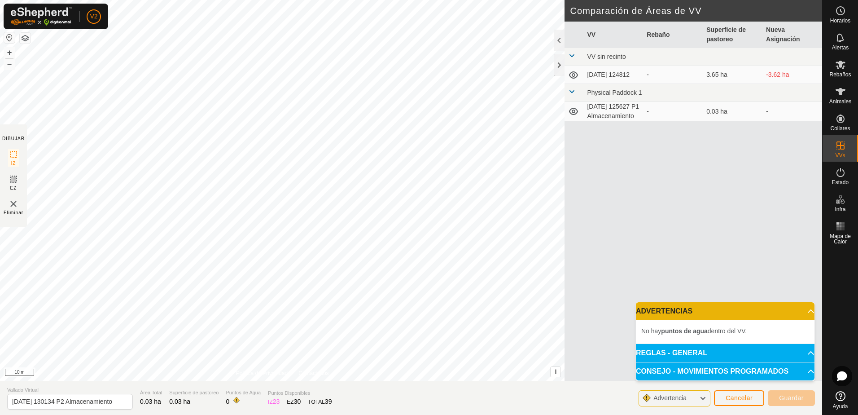
scroll to position [0, 0]
click at [749, 317] on p-accordion-header "ADVERTENCIAS" at bounding box center [725, 311] width 179 height 18
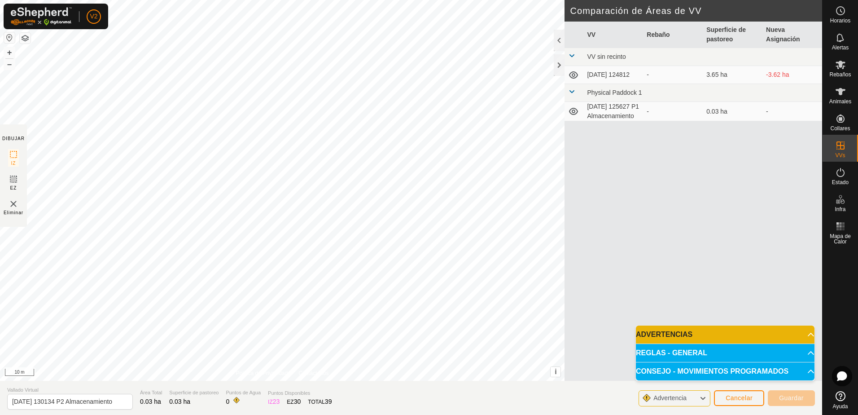
click at [700, 401] on icon at bounding box center [702, 398] width 7 height 12
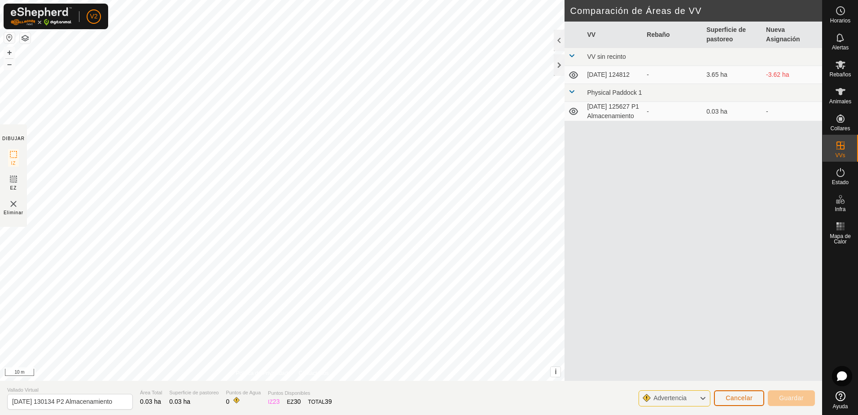
click at [723, 397] on button "Cancelar" at bounding box center [739, 398] width 50 height 16
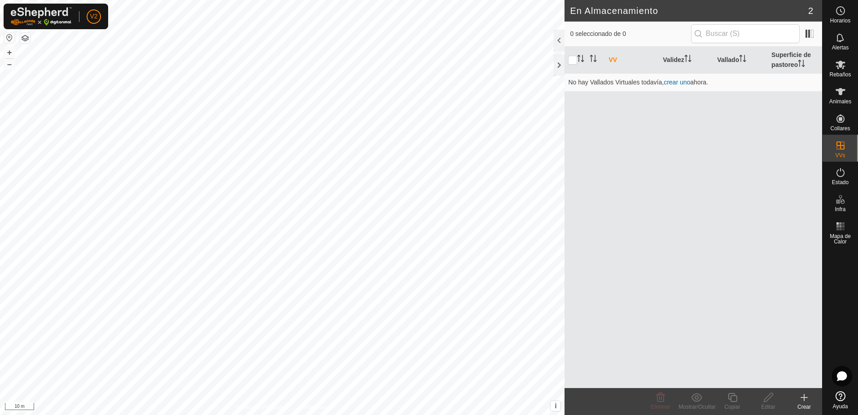
click at [615, 61] on th "VV" at bounding box center [632, 60] width 54 height 27
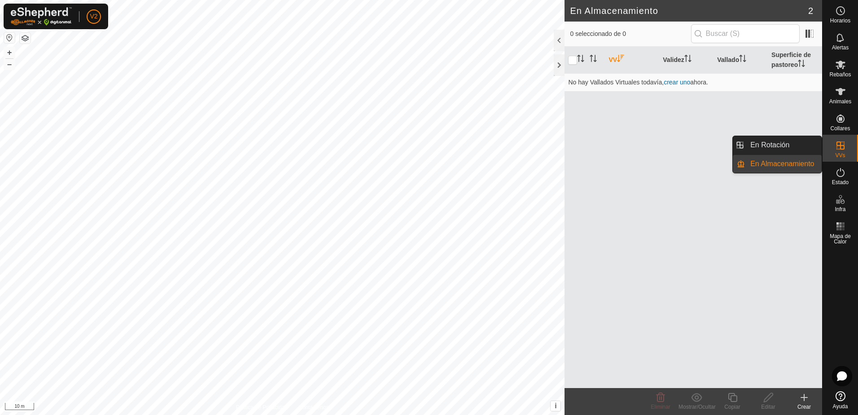
click at [842, 144] on icon at bounding box center [840, 145] width 11 height 11
click at [775, 143] on link "En Rotación" at bounding box center [783, 145] width 77 height 18
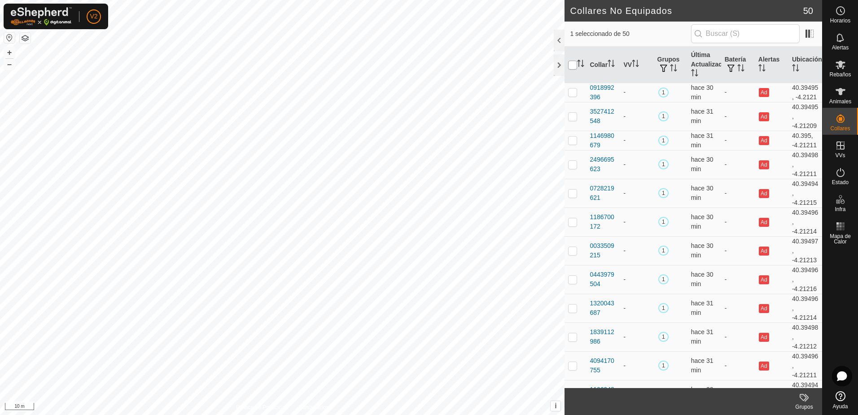
click at [572, 65] on input "checkbox" at bounding box center [572, 65] width 9 height 9
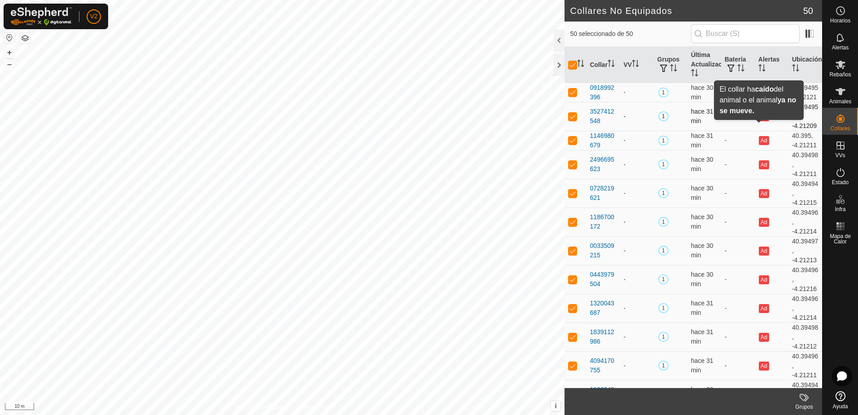
click at [761, 121] on button "Ad" at bounding box center [764, 116] width 10 height 9
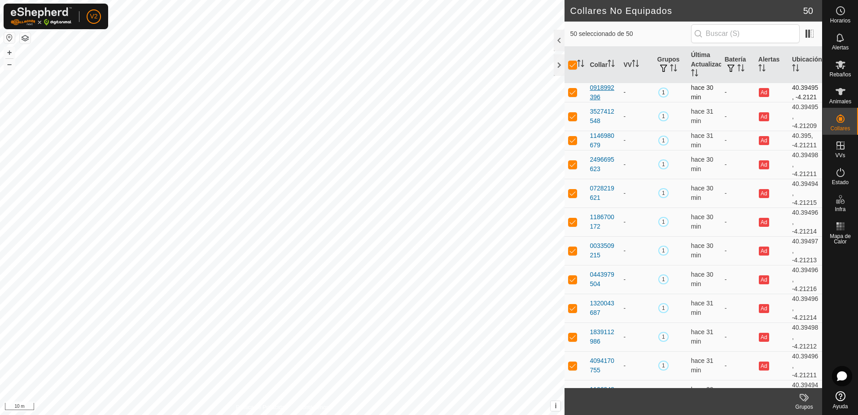
click at [609, 95] on div "0918992396" at bounding box center [602, 92] width 26 height 19
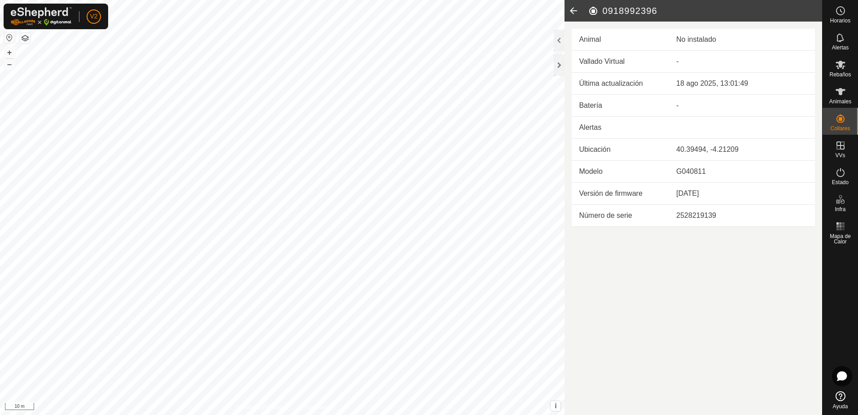
click at [572, 13] on icon at bounding box center [573, 11] width 18 height 22
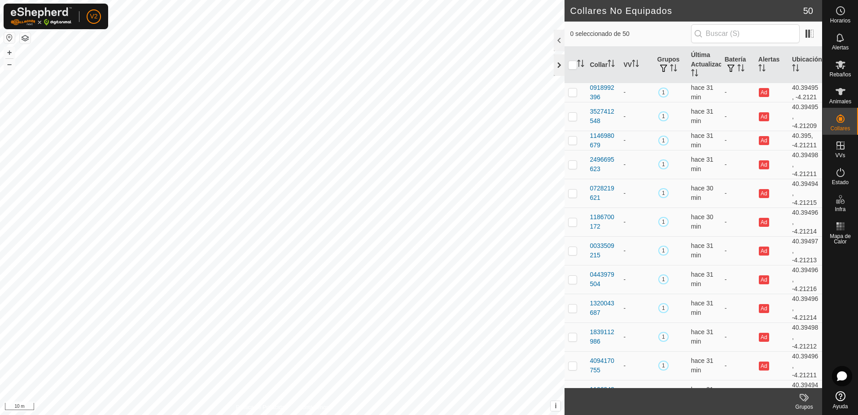
click at [558, 65] on div at bounding box center [559, 65] width 11 height 22
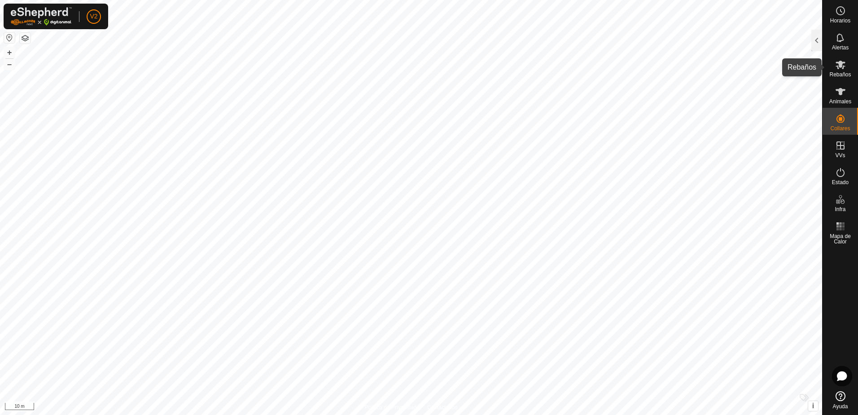
click at [838, 70] on icon at bounding box center [840, 64] width 11 height 11
click at [840, 47] on span "Alertas" at bounding box center [840, 47] width 17 height 5
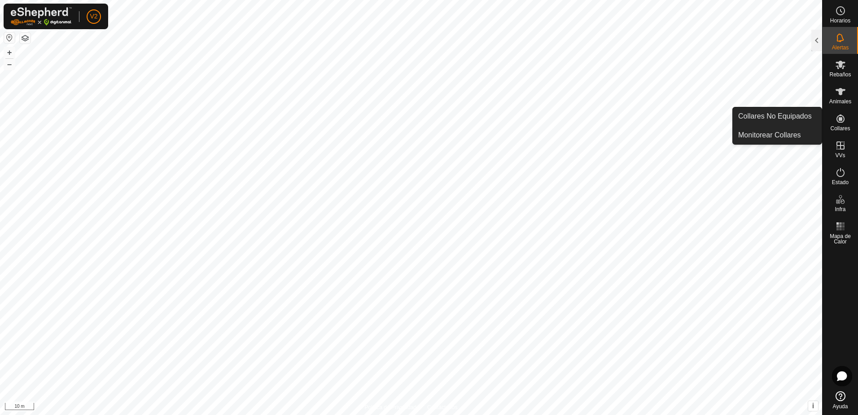
click at [841, 122] on icon at bounding box center [840, 118] width 8 height 8
click at [837, 122] on icon at bounding box center [840, 118] width 11 height 11
click at [790, 120] on link "Collares No Equipados" at bounding box center [777, 116] width 89 height 18
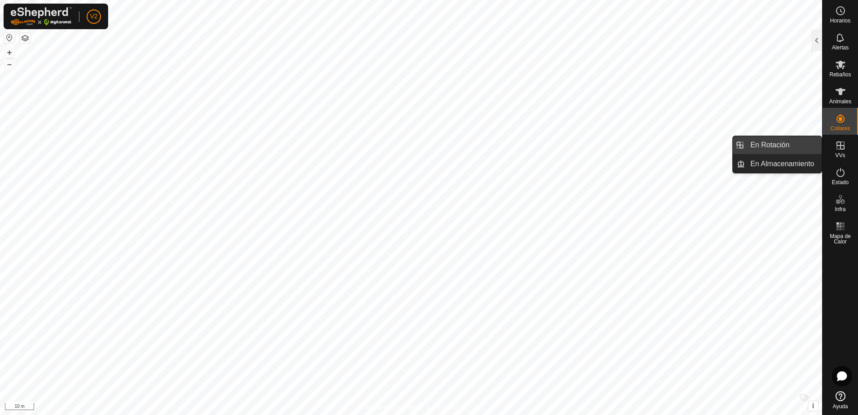
click at [779, 146] on link "En Rotación" at bounding box center [783, 145] width 77 height 18
click at [779, 144] on span "En Rotación" at bounding box center [769, 145] width 39 height 11
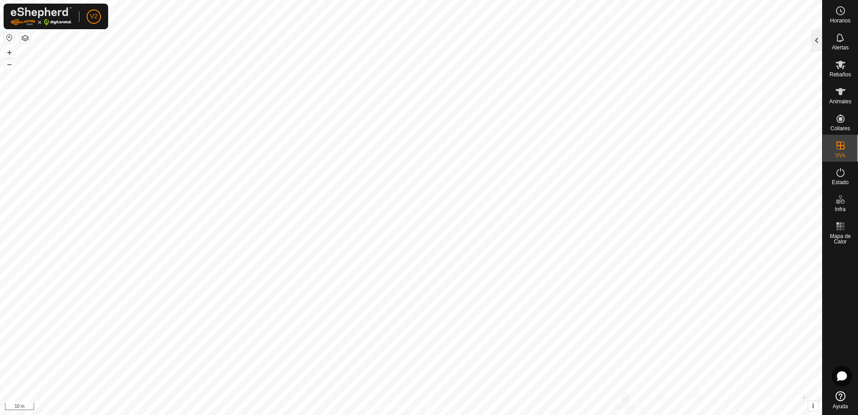
click at [818, 37] on div at bounding box center [816, 41] width 11 height 22
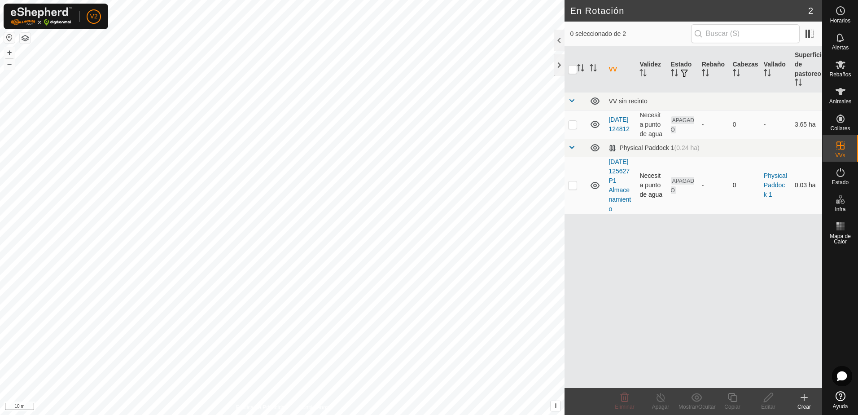
click at [574, 188] on p-checkbox at bounding box center [572, 184] width 9 height 7
click at [733, 399] on icon at bounding box center [732, 397] width 11 height 11
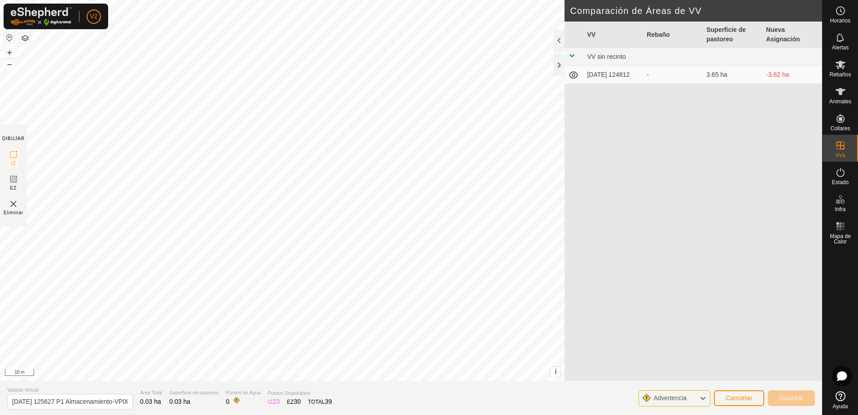
click at [572, 55] on span at bounding box center [571, 55] width 7 height 7
click at [734, 396] on span "Cancelar" at bounding box center [738, 397] width 27 height 7
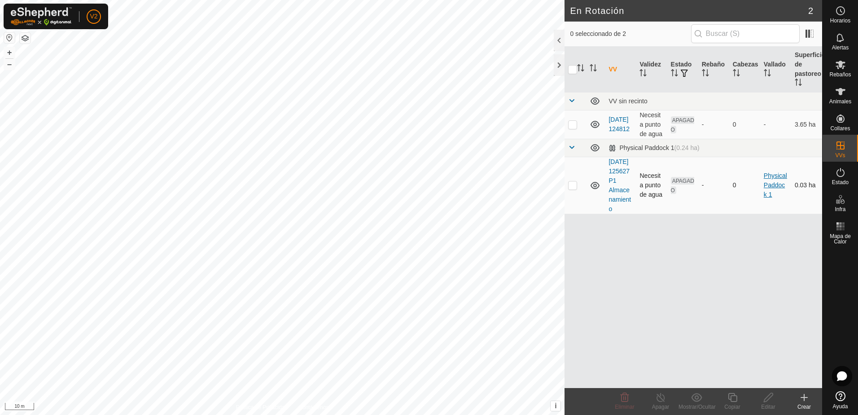
click at [770, 186] on link "Physical Paddock 1" at bounding box center [775, 185] width 23 height 26
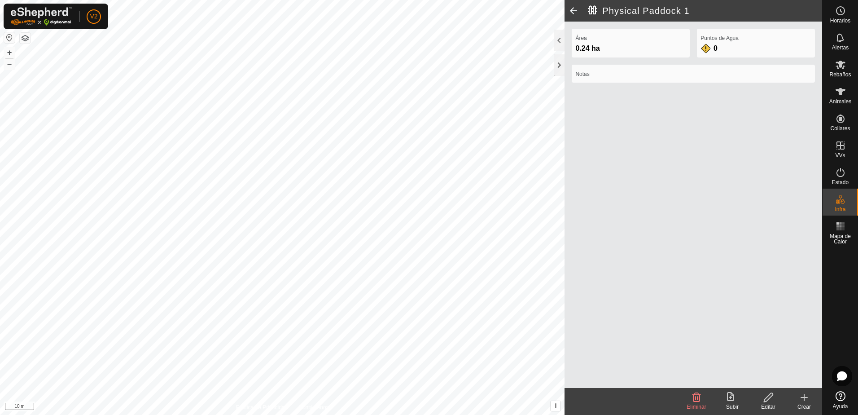
click at [773, 401] on icon at bounding box center [768, 397] width 11 height 11
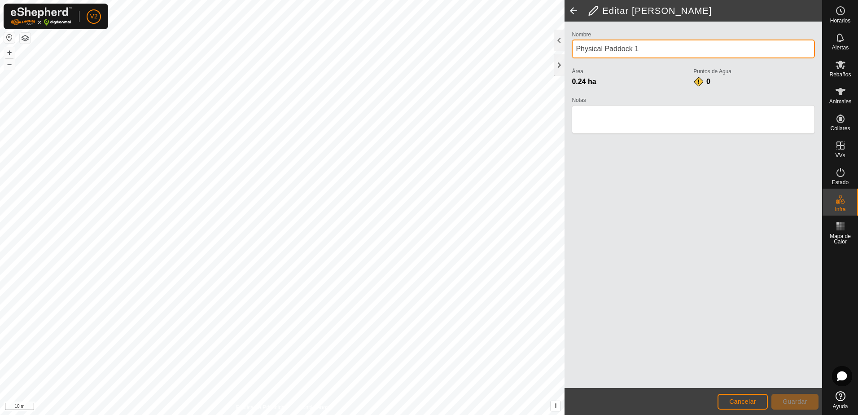
click at [635, 47] on input "Physical Paddock 1" at bounding box center [693, 48] width 243 height 19
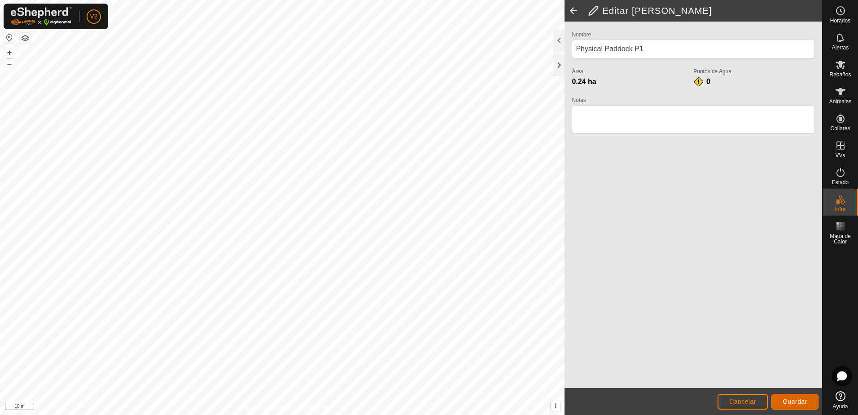
click at [792, 403] on span "Guardar" at bounding box center [794, 400] width 25 height 7
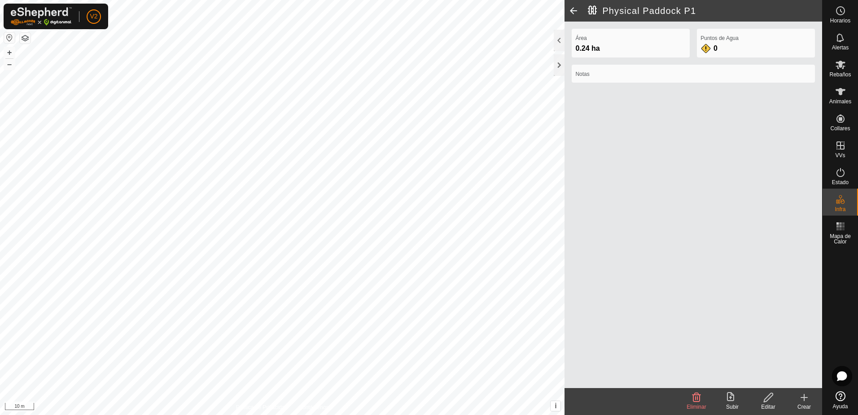
click at [571, 11] on span at bounding box center [573, 11] width 18 height 22
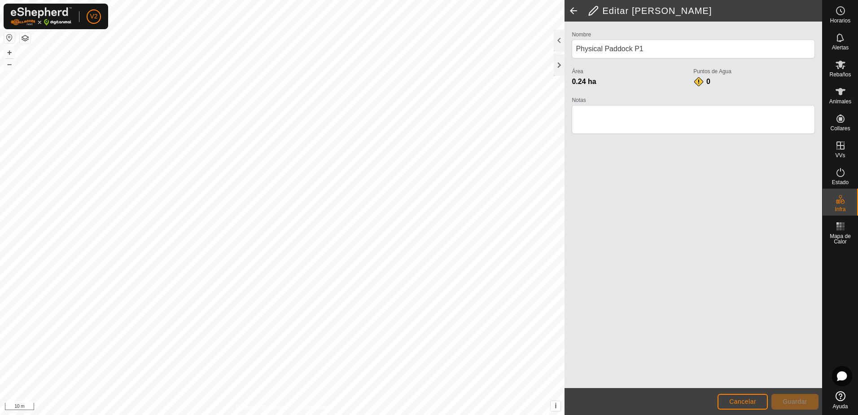
click at [572, 10] on span at bounding box center [573, 11] width 18 height 22
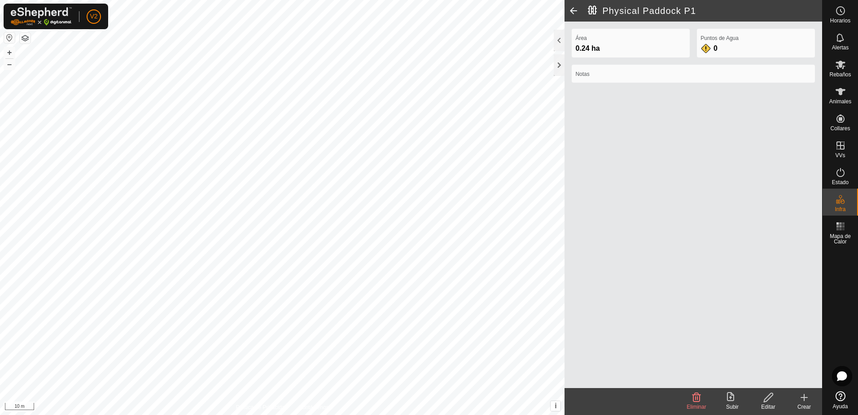
click at [572, 10] on span at bounding box center [573, 11] width 18 height 22
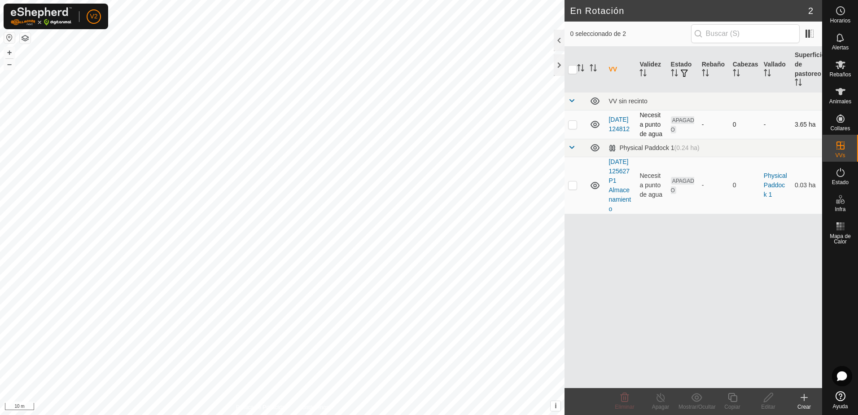
click at [572, 127] on p-checkbox at bounding box center [572, 124] width 9 height 7
click at [570, 188] on p-checkbox at bounding box center [572, 184] width 9 height 7
click at [767, 401] on icon at bounding box center [768, 397] width 11 height 11
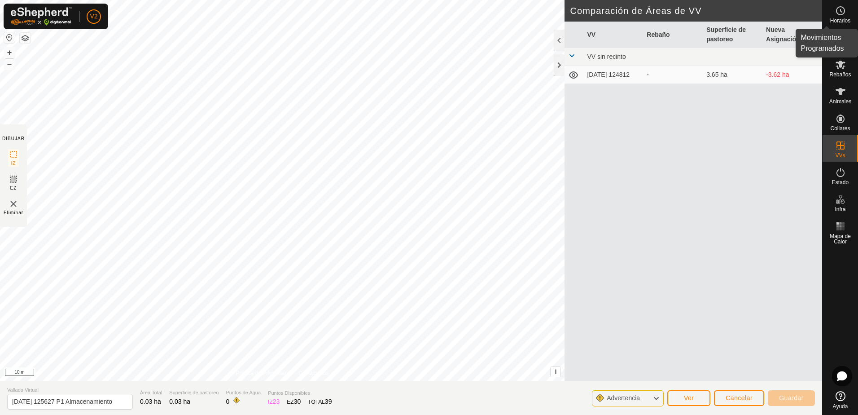
click at [843, 14] on circle at bounding box center [840, 11] width 8 height 8
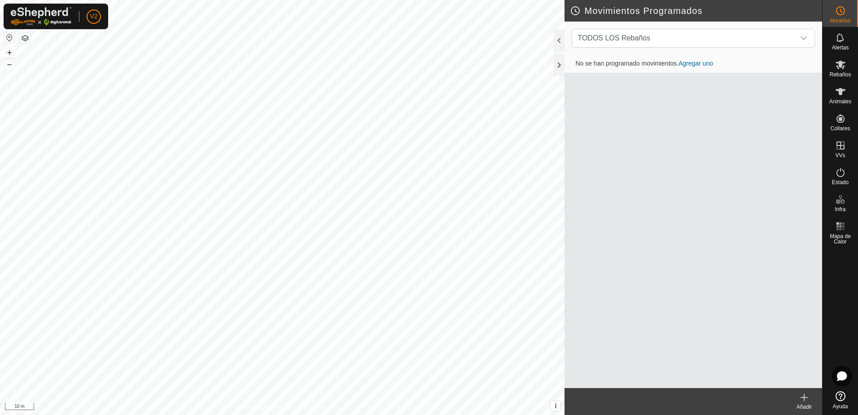
click at [703, 63] on link "Agregar uno" at bounding box center [695, 63] width 35 height 7
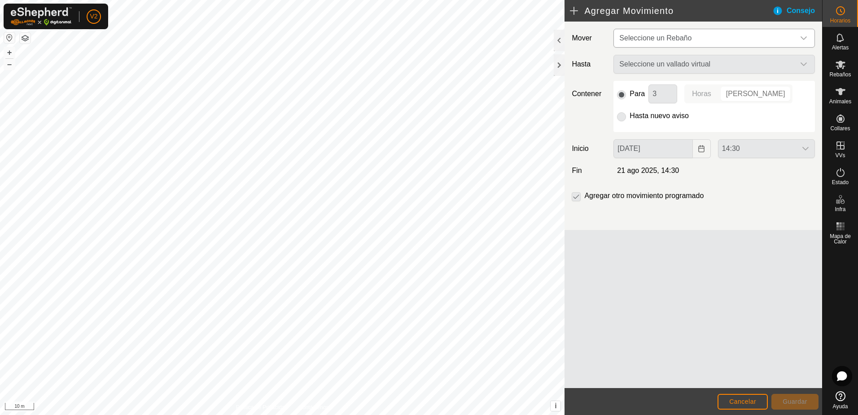
click at [795, 40] on div "dropdown trigger" at bounding box center [804, 38] width 18 height 18
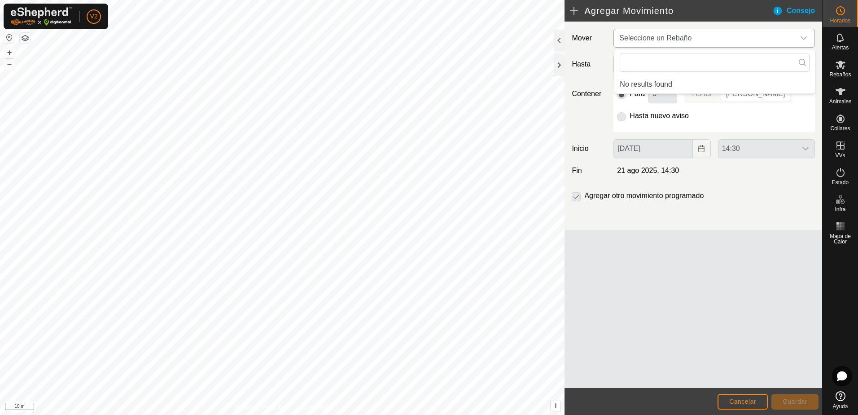
click at [795, 40] on div "dropdown trigger" at bounding box center [804, 38] width 18 height 18
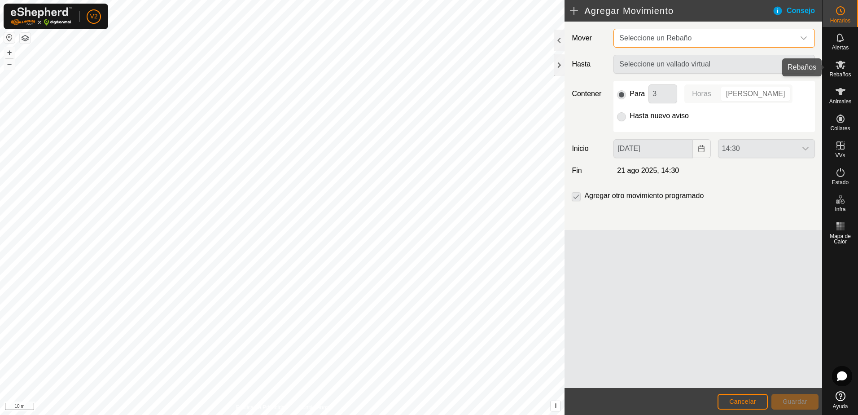
click at [832, 66] on div "Rebaños" at bounding box center [839, 67] width 35 height 27
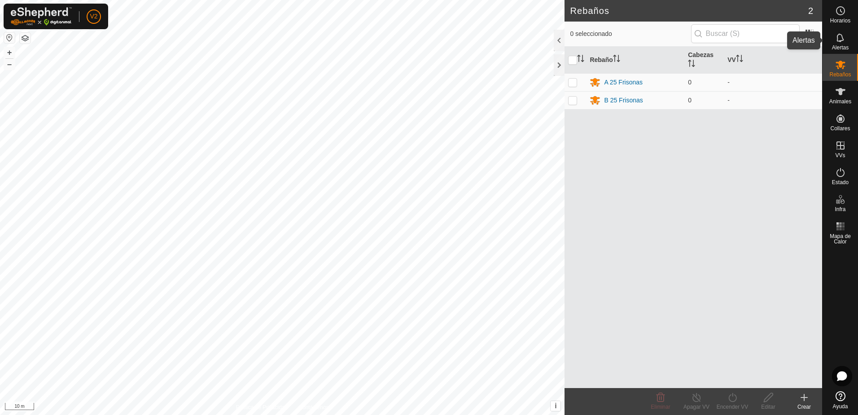
click at [835, 36] on icon at bounding box center [840, 37] width 11 height 11
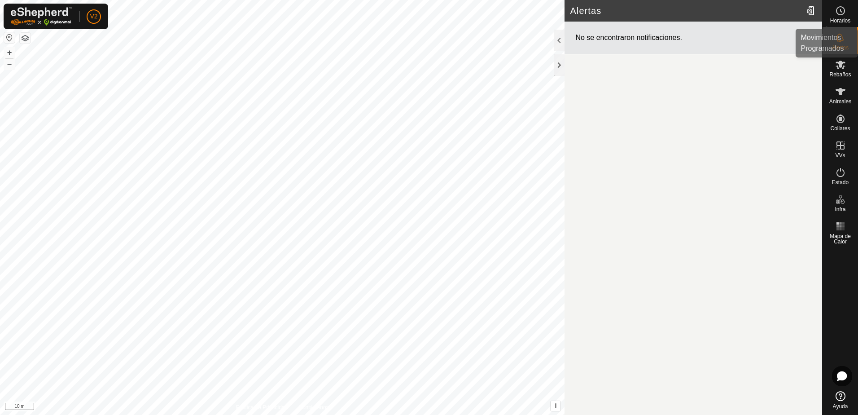
click at [842, 16] on icon at bounding box center [840, 10] width 11 height 11
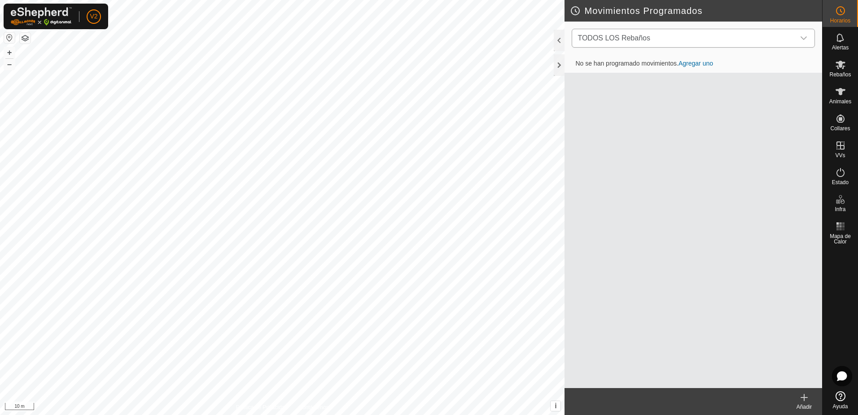
click at [707, 39] on span "TODOS LOS Rebaños" at bounding box center [684, 38] width 221 height 18
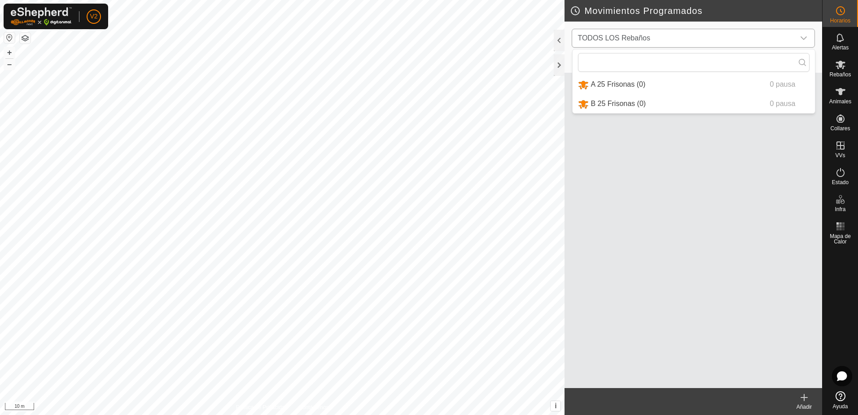
click at [689, 83] on li "A 25 Frisonas (0) 0 pausa" at bounding box center [693, 84] width 242 height 18
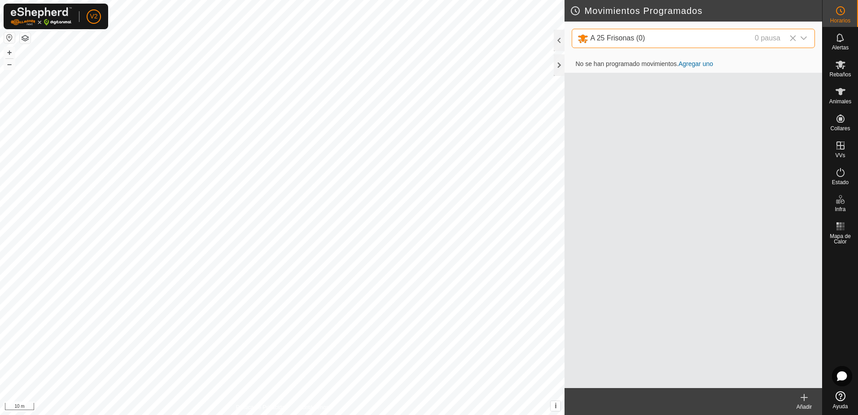
click at [700, 59] on td "No se han programado movimientos. Agregar uno" at bounding box center [693, 64] width 258 height 18
click at [700, 62] on link "Agregar uno" at bounding box center [695, 63] width 35 height 7
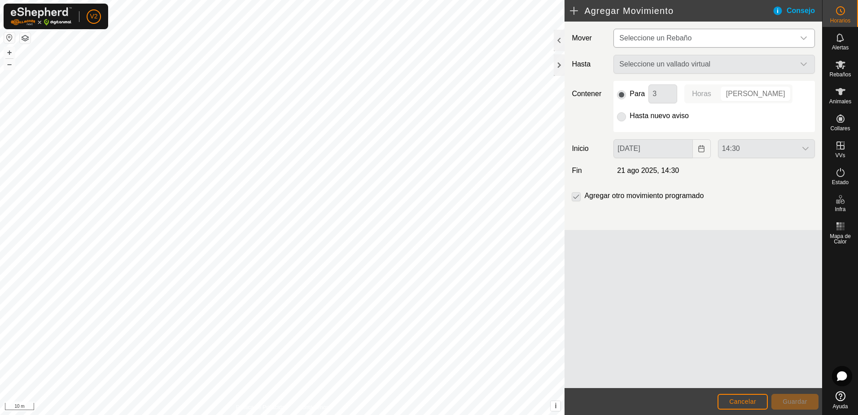
click at [802, 39] on icon "dropdown trigger" at bounding box center [803, 38] width 6 height 4
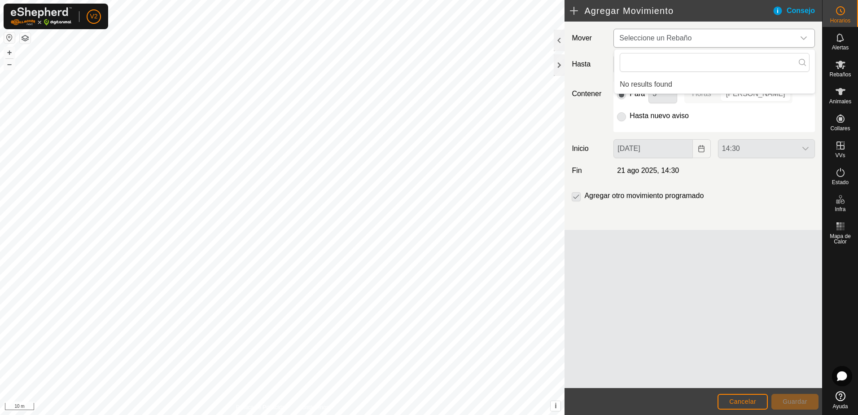
click at [802, 39] on icon "dropdown trigger" at bounding box center [803, 38] width 6 height 4
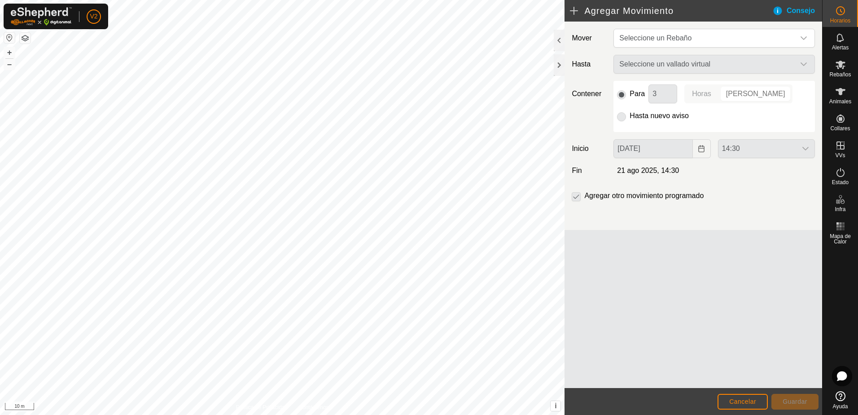
click at [754, 61] on div "Seleccione un vallado virtual" at bounding box center [714, 64] width 209 height 19
click at [799, 65] on div "Seleccione un vallado virtual" at bounding box center [714, 64] width 209 height 19
click at [795, 10] on div "Consejo" at bounding box center [797, 10] width 50 height 11
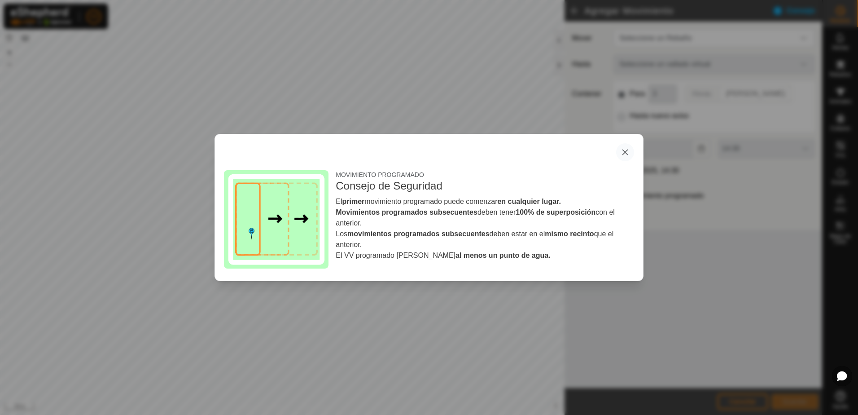
click at [623, 153] on button "button" at bounding box center [625, 152] width 18 height 18
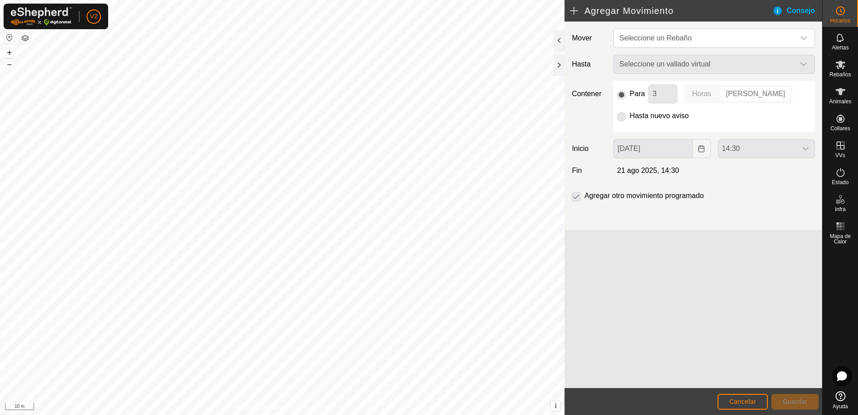
click at [574, 9] on h2 "Agregar Movimiento" at bounding box center [671, 10] width 202 height 11
click at [577, 197] on p-checkbox at bounding box center [576, 195] width 9 height 11
click at [753, 402] on span "Cancelar" at bounding box center [742, 400] width 27 height 7
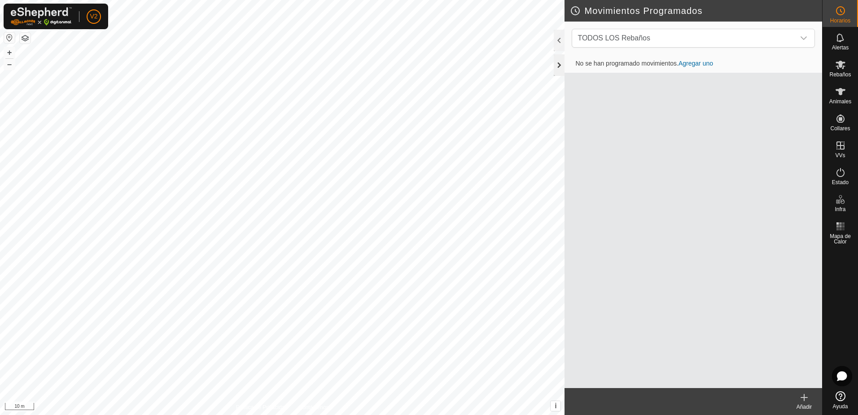
click at [561, 63] on div at bounding box center [559, 65] width 11 height 22
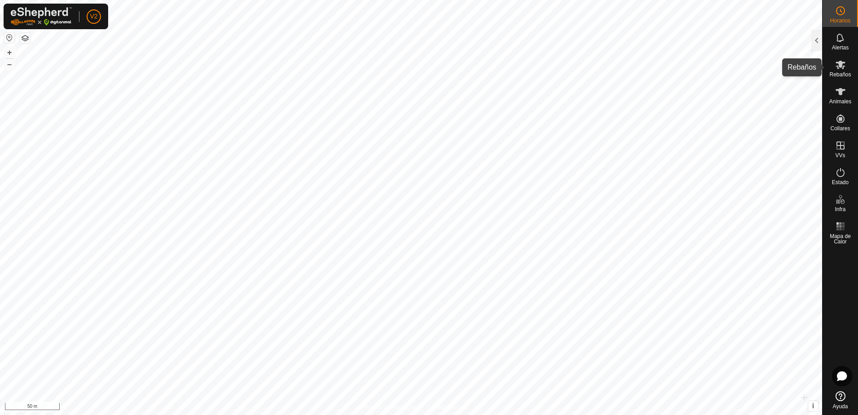
click at [842, 66] on icon at bounding box center [840, 64] width 11 height 11
click at [841, 69] on icon at bounding box center [840, 64] width 11 height 11
click at [842, 65] on icon at bounding box center [840, 65] width 10 height 9
click at [814, 38] on div at bounding box center [816, 41] width 11 height 22
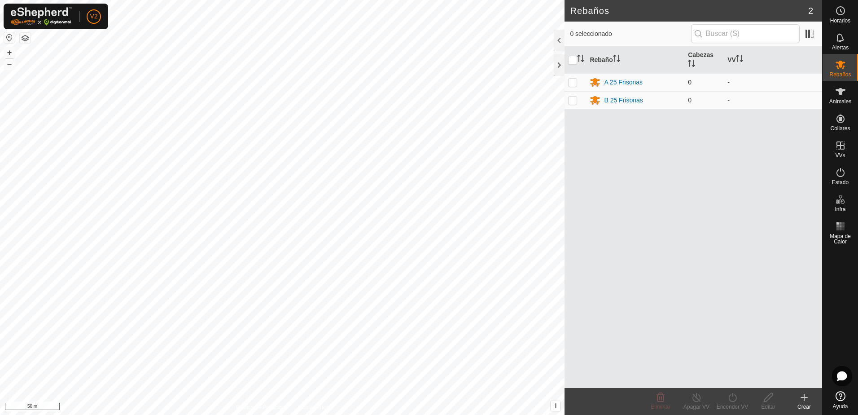
click at [569, 83] on p-checkbox at bounding box center [572, 82] width 9 height 7
click at [847, 95] on es-animals-svg-icon at bounding box center [840, 91] width 16 height 14
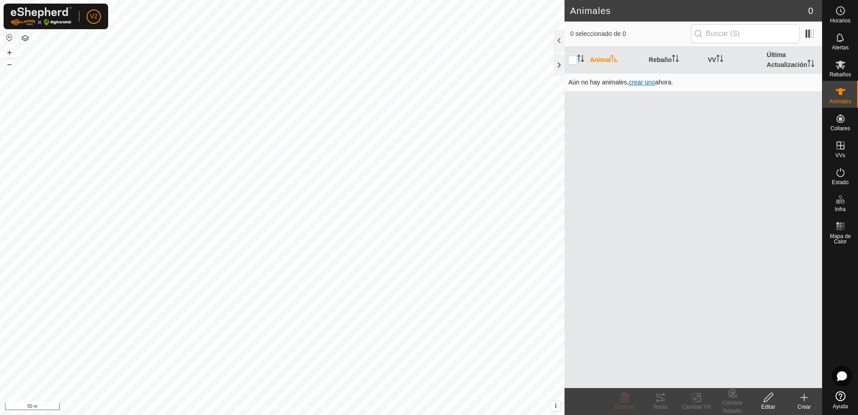
click at [642, 85] on span "crear uno" at bounding box center [642, 82] width 26 height 7
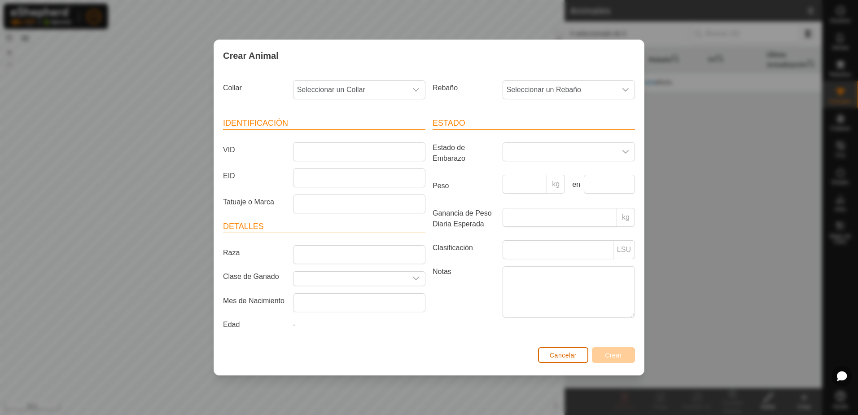
click at [578, 358] on button "Cancelar" at bounding box center [563, 355] width 50 height 16
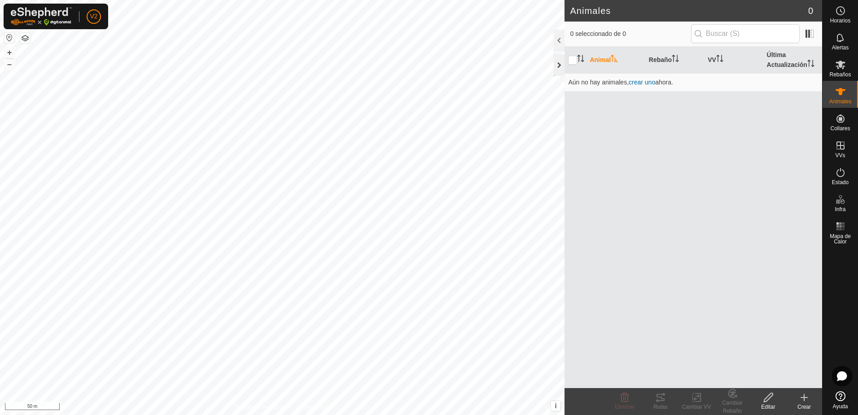
click at [556, 68] on div at bounding box center [559, 65] width 11 height 22
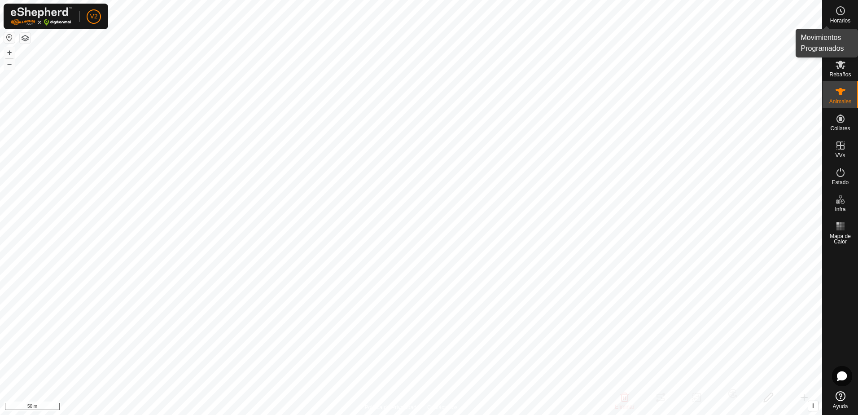
click at [841, 15] on icon at bounding box center [840, 10] width 11 height 11
click at [816, 41] on div at bounding box center [816, 41] width 11 height 22
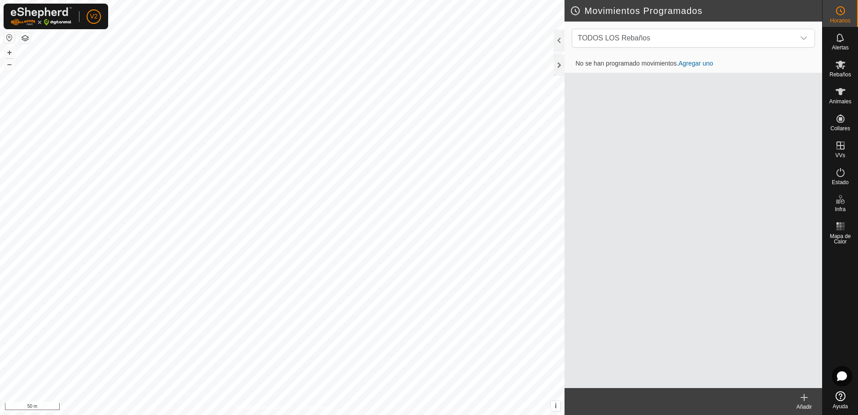
click at [705, 65] on link "Agregar uno" at bounding box center [695, 63] width 35 height 7
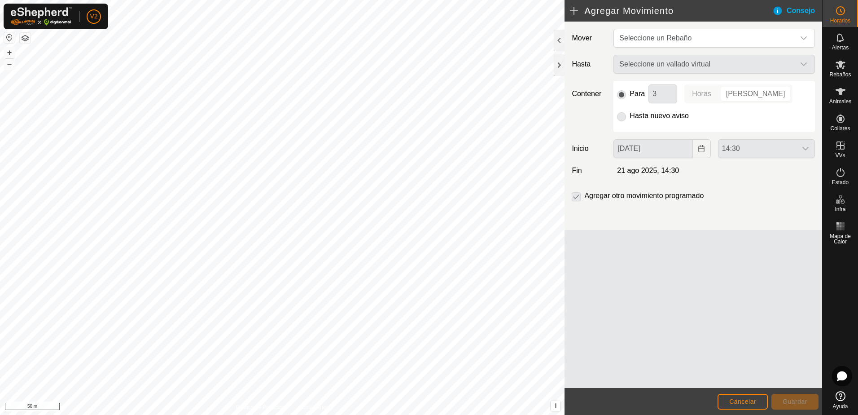
click at [798, 10] on div "Consejo" at bounding box center [797, 10] width 50 height 11
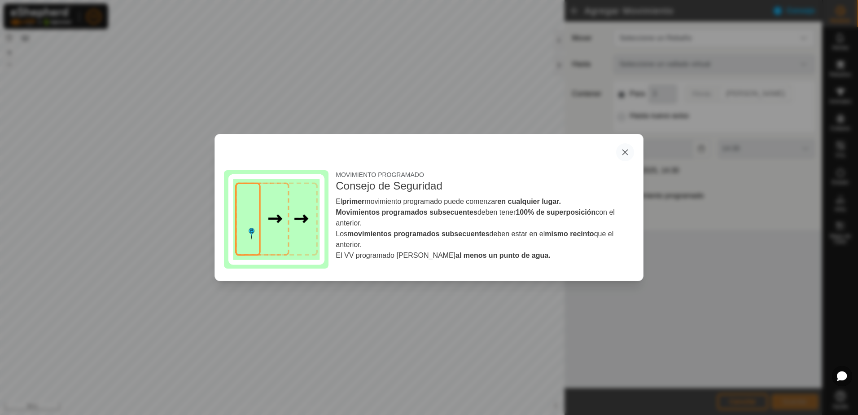
click at [626, 151] on button "button" at bounding box center [625, 152] width 18 height 18
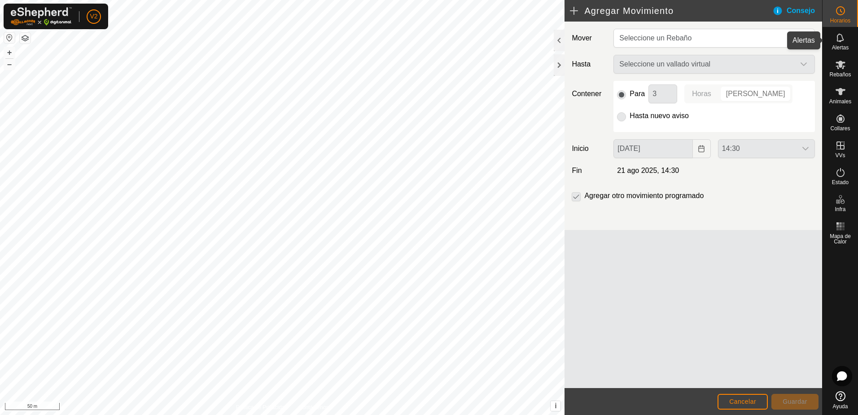
click at [847, 38] on es-notification-svg-icon at bounding box center [840, 38] width 16 height 14
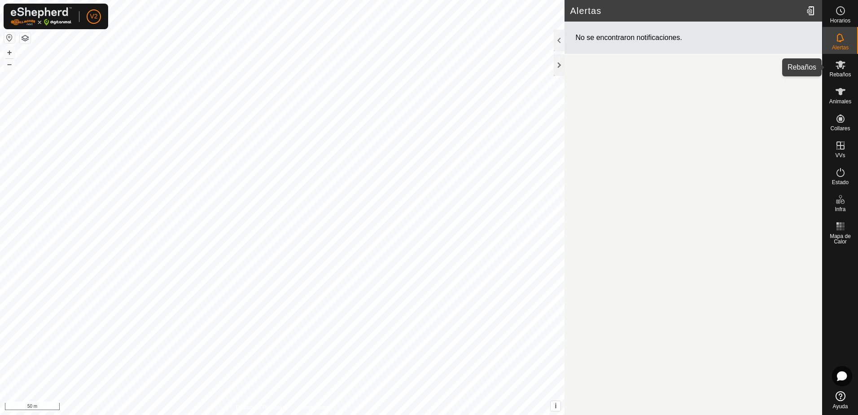
click at [844, 72] on span "Rebaños" at bounding box center [840, 74] width 22 height 5
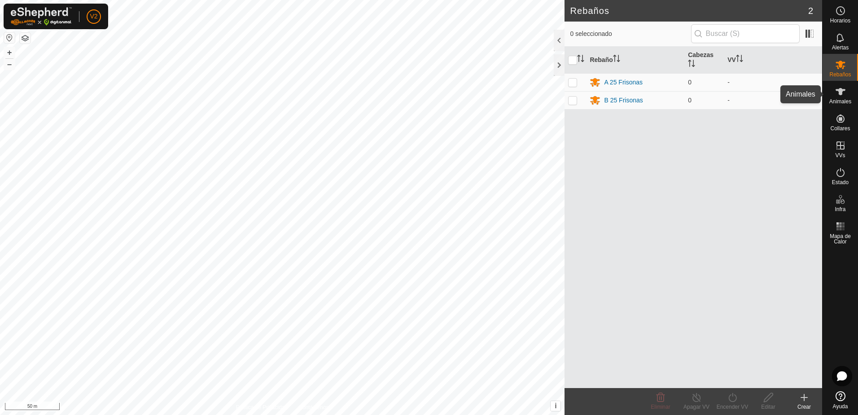
drag, startPoint x: 844, startPoint y: 96, endPoint x: 841, endPoint y: 100, distance: 4.8
click at [843, 96] on icon at bounding box center [840, 91] width 11 height 11
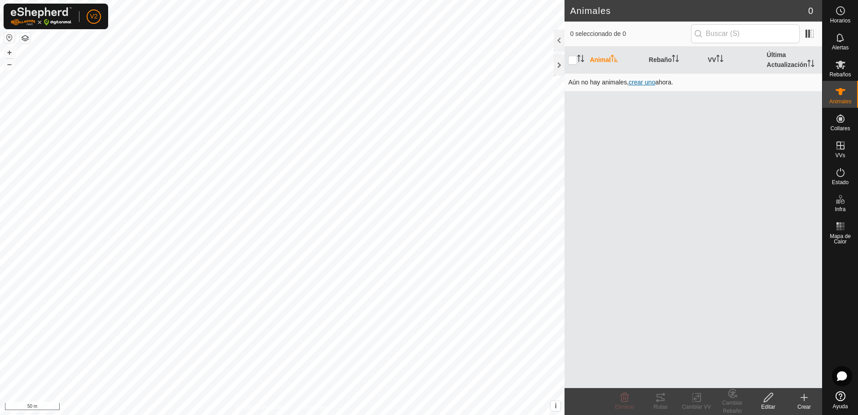
click at [642, 83] on span "crear uno" at bounding box center [642, 82] width 26 height 7
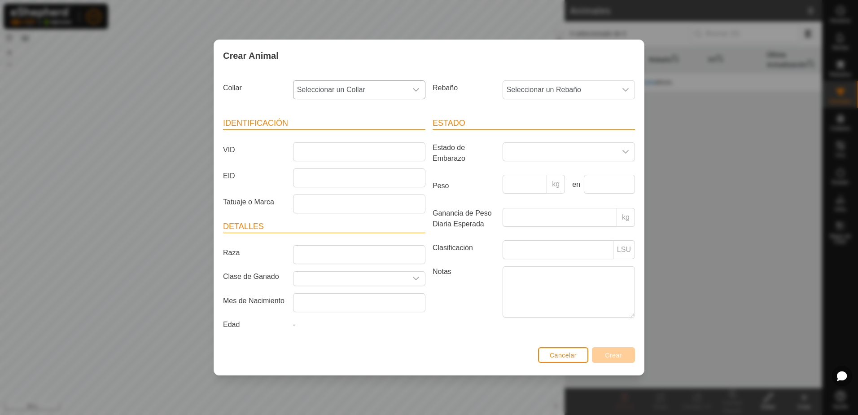
click at [414, 91] on icon "dropdown trigger" at bounding box center [415, 89] width 7 height 7
click at [456, 66] on div "Crear Animal" at bounding box center [429, 55] width 430 height 31
click at [419, 86] on icon "dropdown trigger" at bounding box center [415, 89] width 7 height 7
click at [624, 89] on icon "dropdown trigger" at bounding box center [625, 89] width 7 height 7
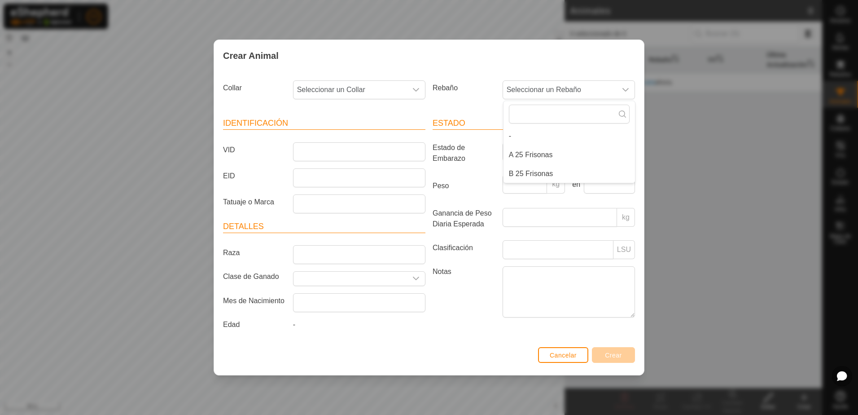
click at [468, 67] on div "Crear Animal" at bounding box center [429, 55] width 430 height 31
click at [358, 153] on input "VID" at bounding box center [359, 151] width 132 height 19
click at [610, 154] on span at bounding box center [560, 152] width 114 height 18
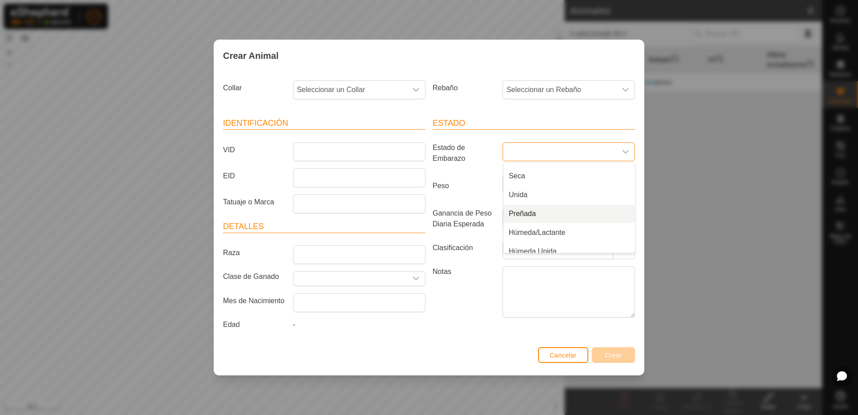
scroll to position [22, 0]
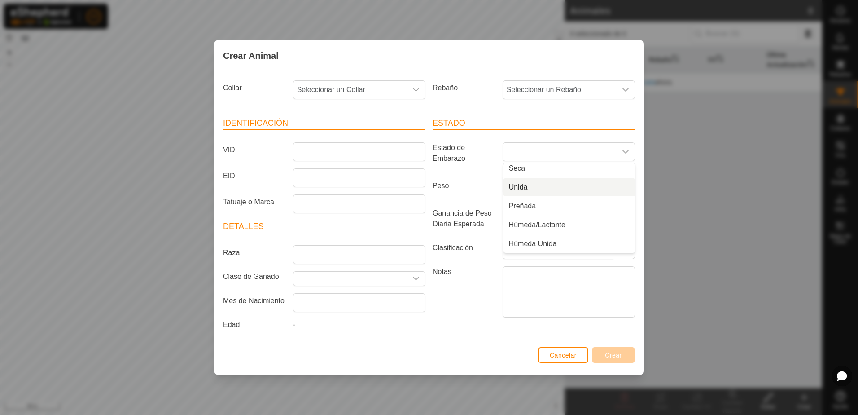
click at [441, 183] on label "Peso" at bounding box center [464, 186] width 70 height 22
click at [502, 183] on input "Peso" at bounding box center [524, 184] width 45 height 19
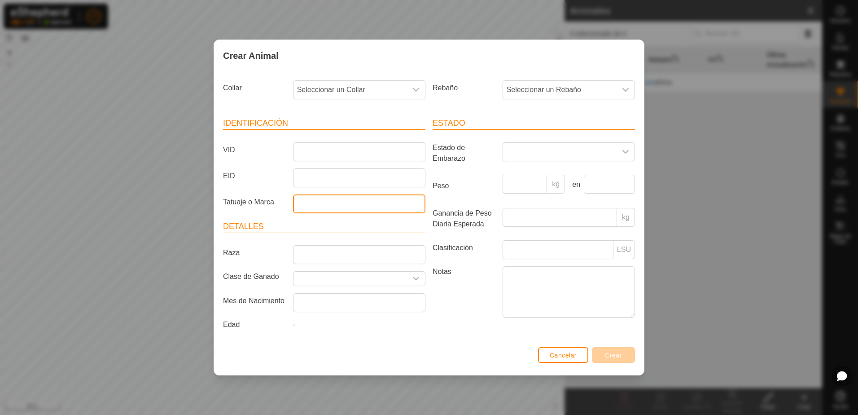
click at [354, 207] on input "Tatuaje o Marca" at bounding box center [359, 203] width 132 height 19
click at [578, 218] on input "Ganancia de Peso Diaria Esperada" at bounding box center [559, 217] width 114 height 19
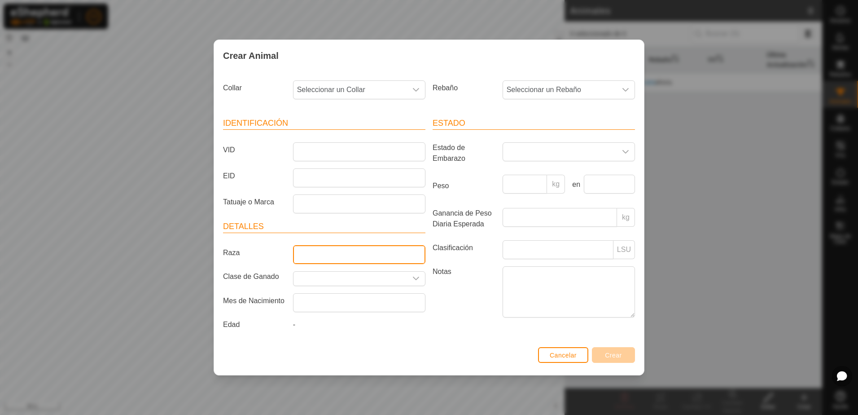
click at [380, 252] on input "Raza" at bounding box center [359, 254] width 132 height 19
click at [419, 280] on div "dropdown trigger" at bounding box center [416, 278] width 18 height 14
click at [416, 279] on icon "dropdown trigger" at bounding box center [415, 278] width 7 height 7
click at [619, 253] on p-inputgroup-addon "LSU" at bounding box center [624, 249] width 22 height 19
click at [616, 249] on p-inputgroup-addon "LSU" at bounding box center [624, 249] width 22 height 19
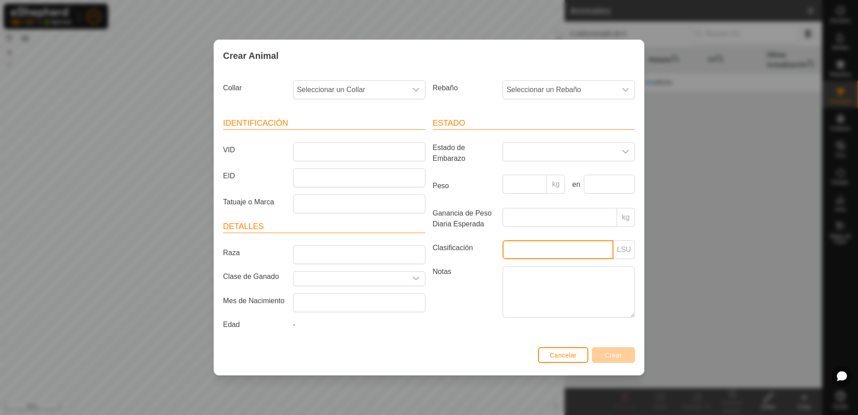
click at [611, 249] on input "Clasificación" at bounding box center [557, 249] width 111 height 19
click at [561, 352] on span "Cancelar" at bounding box center [563, 354] width 27 height 7
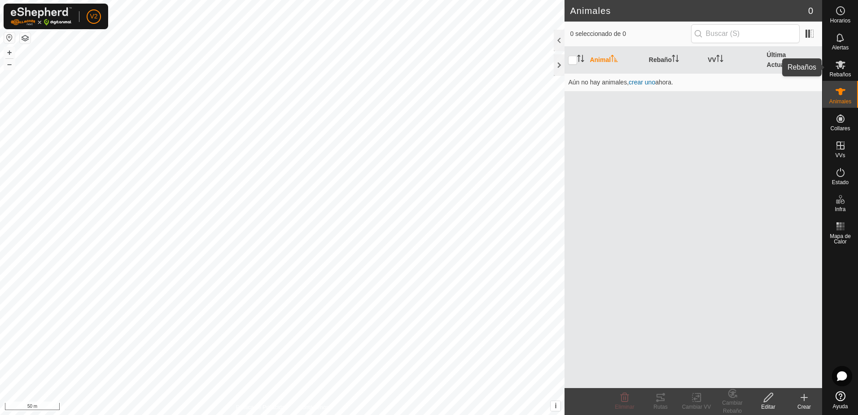
click at [842, 70] on es-mob-svg-icon at bounding box center [840, 64] width 16 height 14
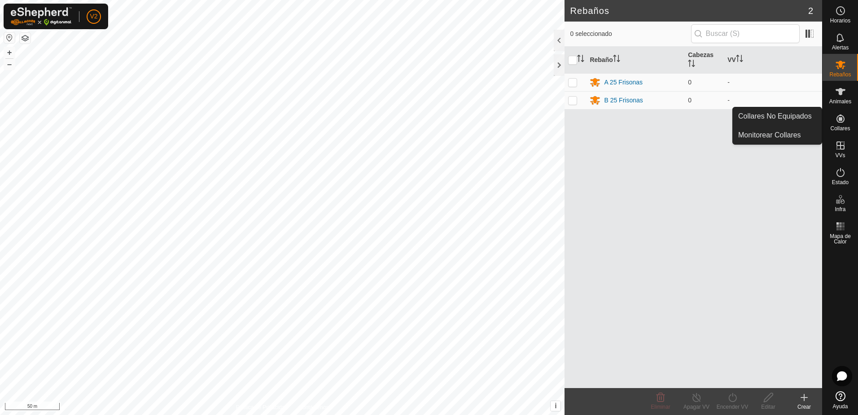
click at [835, 123] on icon at bounding box center [840, 118] width 11 height 11
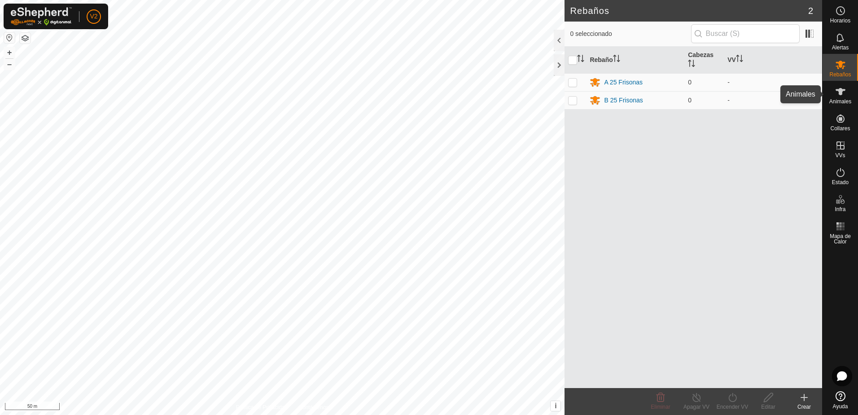
click at [837, 90] on icon at bounding box center [840, 91] width 10 height 7
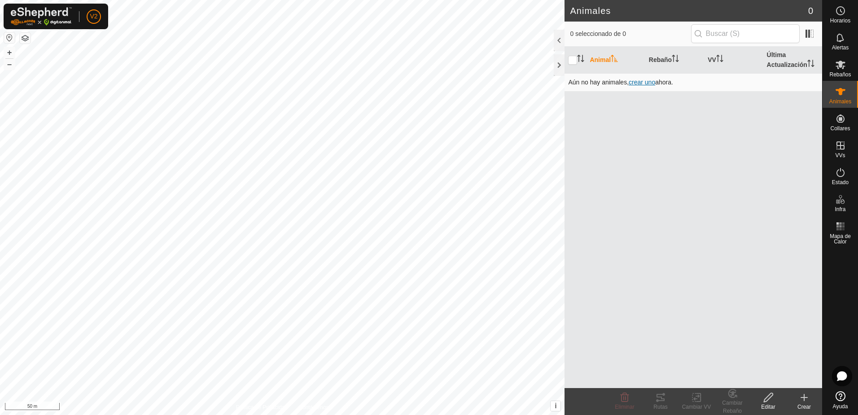
click at [640, 83] on span "crear uno" at bounding box center [642, 82] width 26 height 7
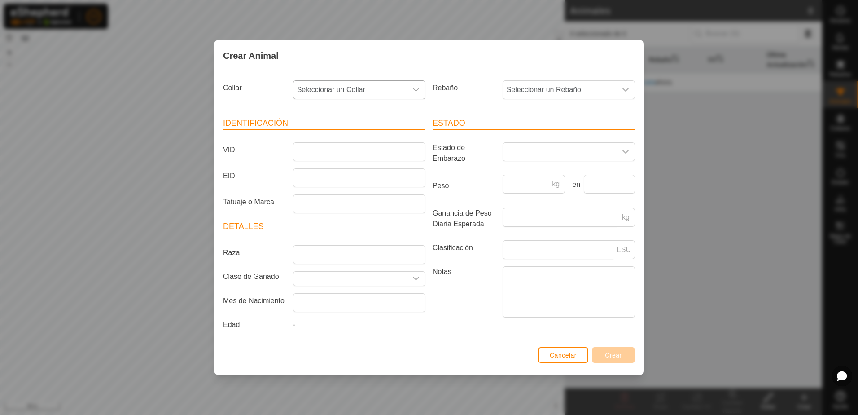
click at [417, 90] on icon "dropdown trigger" at bounding box center [416, 90] width 6 height 4
click at [349, 154] on li "0918992396" at bounding box center [359, 155] width 131 height 18
click at [414, 90] on icon "dropdown trigger" at bounding box center [416, 90] width 6 height 4
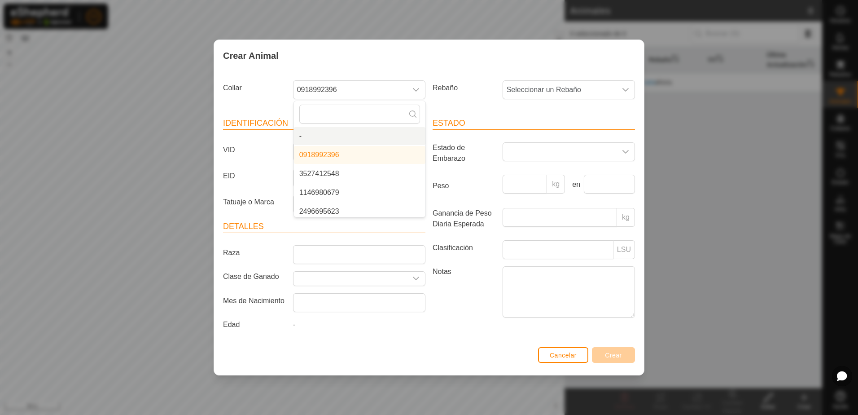
click at [327, 137] on li "-" at bounding box center [359, 136] width 131 height 18
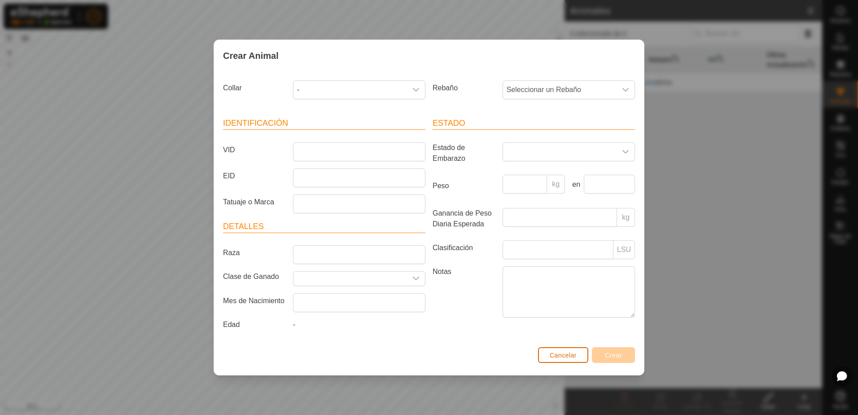
drag, startPoint x: 566, startPoint y: 355, endPoint x: 748, endPoint y: 227, distance: 222.4
click at [566, 355] on span "Cancelar" at bounding box center [563, 354] width 27 height 7
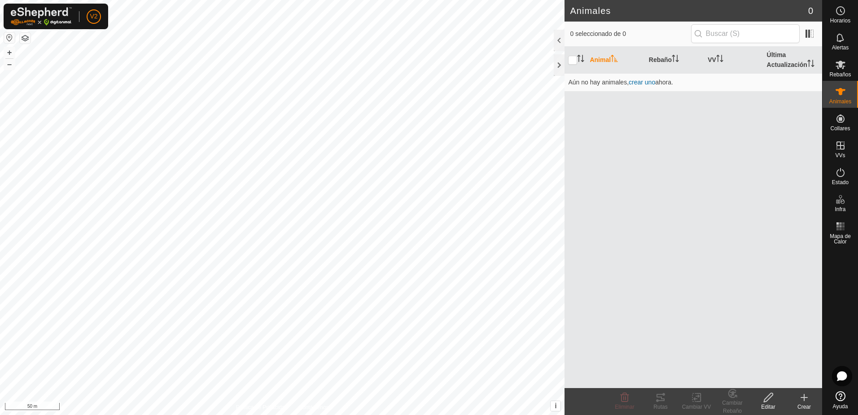
click at [808, 397] on icon at bounding box center [804, 397] width 11 height 11
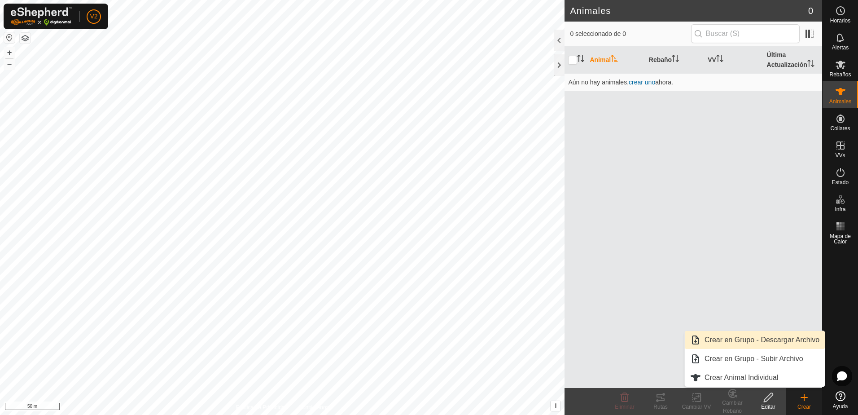
click at [746, 344] on link "Crear en Grupo - Descargar Archivo" at bounding box center [755, 340] width 140 height 18
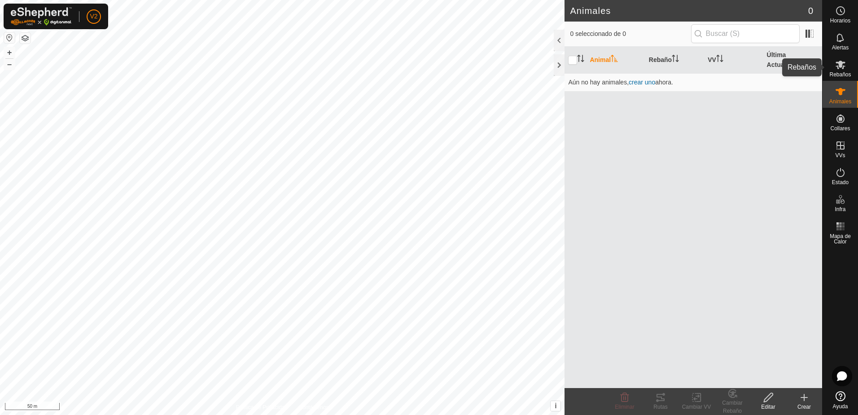
click at [843, 68] on icon at bounding box center [840, 64] width 11 height 11
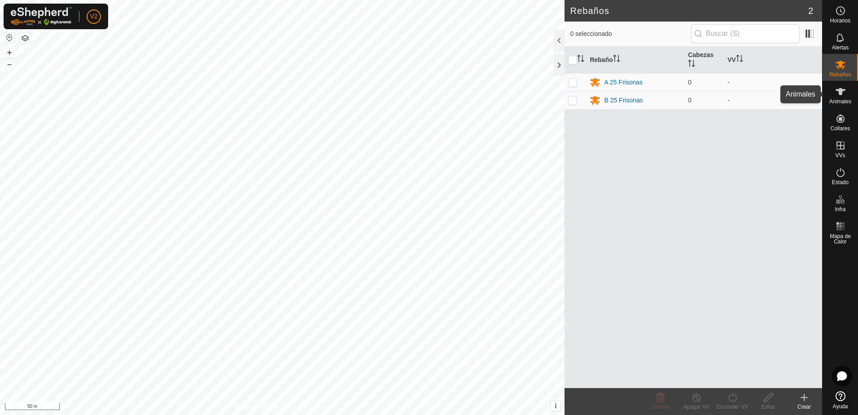
click at [847, 96] on es-animals-svg-icon at bounding box center [840, 91] width 16 height 14
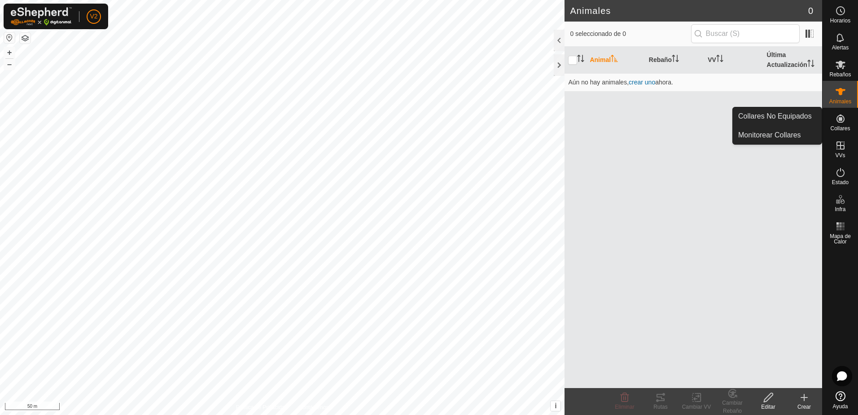
click at [840, 121] on icon at bounding box center [840, 118] width 8 height 8
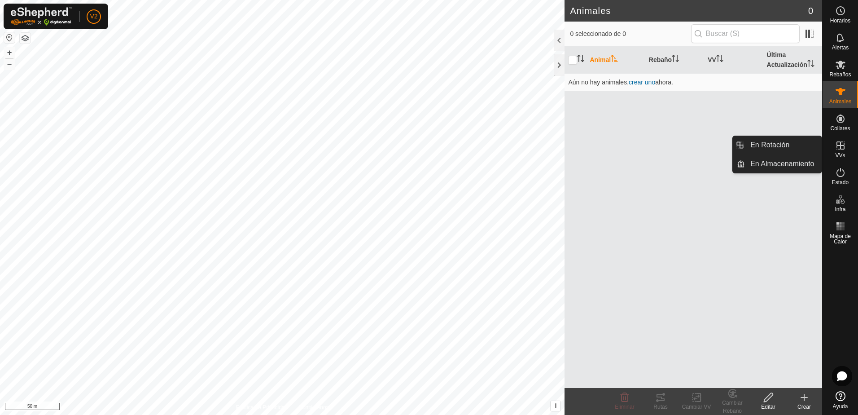
click at [840, 149] on icon at bounding box center [840, 145] width 8 height 8
click at [841, 153] on span "VVs" at bounding box center [840, 155] width 10 height 5
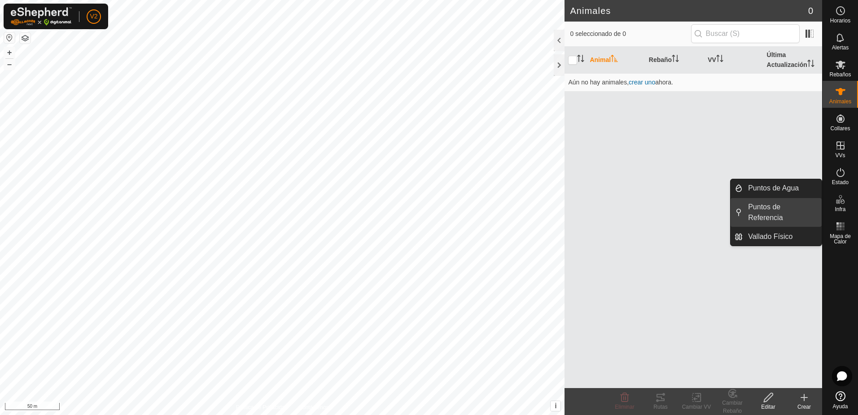
click at [804, 207] on link "Puntos de Referencia" at bounding box center [781, 212] width 79 height 29
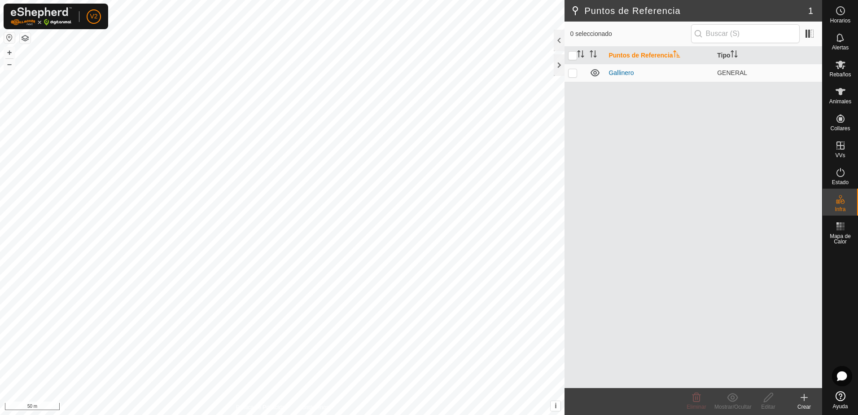
click at [804, 395] on icon at bounding box center [804, 397] width 0 height 6
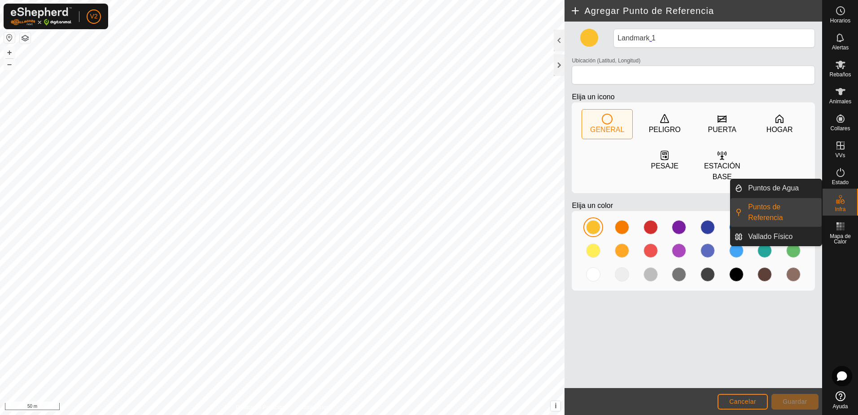
drag, startPoint x: 822, startPoint y: 207, endPoint x: 840, endPoint y: 198, distance: 19.5
click at [840, 198] on icon at bounding box center [840, 199] width 11 height 11
click at [784, 209] on link "Puntos de Referencia" at bounding box center [781, 212] width 79 height 29
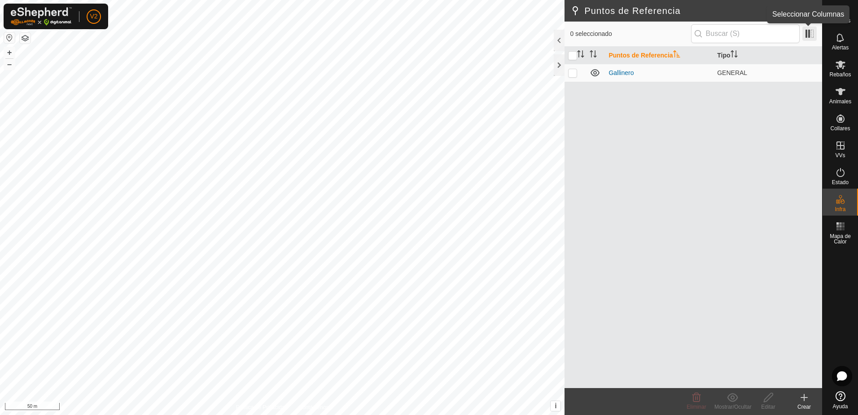
click at [811, 31] on span at bounding box center [809, 33] width 14 height 14
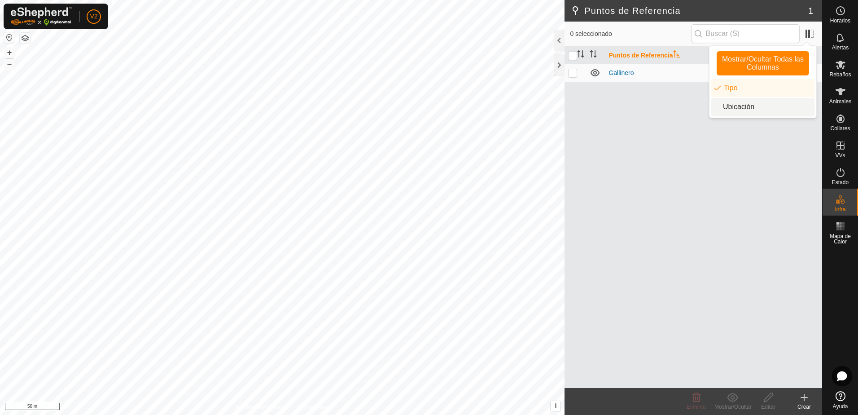
click at [754, 107] on li "Ubicación" at bounding box center [762, 107] width 103 height 18
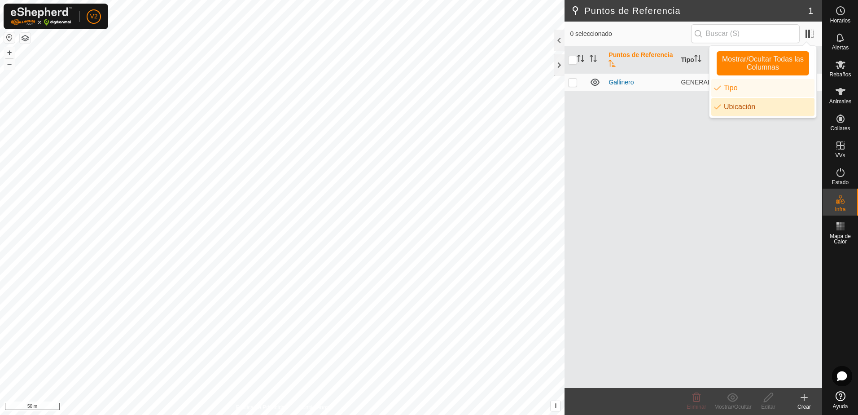
click at [754, 107] on li "Ubicación" at bounding box center [762, 107] width 103 height 18
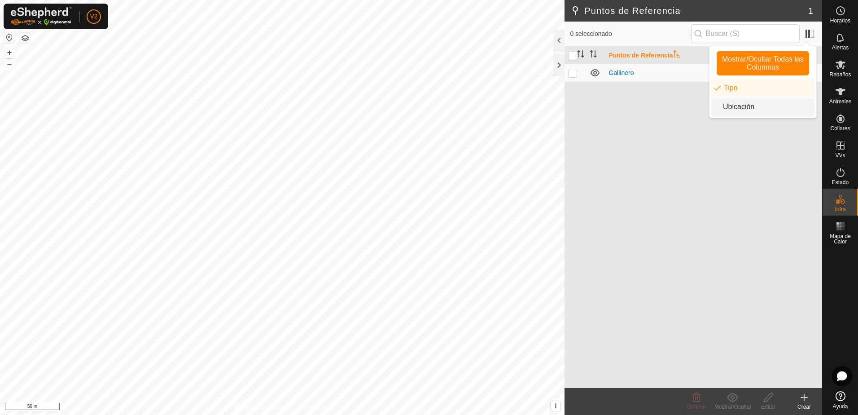
click at [754, 107] on li "Ubicación" at bounding box center [762, 107] width 103 height 18
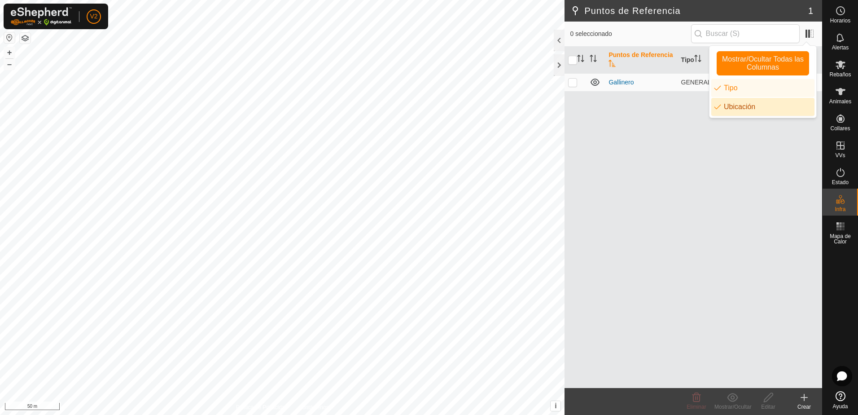
click at [754, 107] on li "Ubicación" at bounding box center [762, 107] width 103 height 18
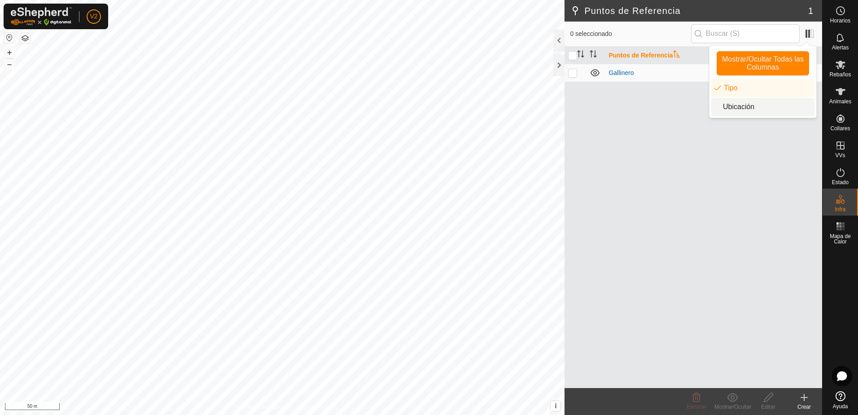
click at [658, 113] on div "Puntos de Referencia Tipo Gallinero GENERAL" at bounding box center [693, 217] width 258 height 341
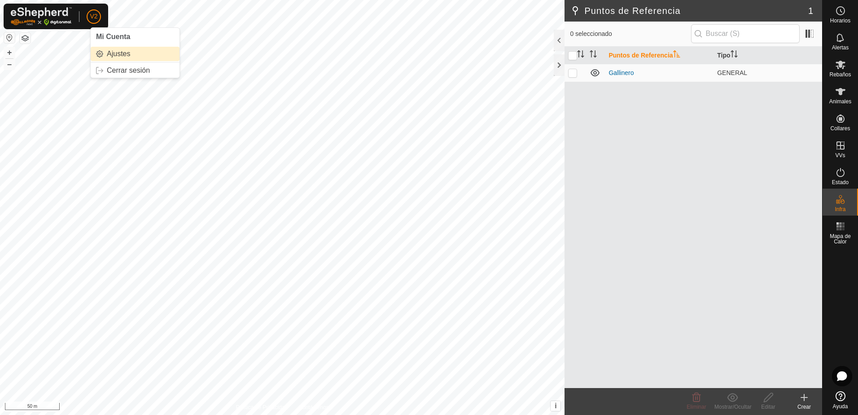
click at [118, 53] on link "Ajustes" at bounding box center [135, 54] width 89 height 14
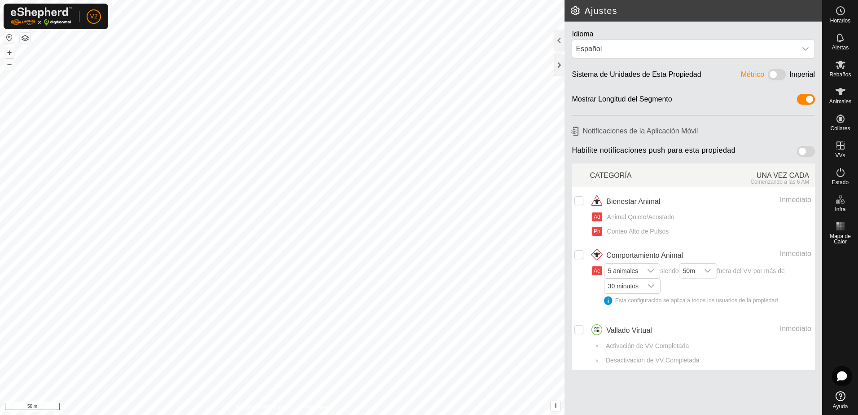
click at [809, 151] on span at bounding box center [806, 151] width 18 height 11
click at [800, 152] on span at bounding box center [806, 151] width 18 height 11
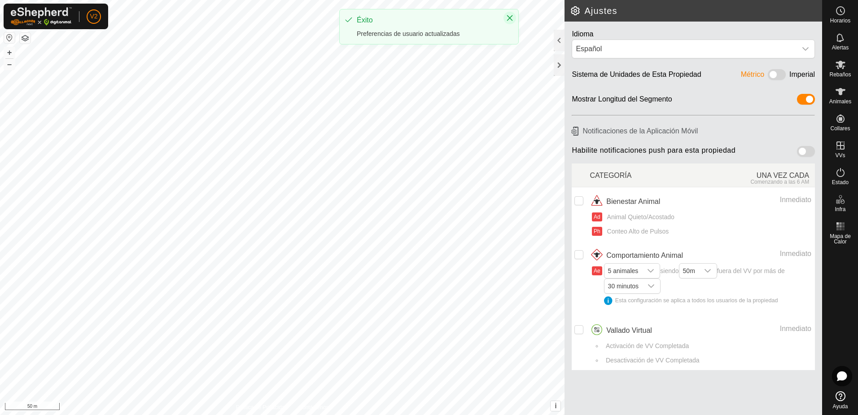
click at [512, 15] on icon "Close" at bounding box center [509, 17] width 7 height 7
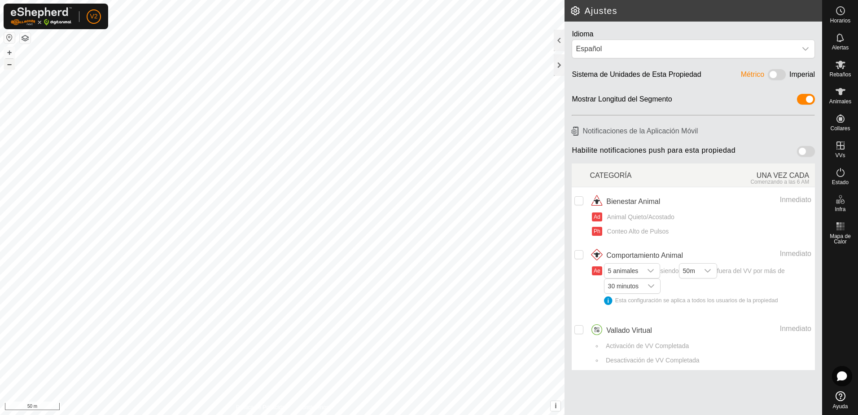
click at [8, 66] on button "–" at bounding box center [9, 64] width 11 height 11
click at [8, 57] on button "+" at bounding box center [9, 52] width 11 height 11
click at [9, 65] on button "–" at bounding box center [9, 64] width 11 height 11
click at [9, 51] on button "+" at bounding box center [9, 52] width 11 height 11
click at [9, 65] on button "–" at bounding box center [9, 64] width 11 height 11
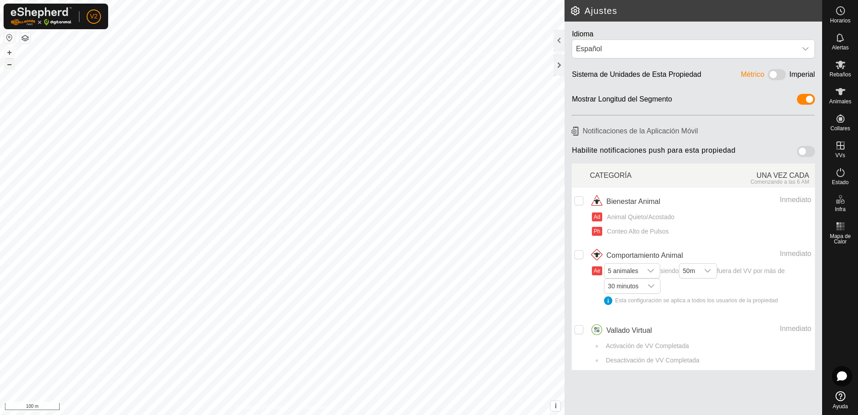
click at [9, 65] on button "–" at bounding box center [9, 64] width 11 height 11
click at [8, 52] on button "+" at bounding box center [9, 52] width 11 height 11
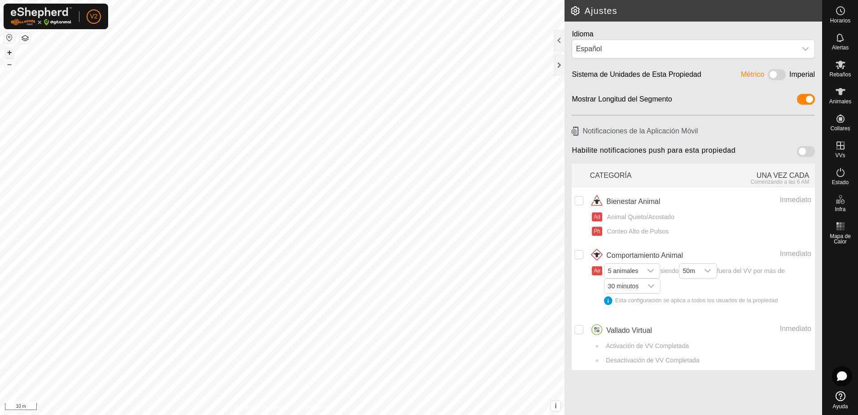
click at [8, 52] on button "+" at bounding box center [9, 52] width 11 height 11
click at [557, 68] on div at bounding box center [559, 65] width 11 height 22
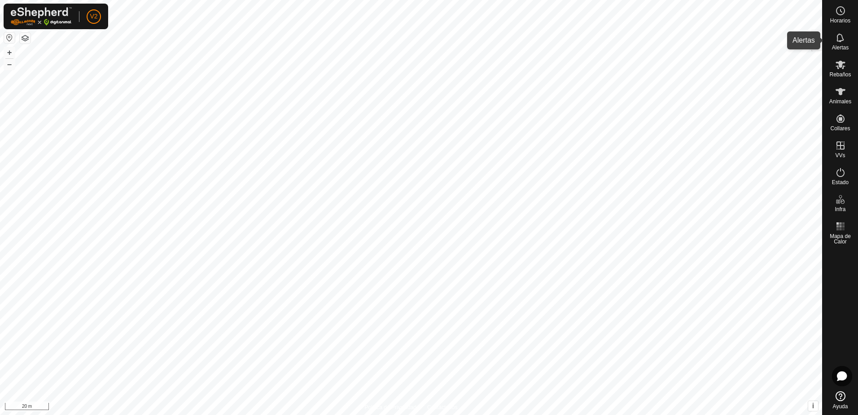
click at [842, 45] on span "Alertas" at bounding box center [840, 47] width 17 height 5
click at [837, 65] on icon at bounding box center [840, 64] width 11 height 11
click at [841, 95] on icon at bounding box center [840, 91] width 10 height 7
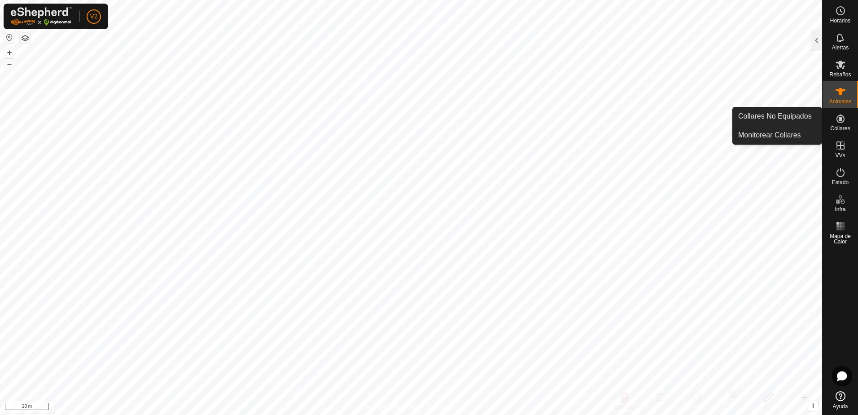
click at [838, 126] on span "Collares" at bounding box center [840, 128] width 20 height 5
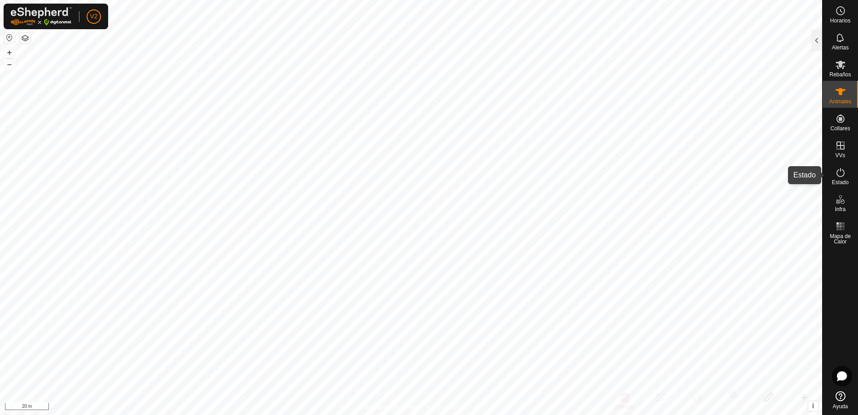
click at [838, 179] on es-activation-svg-icon at bounding box center [840, 172] width 16 height 14
click at [840, 175] on icon at bounding box center [840, 172] width 11 height 11
click at [814, 44] on div at bounding box center [816, 41] width 11 height 22
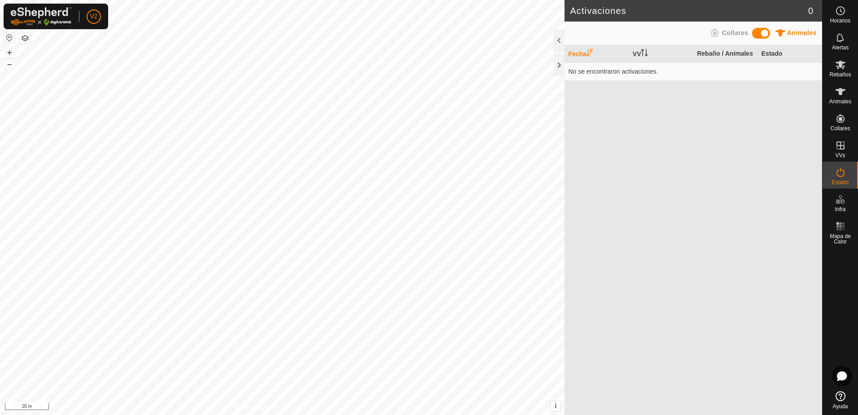
click at [756, 34] on span at bounding box center [761, 33] width 18 height 11
click at [765, 33] on span at bounding box center [761, 33] width 18 height 11
click at [757, 34] on span at bounding box center [761, 33] width 18 height 11
click at [766, 34] on span at bounding box center [761, 33] width 18 height 11
click at [753, 36] on div at bounding box center [761, 33] width 18 height 11
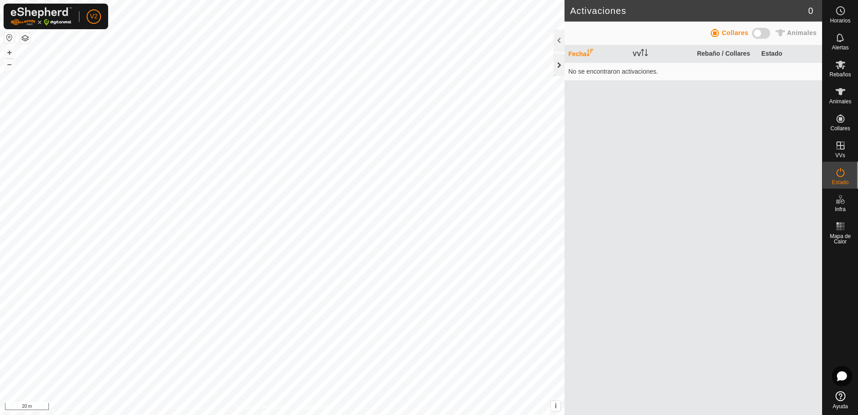
click at [556, 65] on div at bounding box center [559, 65] width 11 height 22
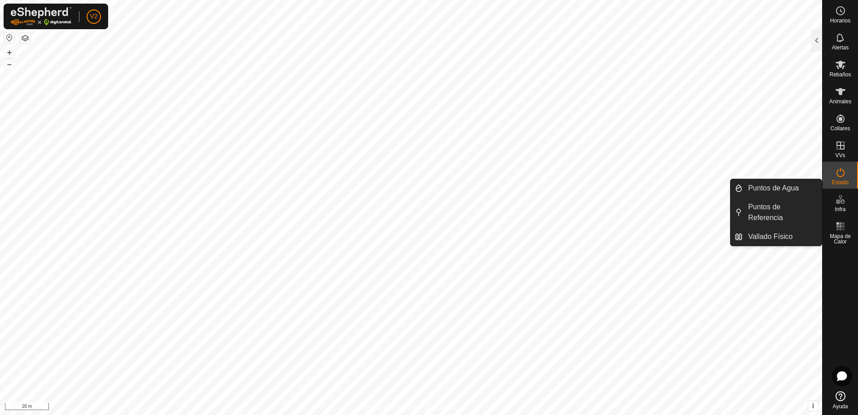
drag, startPoint x: 824, startPoint y: 201, endPoint x: 832, endPoint y: 201, distance: 8.1
click at [832, 201] on es-infrastructure-svg-icon at bounding box center [840, 199] width 16 height 14
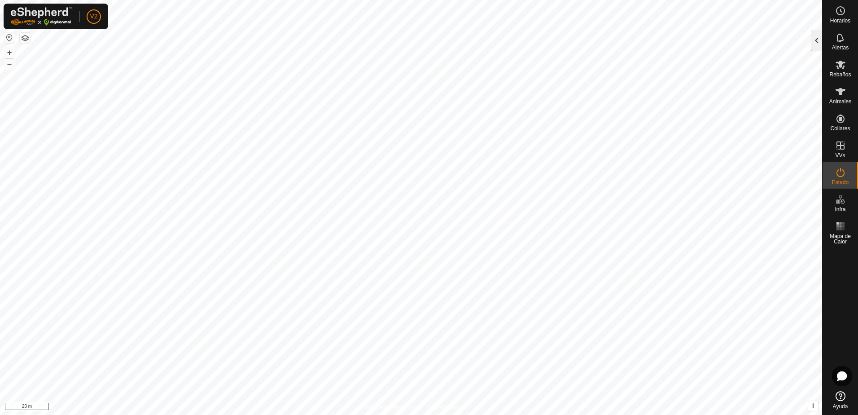
click at [815, 42] on div at bounding box center [816, 41] width 11 height 22
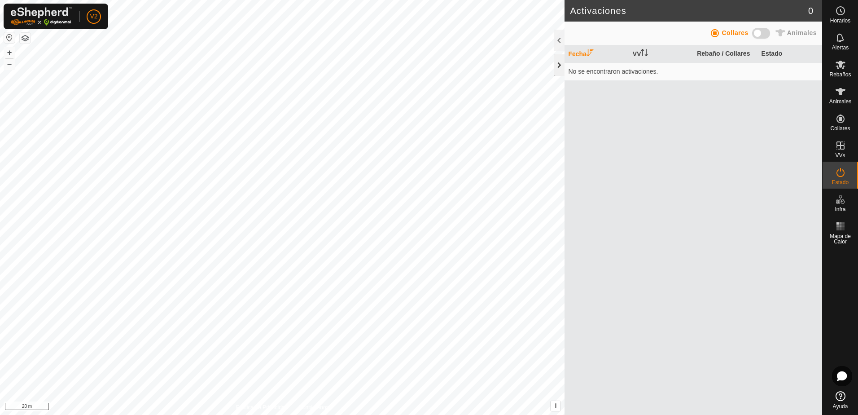
click at [563, 65] on div at bounding box center [559, 65] width 11 height 22
